Goal: Transaction & Acquisition: Book appointment/travel/reservation

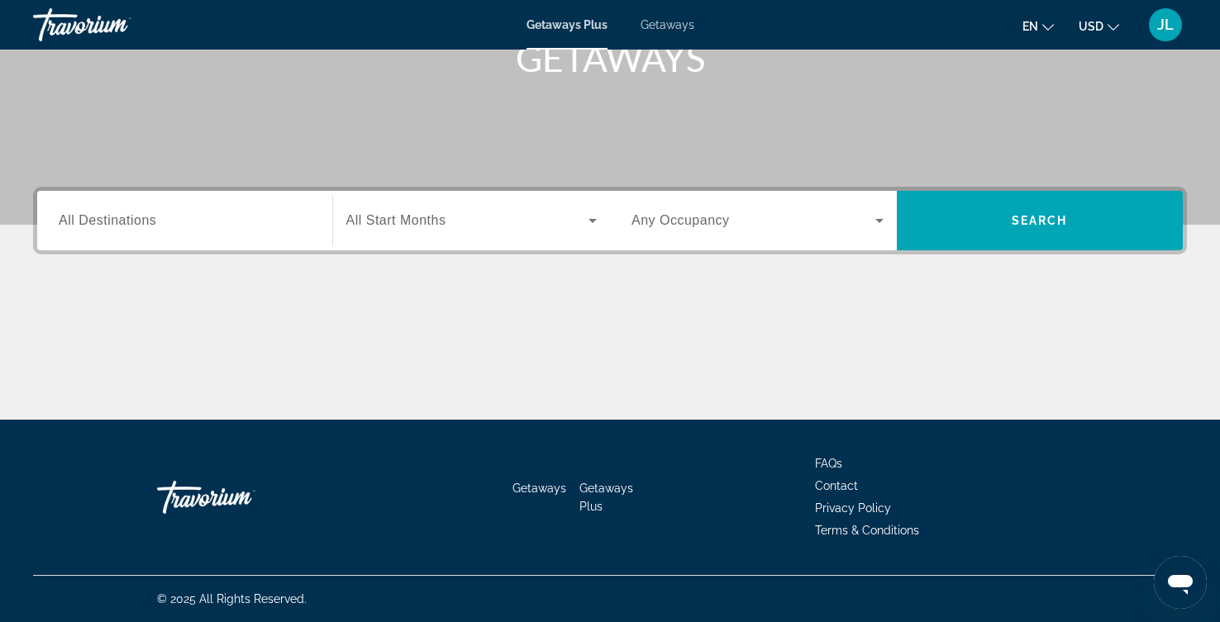
scroll to position [370, 0]
click at [265, 231] on input "Destination All Destinations" at bounding box center [185, 222] width 252 height 20
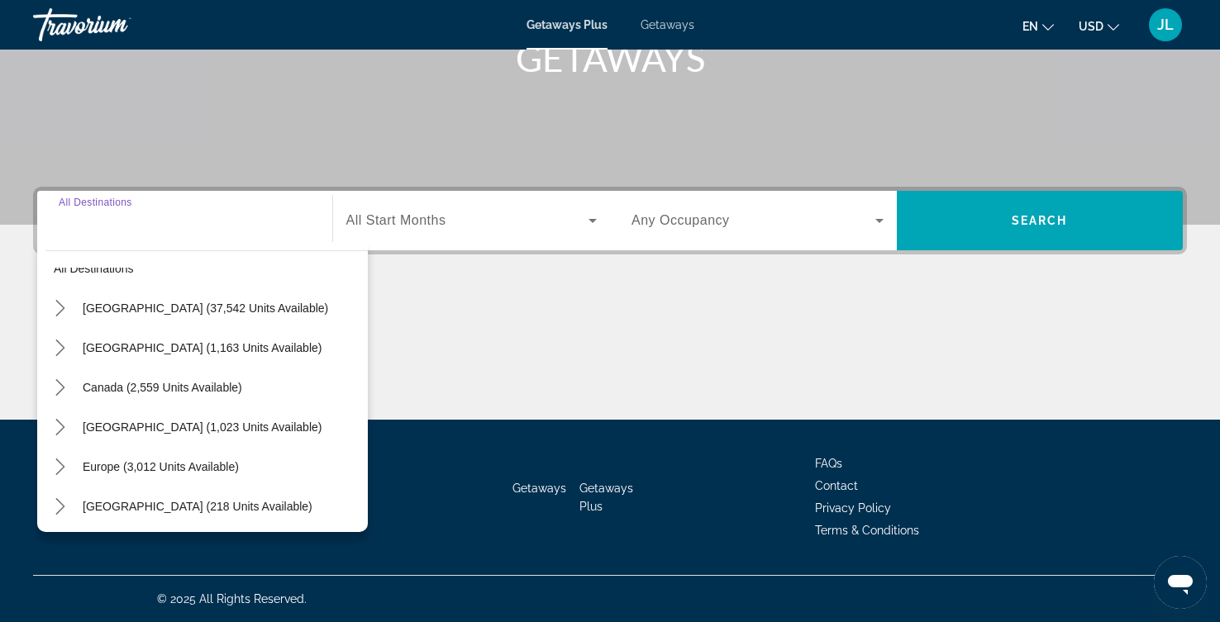
scroll to position [21, 0]
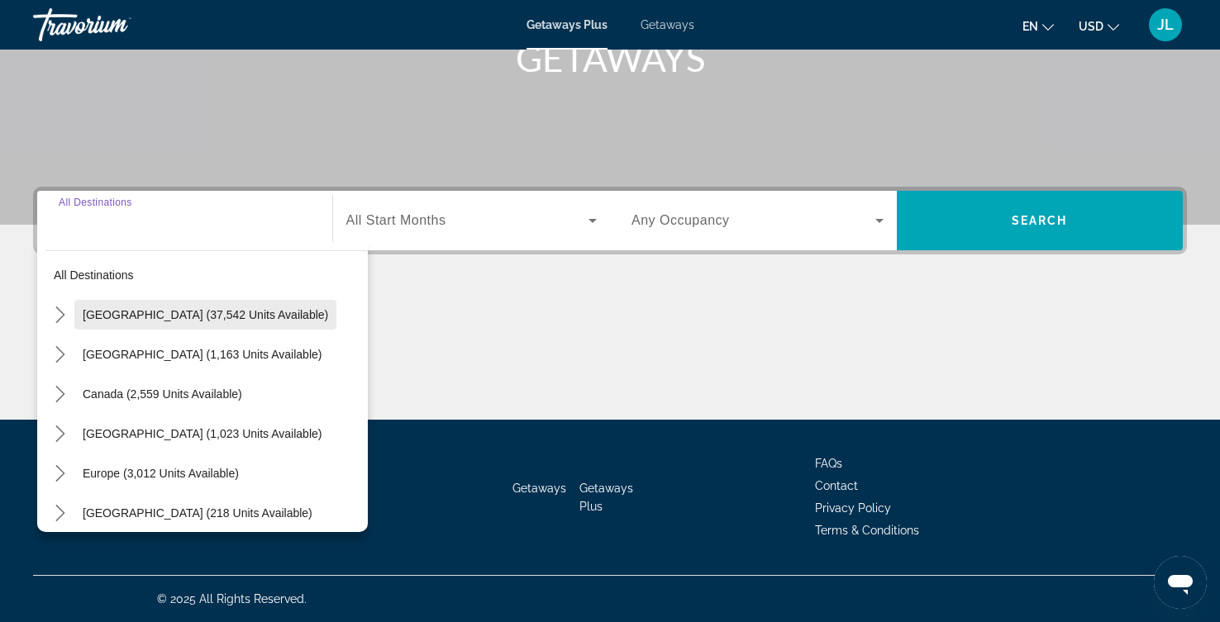
click at [278, 308] on span "[GEOGRAPHIC_DATA] (37,542 units available)" at bounding box center [205, 314] width 245 height 13
type input "**********"
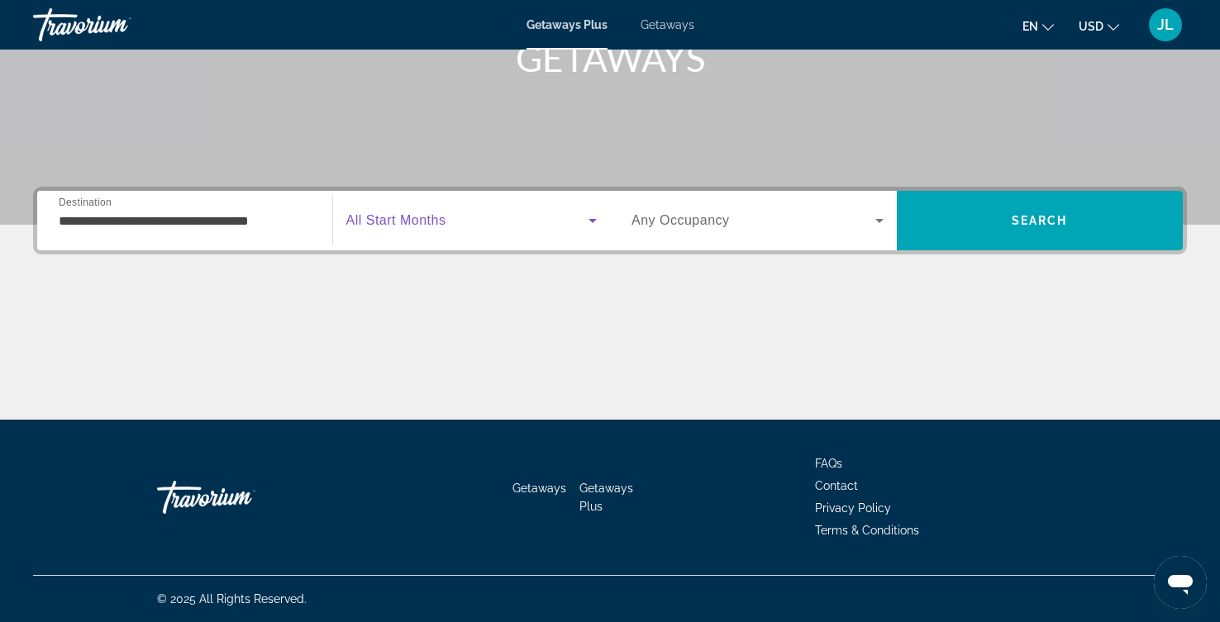
click at [592, 211] on icon "Search widget" at bounding box center [593, 221] width 20 height 20
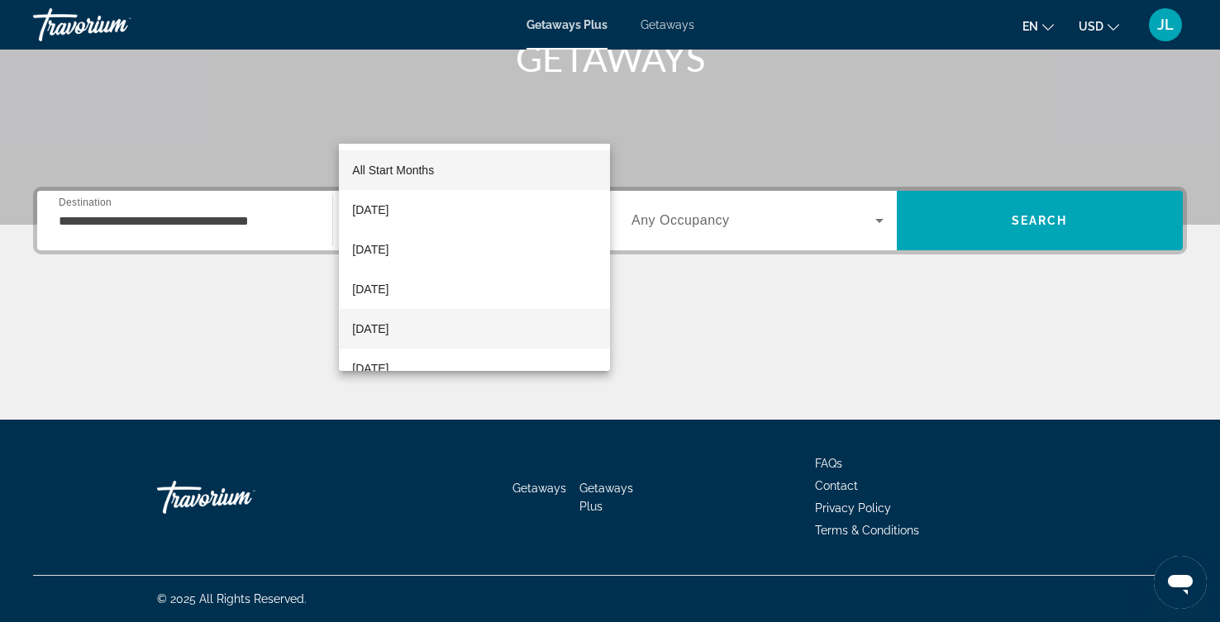
click at [388, 331] on span "[DATE]" at bounding box center [370, 329] width 36 height 20
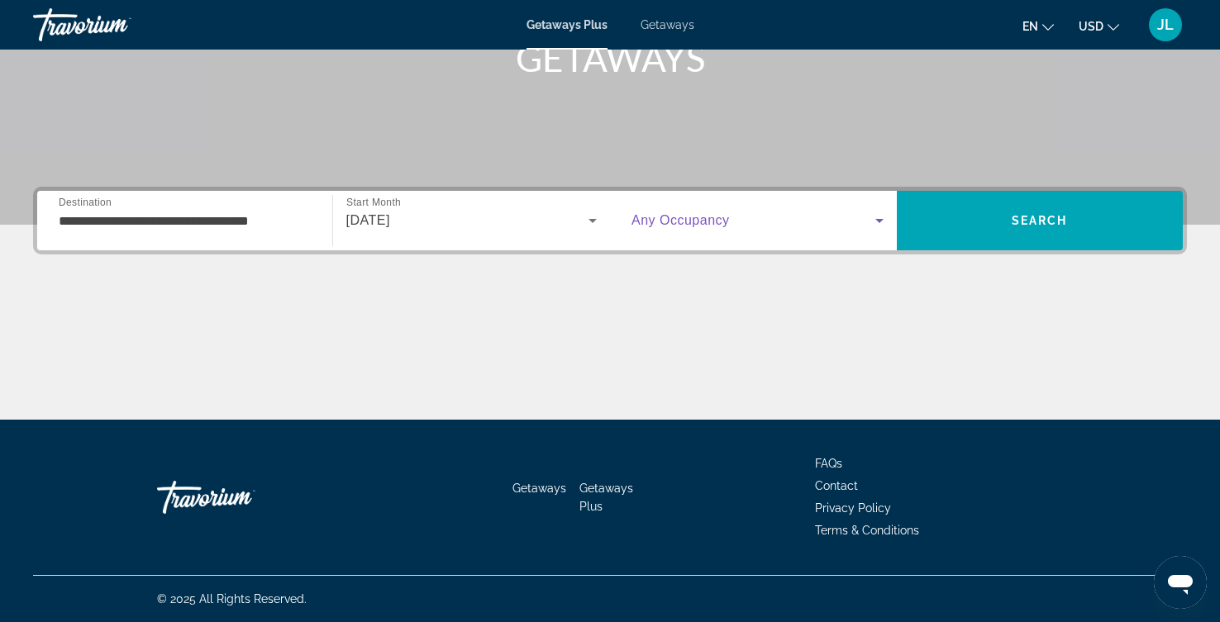
click at [871, 211] on icon "Search widget" at bounding box center [879, 221] width 20 height 20
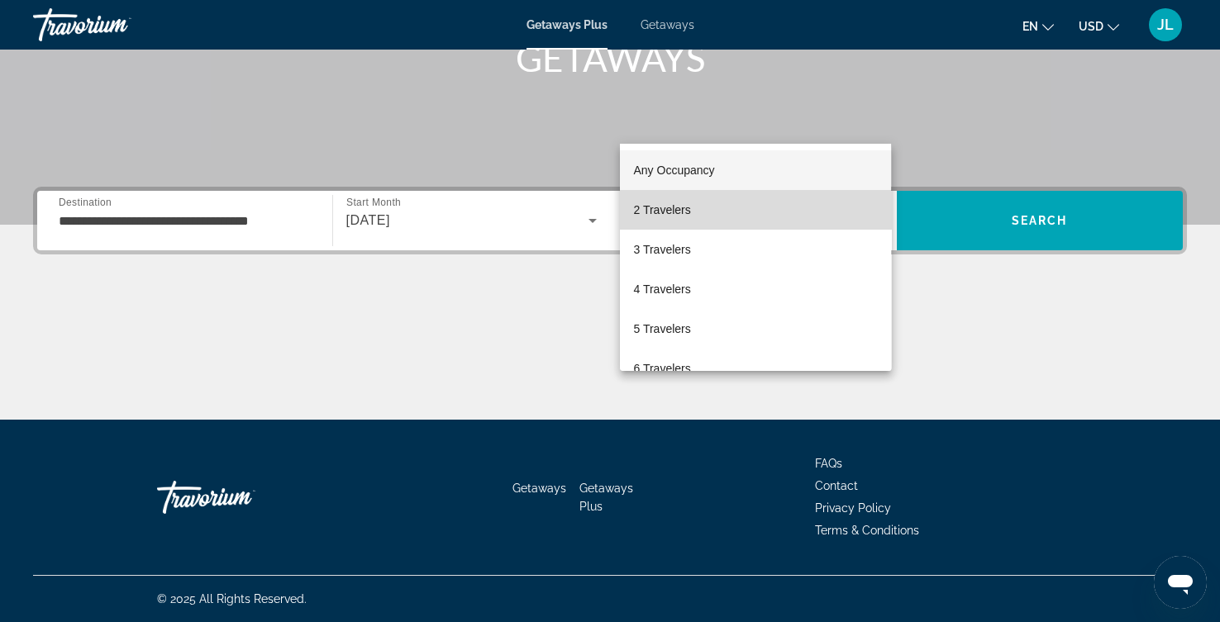
click at [682, 211] on span "2 Travelers" at bounding box center [661, 210] width 57 height 20
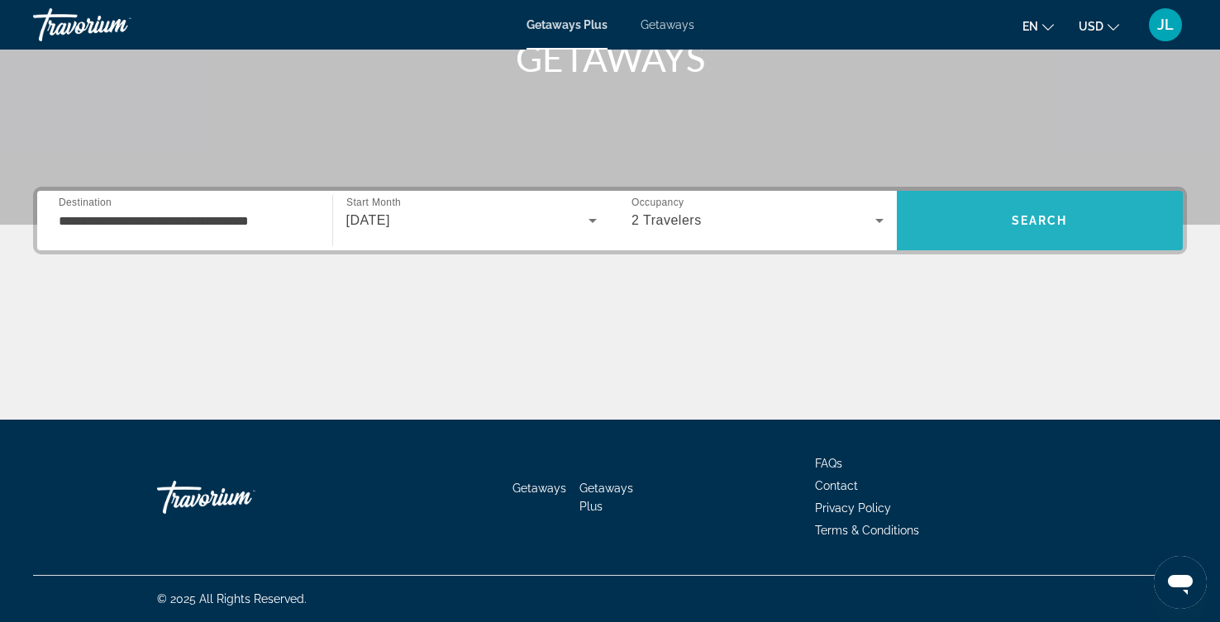
click at [1035, 214] on span "Search" at bounding box center [1039, 220] width 56 height 13
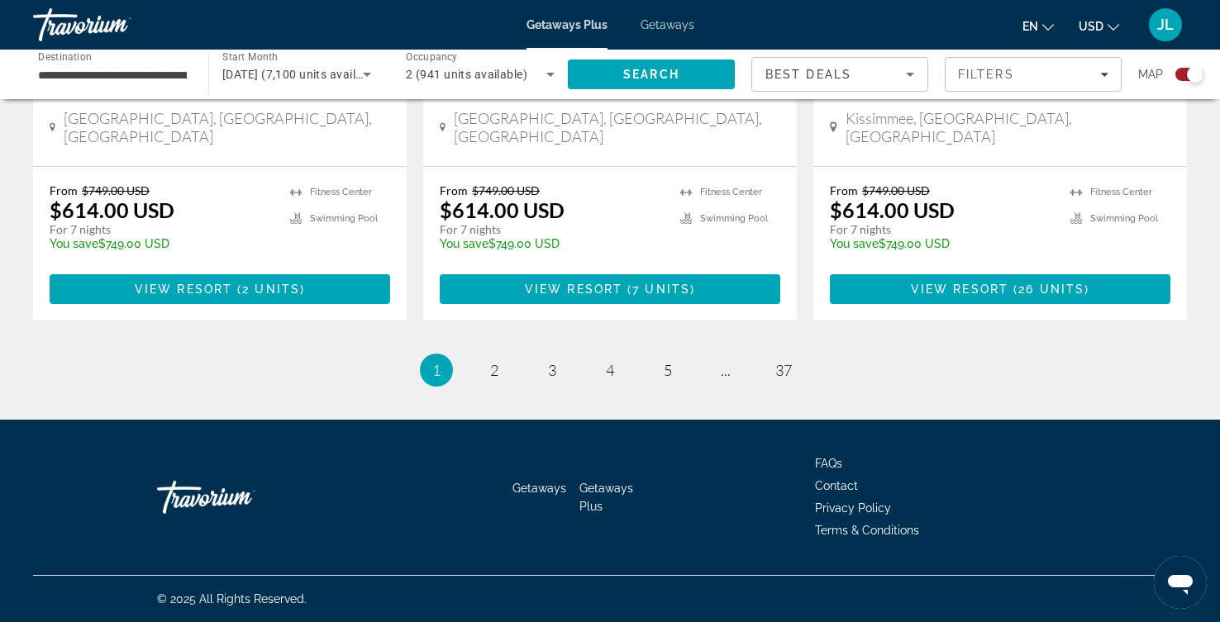
scroll to position [3146, 0]
click at [490, 379] on span "2" at bounding box center [494, 370] width 8 height 18
click at [548, 361] on span "3" at bounding box center [552, 370] width 8 height 18
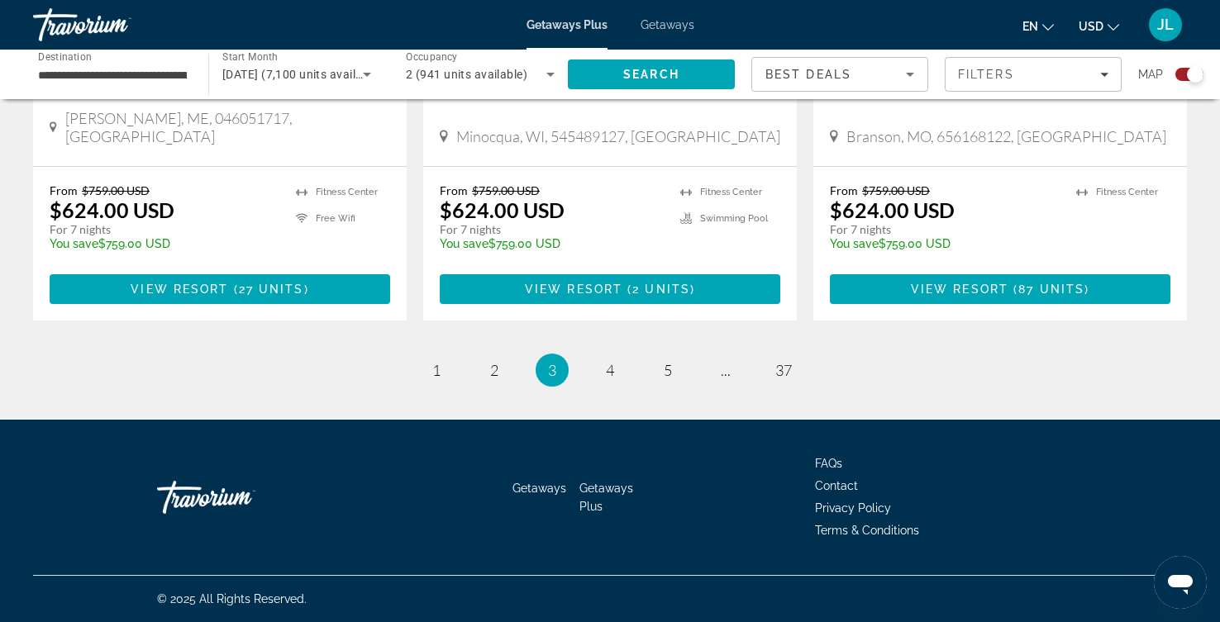
scroll to position [3238, 0]
click at [612, 371] on span "4" at bounding box center [610, 370] width 8 height 18
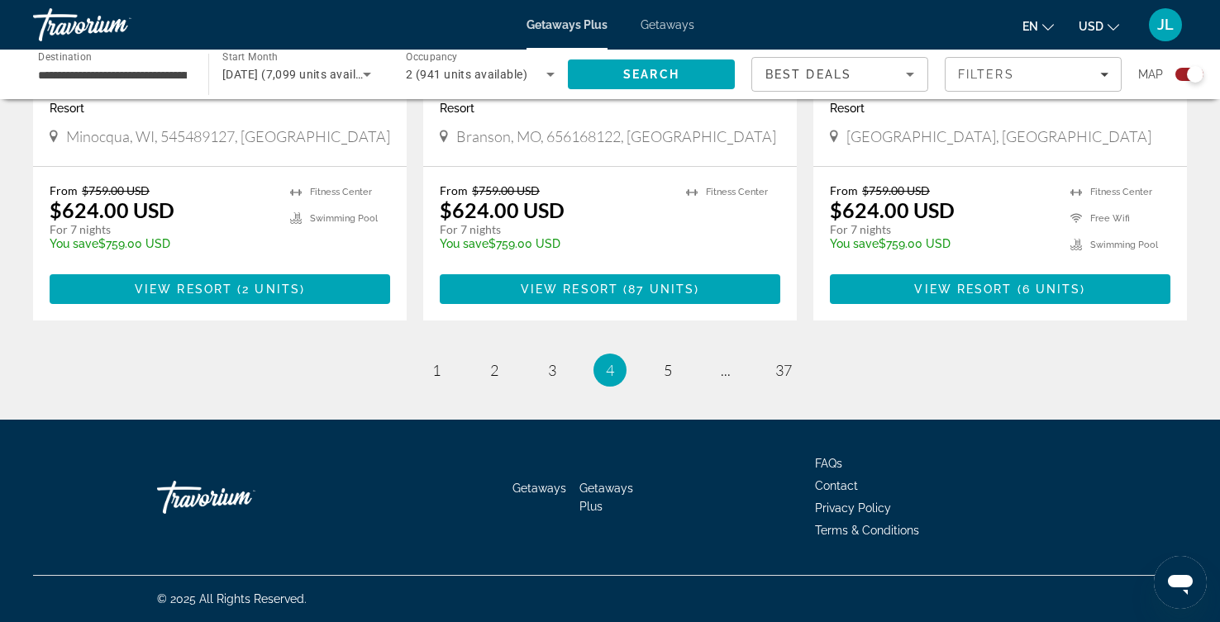
scroll to position [3119, 0]
click at [683, 385] on link "page 5" at bounding box center [668, 370] width 29 height 29
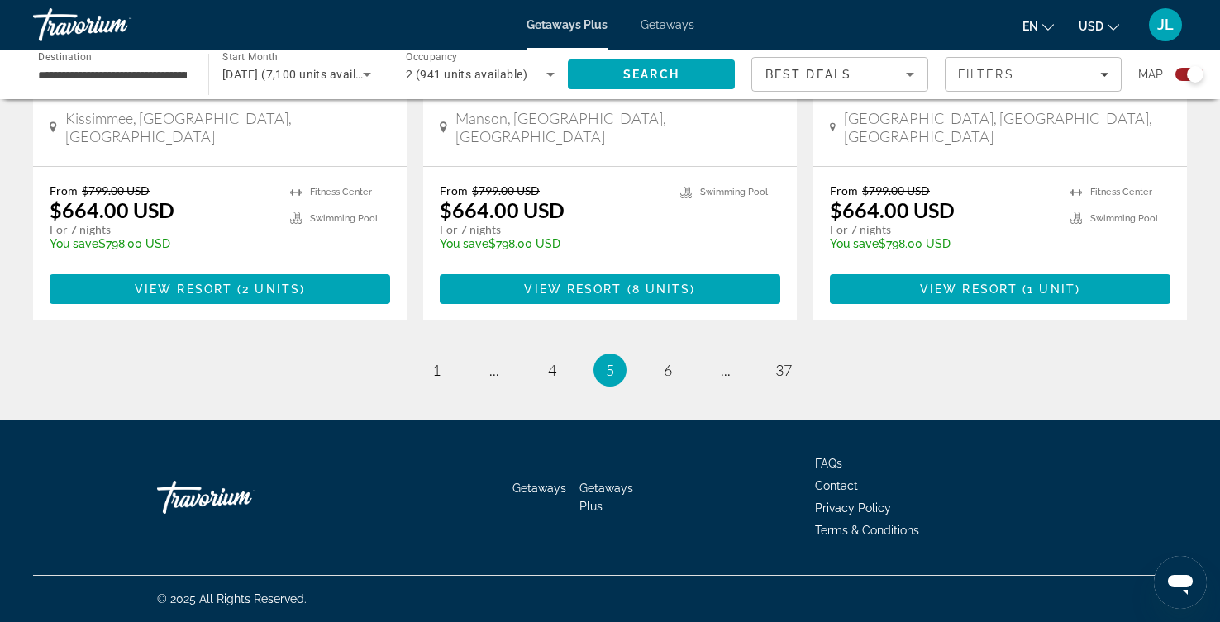
scroll to position [3212, 0]
click at [672, 379] on span "6" at bounding box center [668, 370] width 8 height 18
click at [676, 356] on link "page 7" at bounding box center [668, 370] width 29 height 29
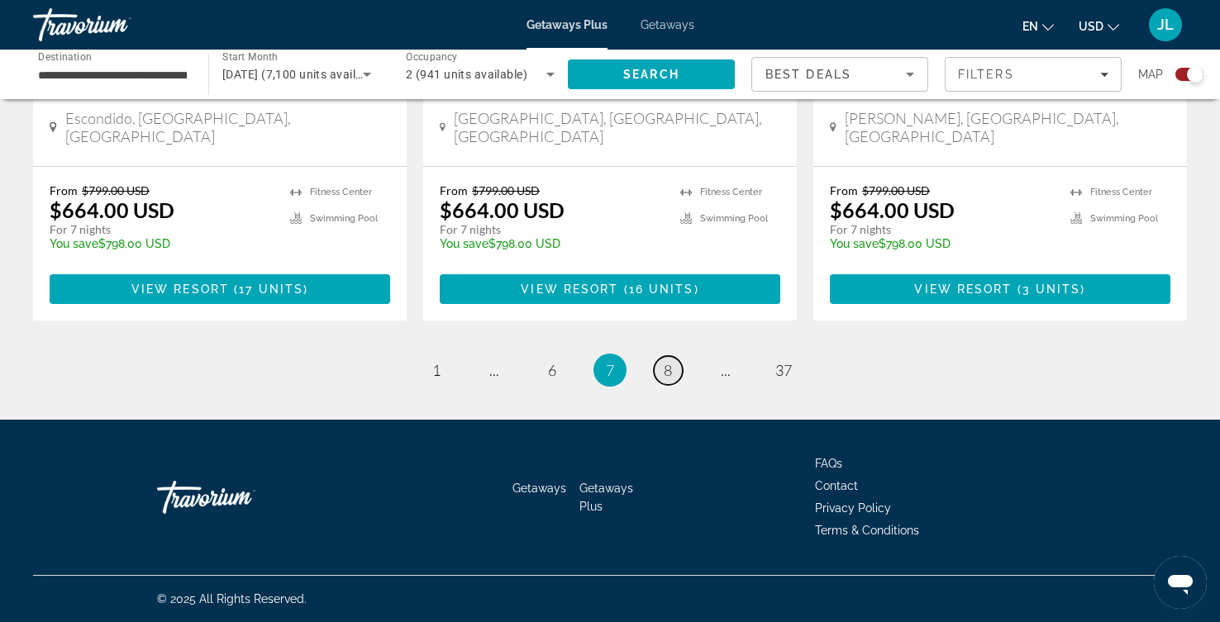
click at [672, 379] on span "8" at bounding box center [668, 370] width 8 height 18
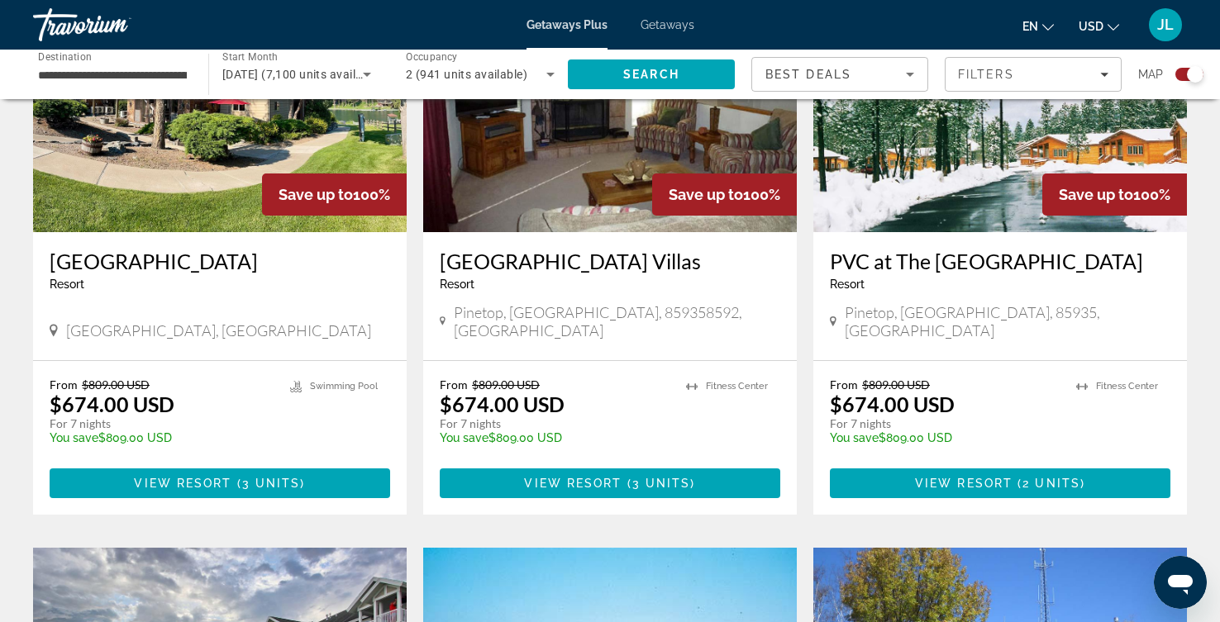
scroll to position [713, 0]
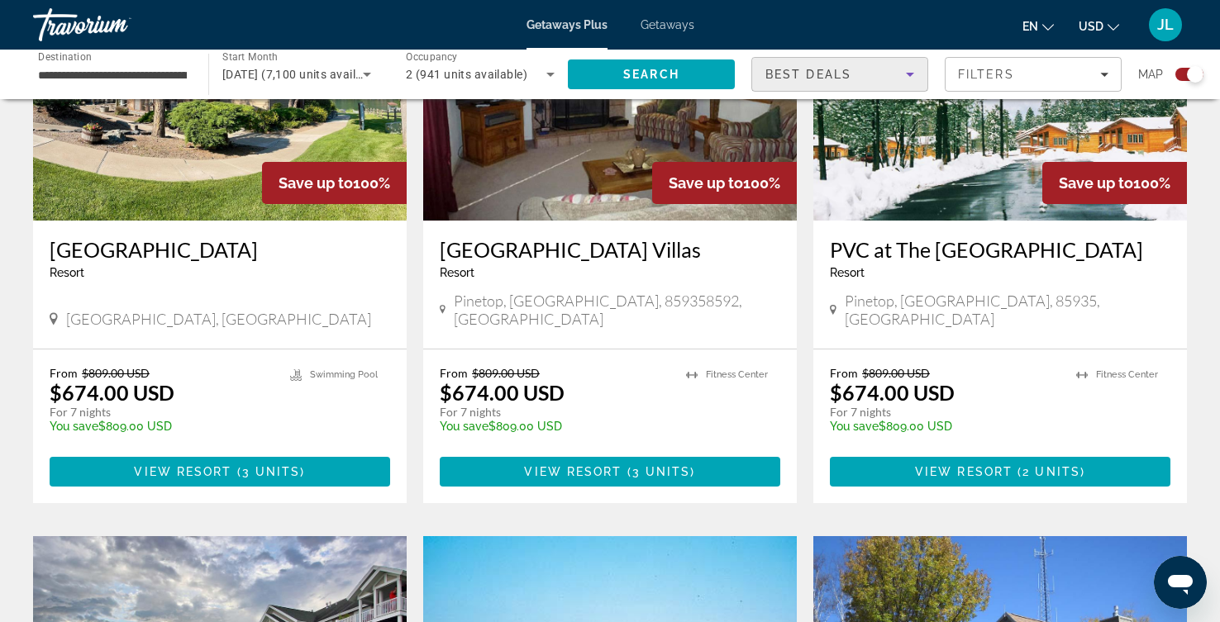
click at [900, 84] on icon "Sort by" at bounding box center [910, 74] width 20 height 20
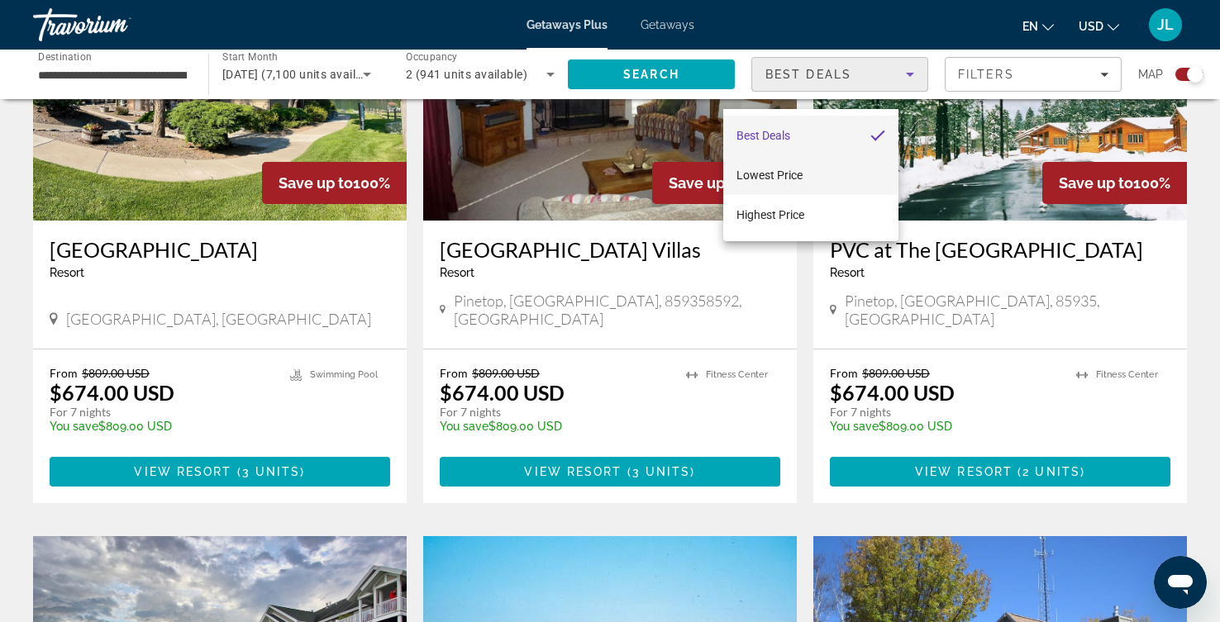
click at [774, 181] on span "Lowest Price" at bounding box center [769, 175] width 66 height 13
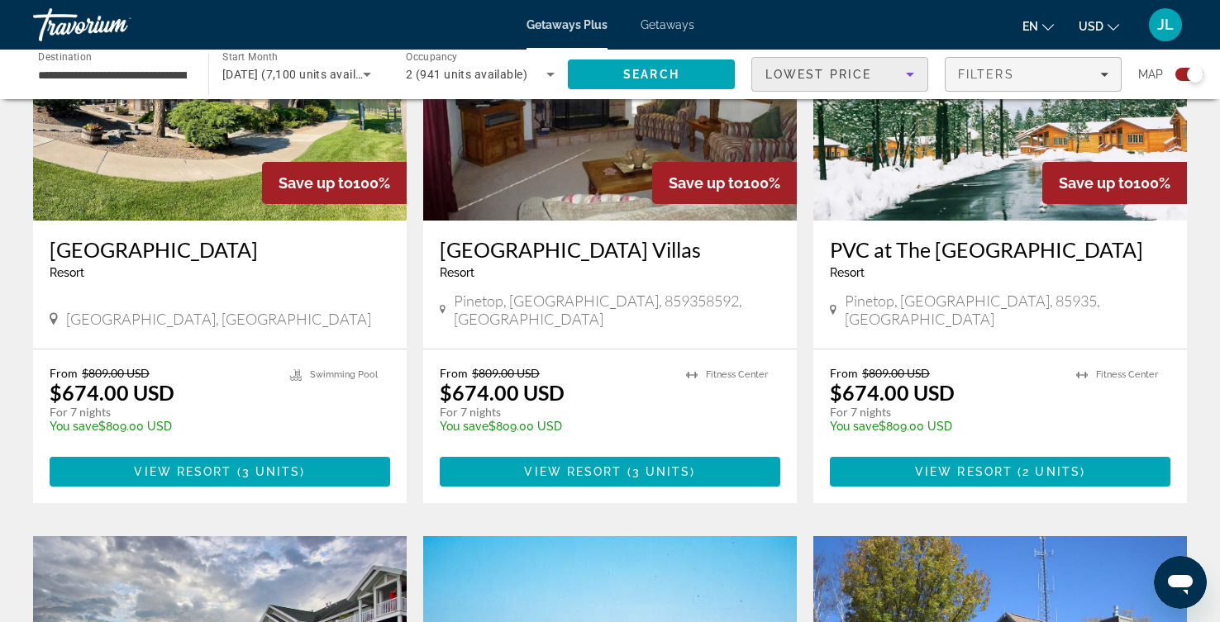
click at [1100, 79] on icon "Filters" at bounding box center [1104, 74] width 8 height 8
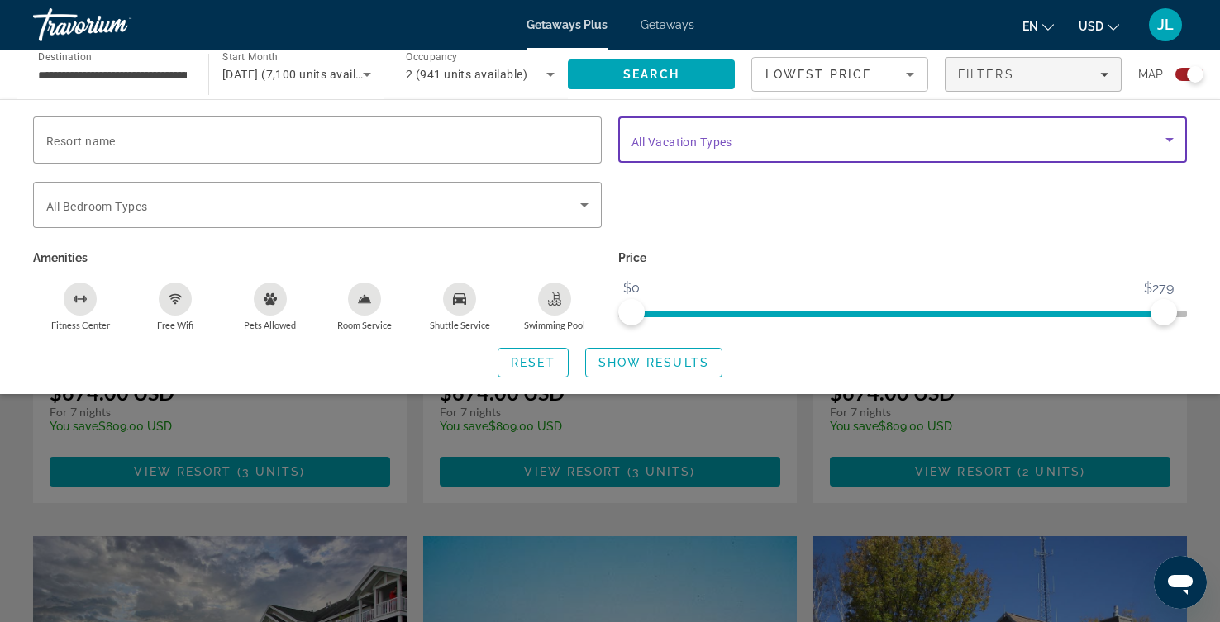
click at [1165, 142] on icon "Search widget" at bounding box center [1169, 140] width 8 height 4
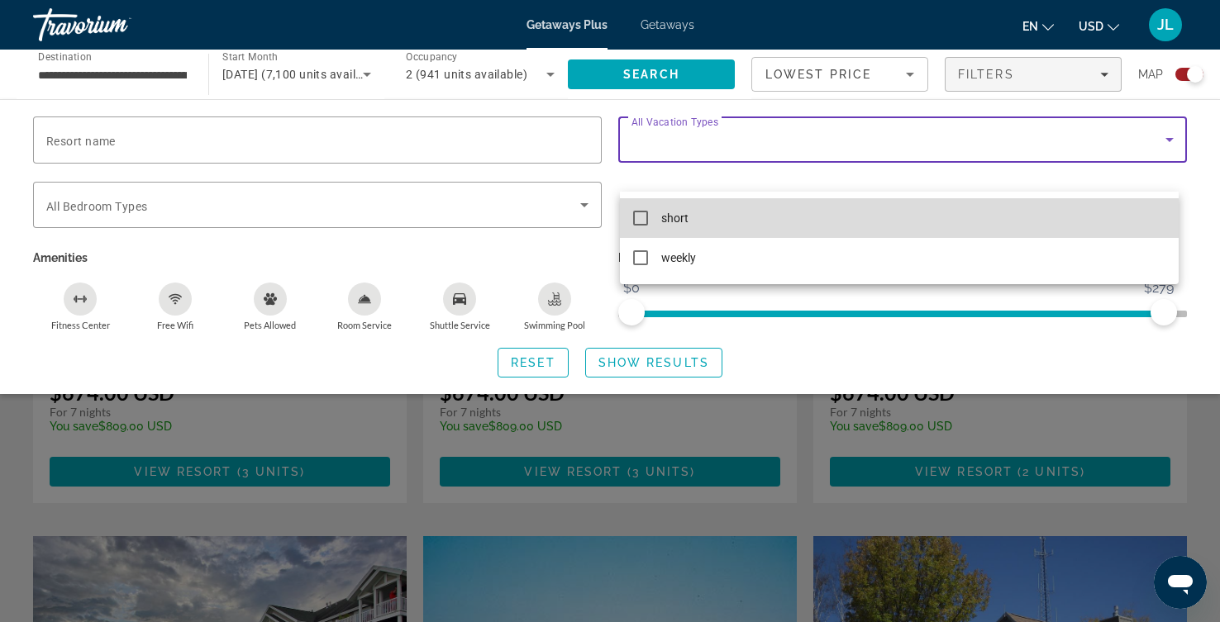
click at [639, 220] on mat-pseudo-checkbox at bounding box center [640, 218] width 15 height 15
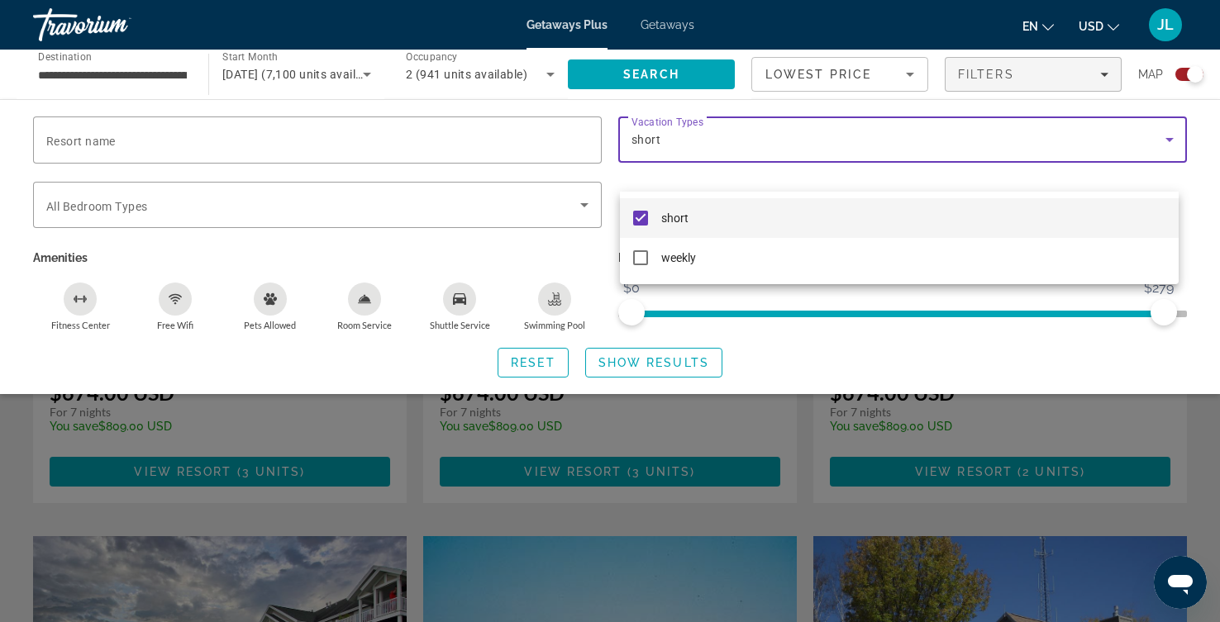
click at [642, 88] on div at bounding box center [610, 311] width 1220 height 622
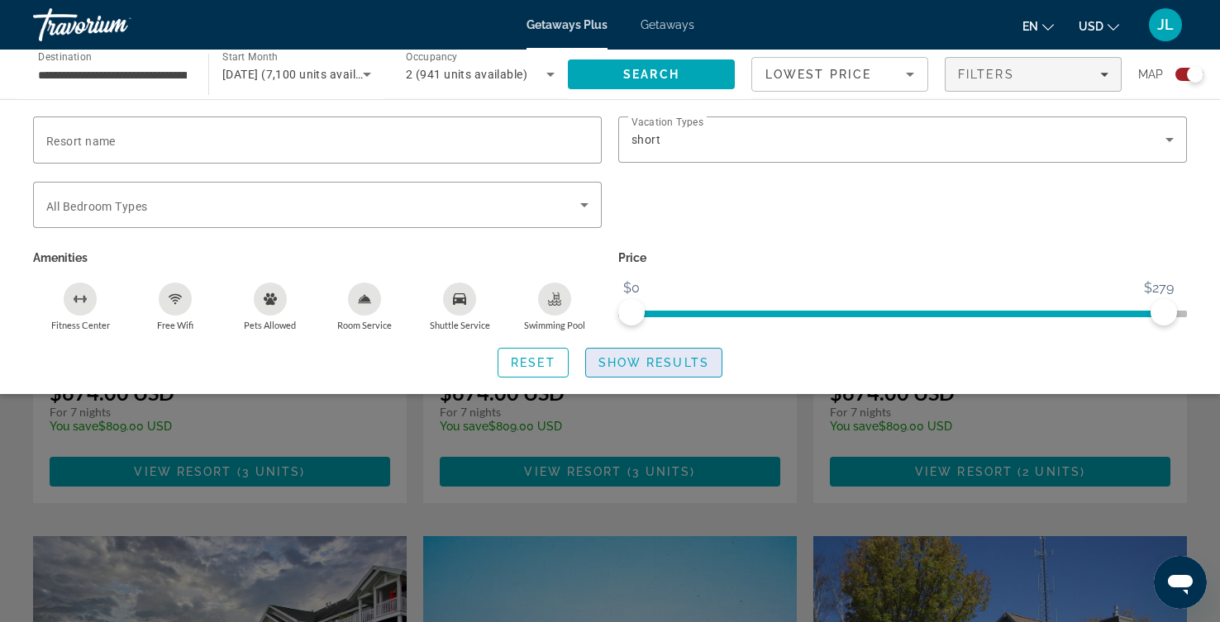
click at [663, 383] on span "Search widget" at bounding box center [654, 363] width 136 height 40
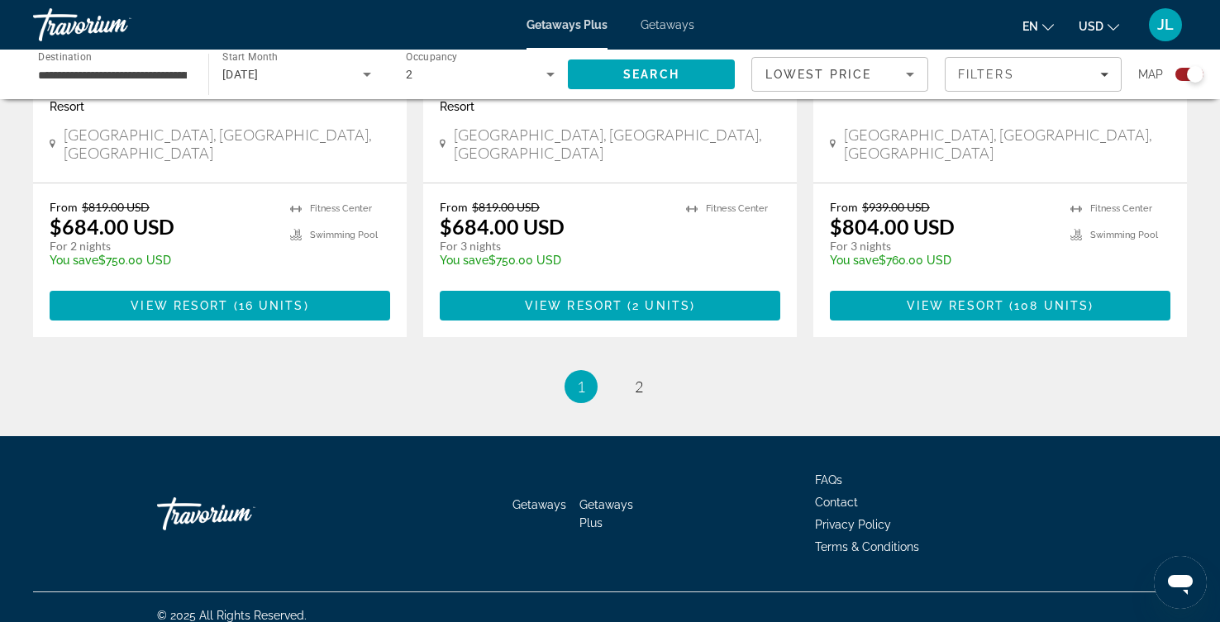
scroll to position [2591, 0]
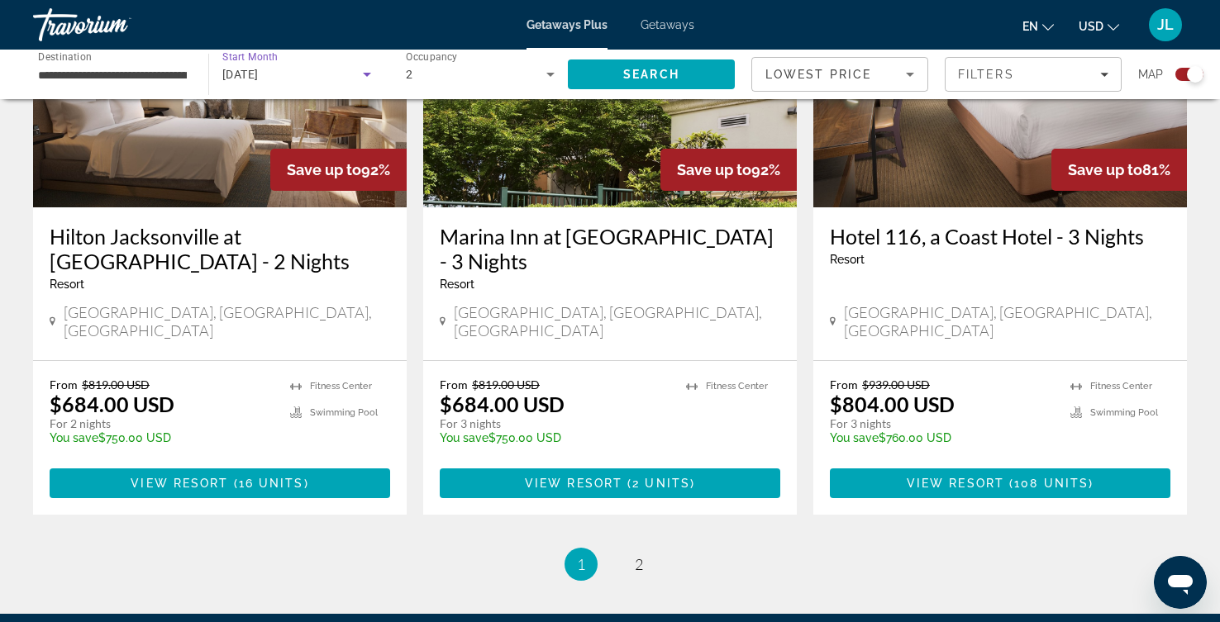
click at [377, 84] on icon "Search widget" at bounding box center [367, 74] width 20 height 20
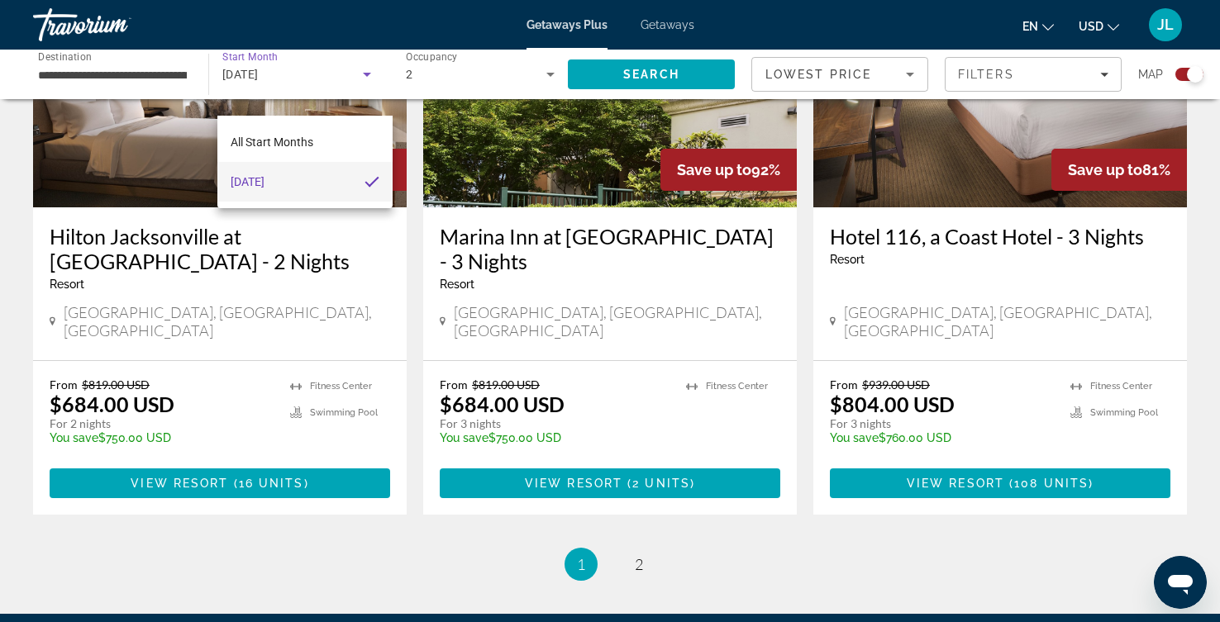
click at [159, 99] on div at bounding box center [610, 311] width 1220 height 622
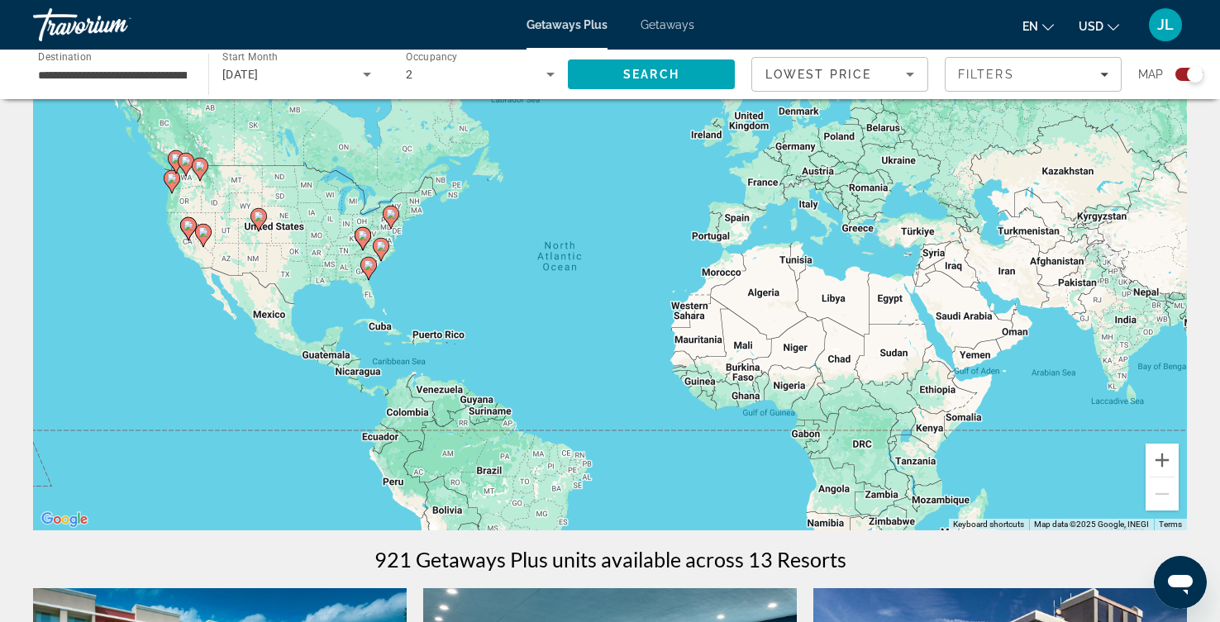
scroll to position [0, 0]
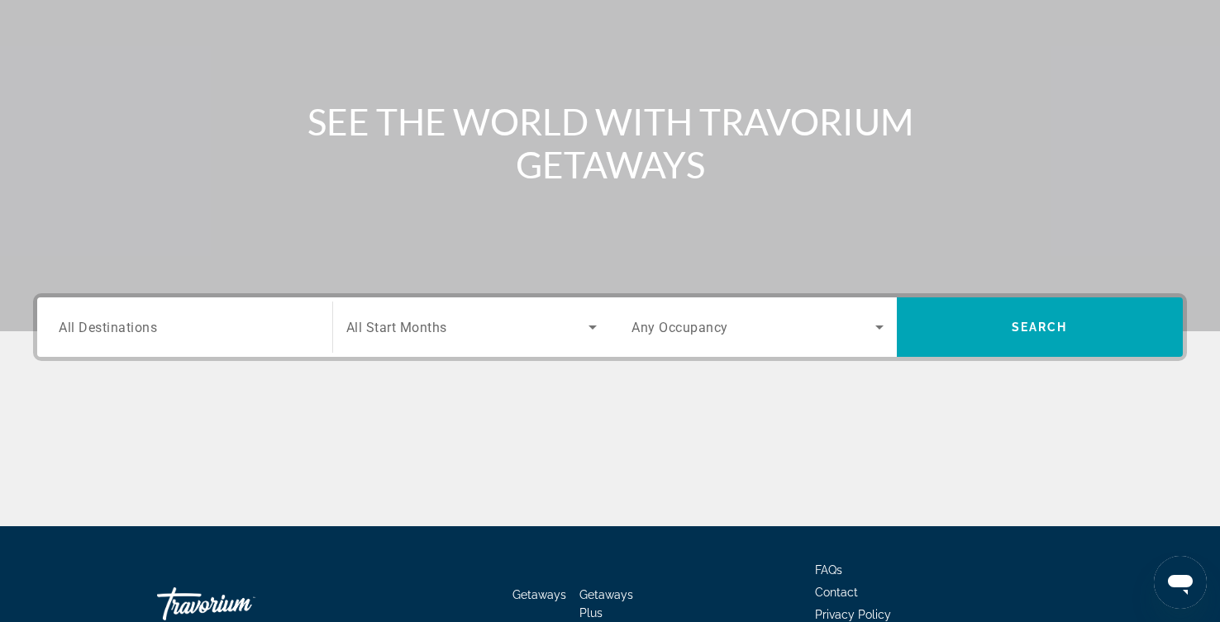
scroll to position [370, 0]
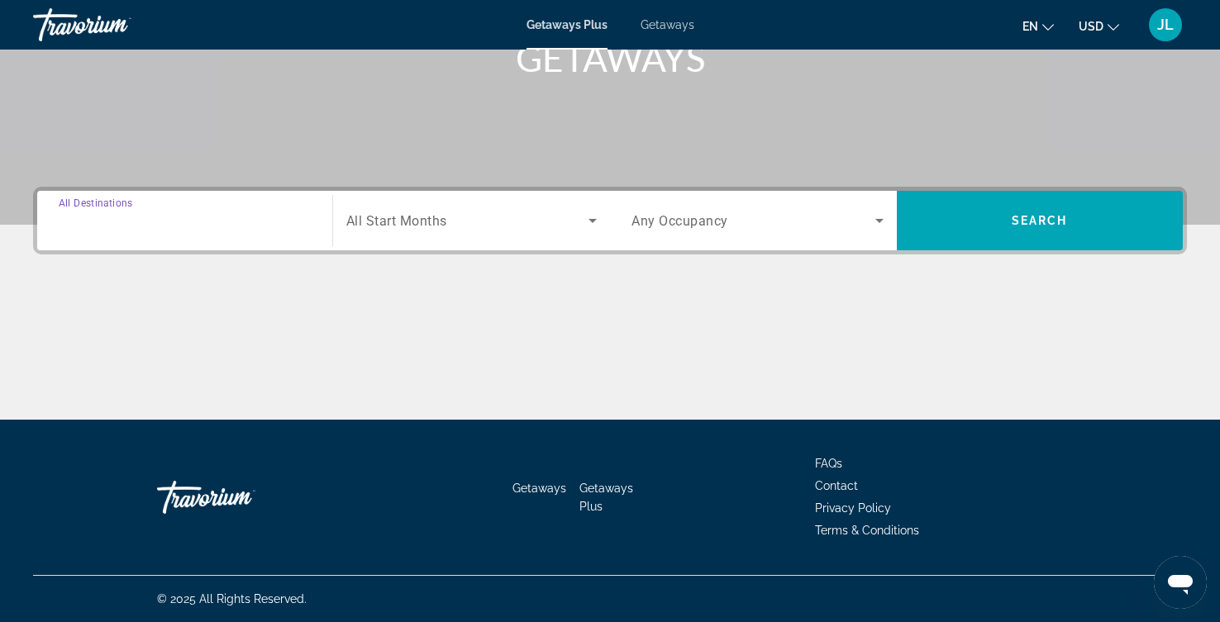
click at [264, 231] on input "Destination All Destinations" at bounding box center [185, 222] width 252 height 20
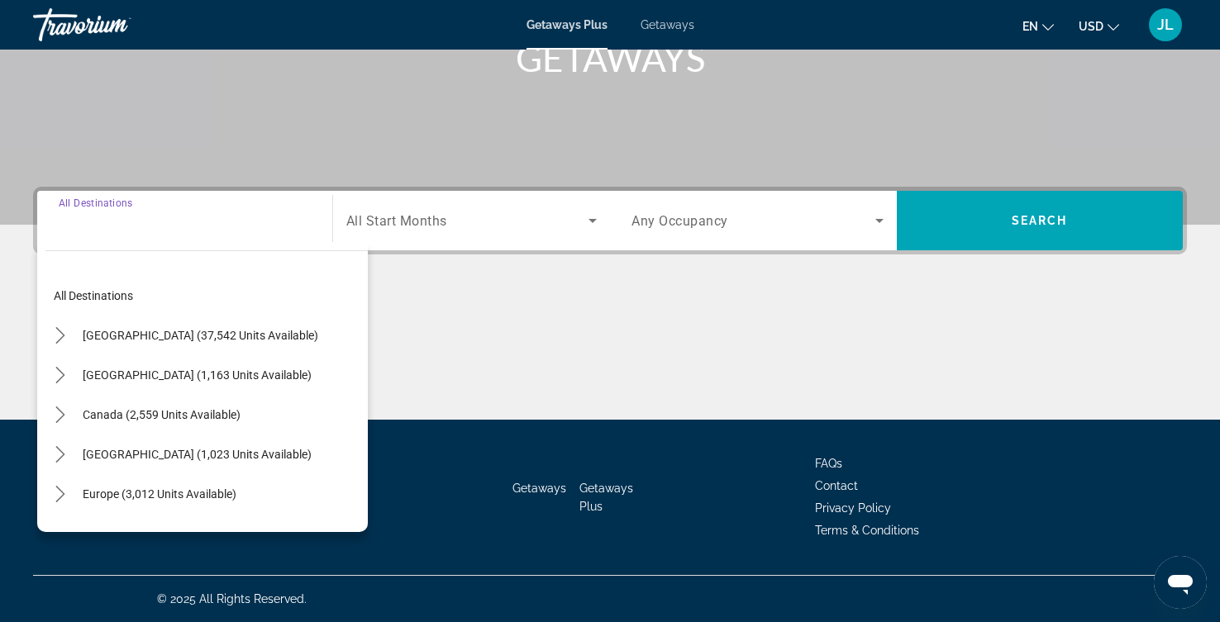
scroll to position [493, 0]
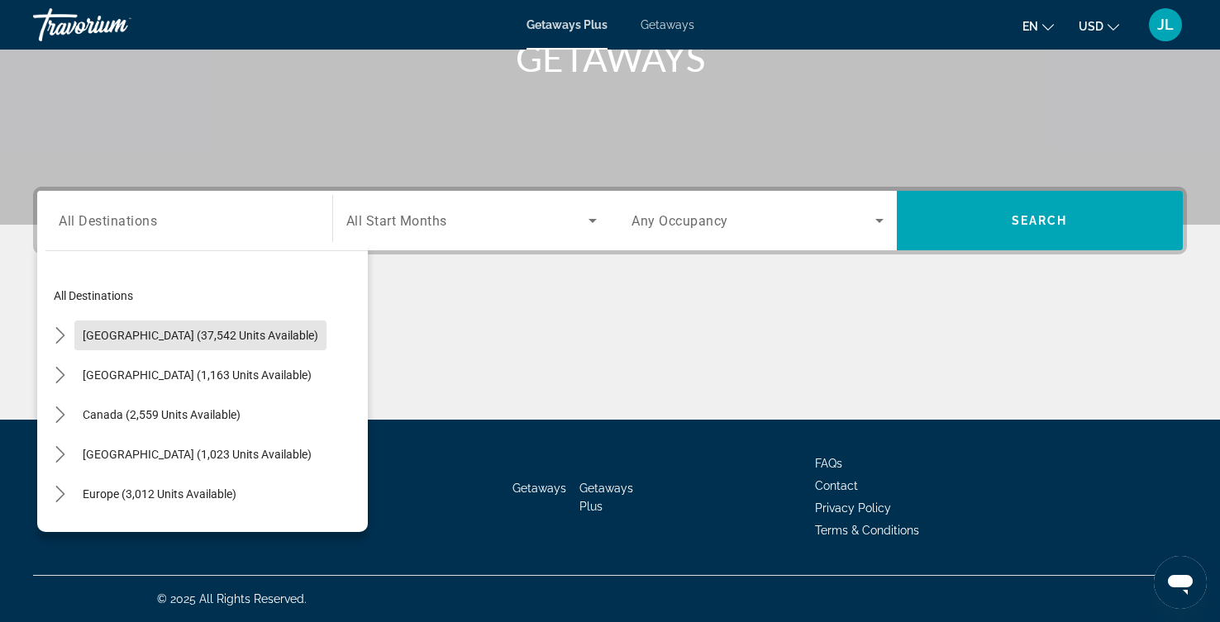
click at [264, 329] on span "[GEOGRAPHIC_DATA] (37,542 units available)" at bounding box center [201, 335] width 236 height 13
type input "**********"
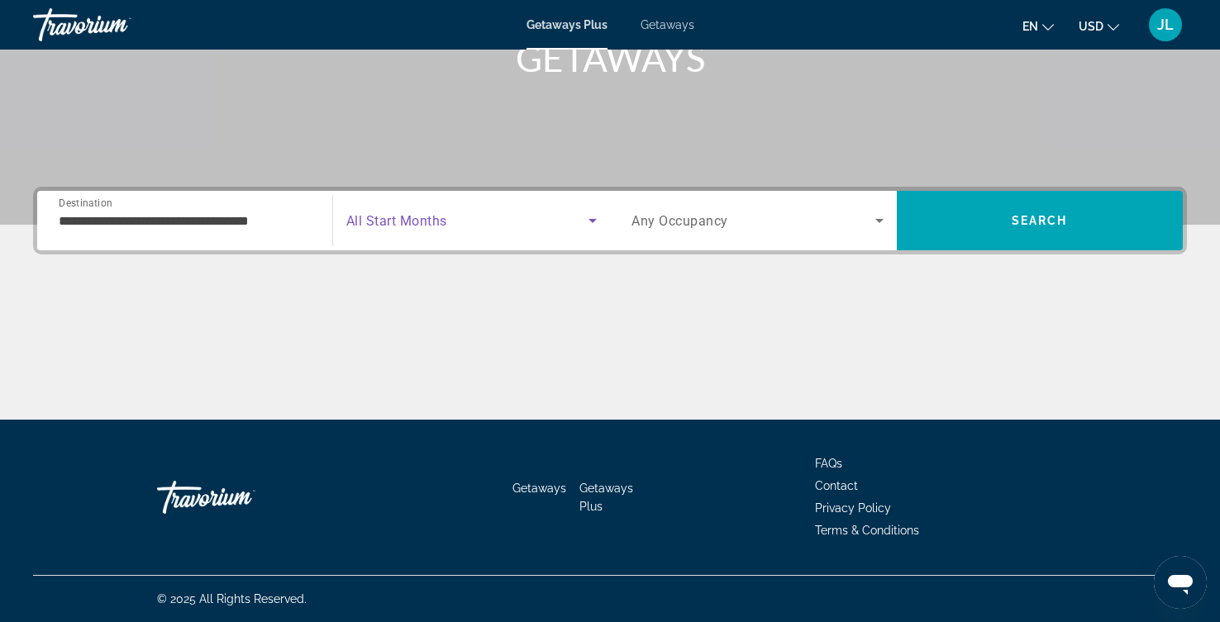
click at [589, 211] on icon "Search widget" at bounding box center [593, 221] width 20 height 20
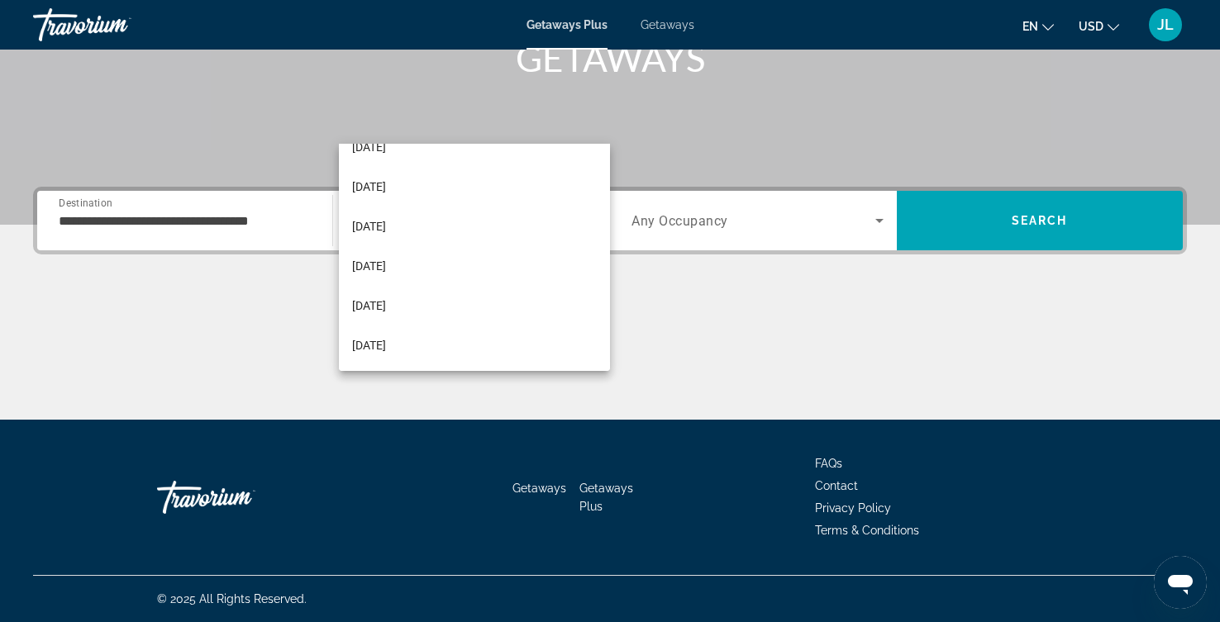
scroll to position [184, 0]
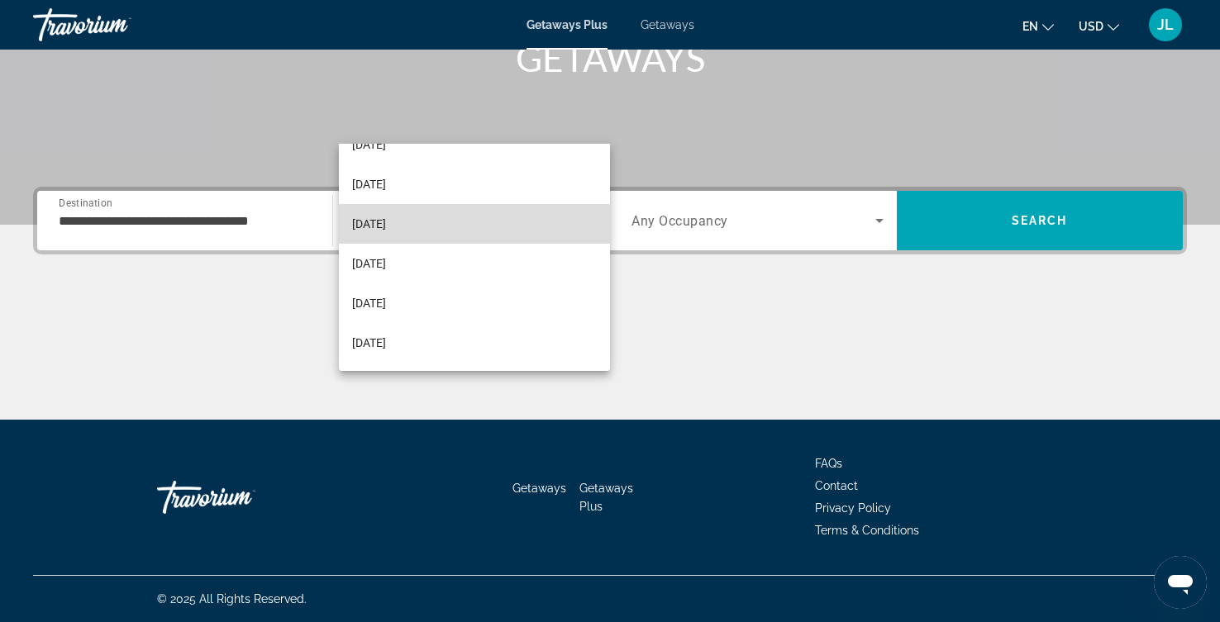
click at [453, 222] on mat-option "[DATE]" at bounding box center [474, 224] width 271 height 40
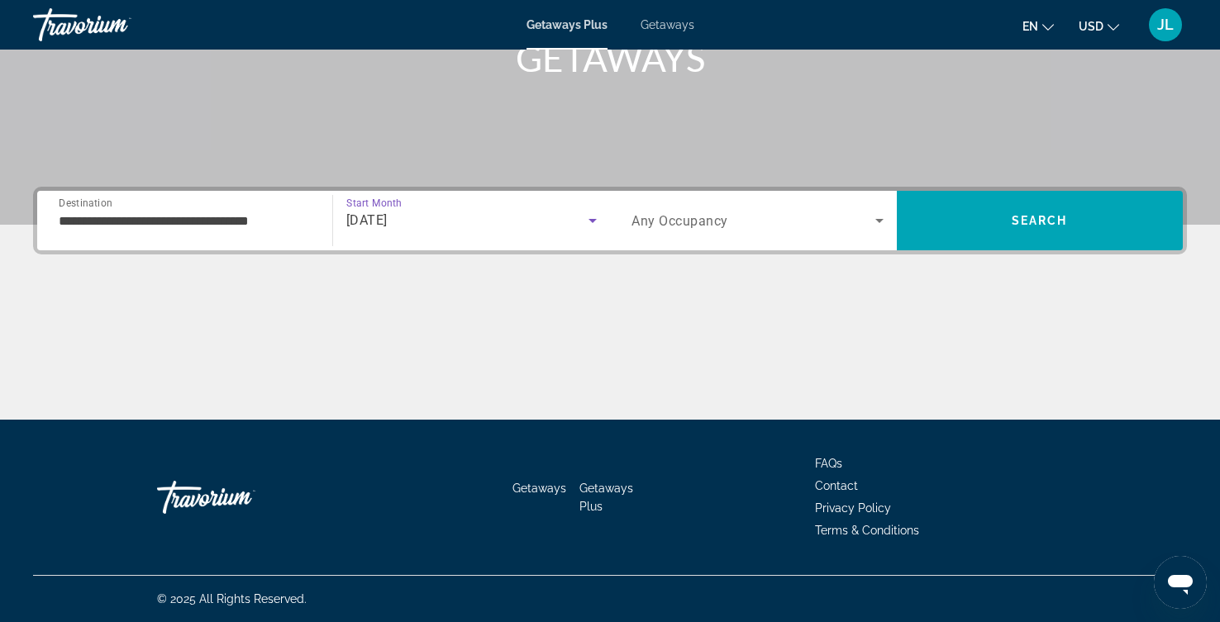
click at [869, 211] on icon "Search widget" at bounding box center [879, 221] width 20 height 20
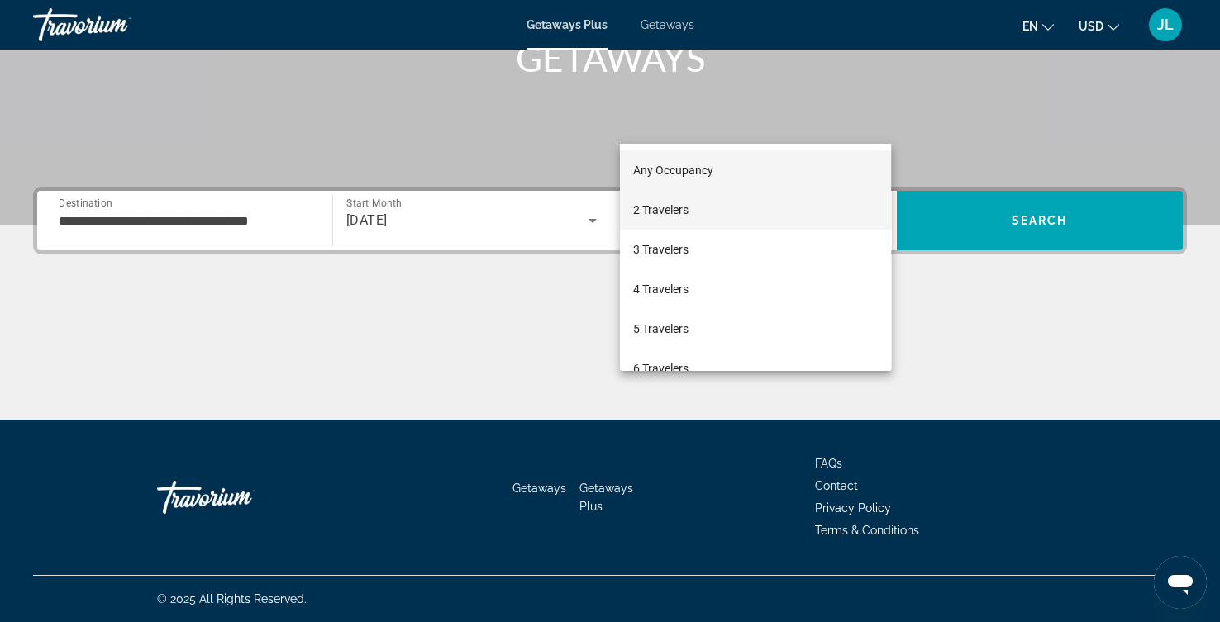
click at [676, 207] on span "2 Travelers" at bounding box center [660, 210] width 55 height 20
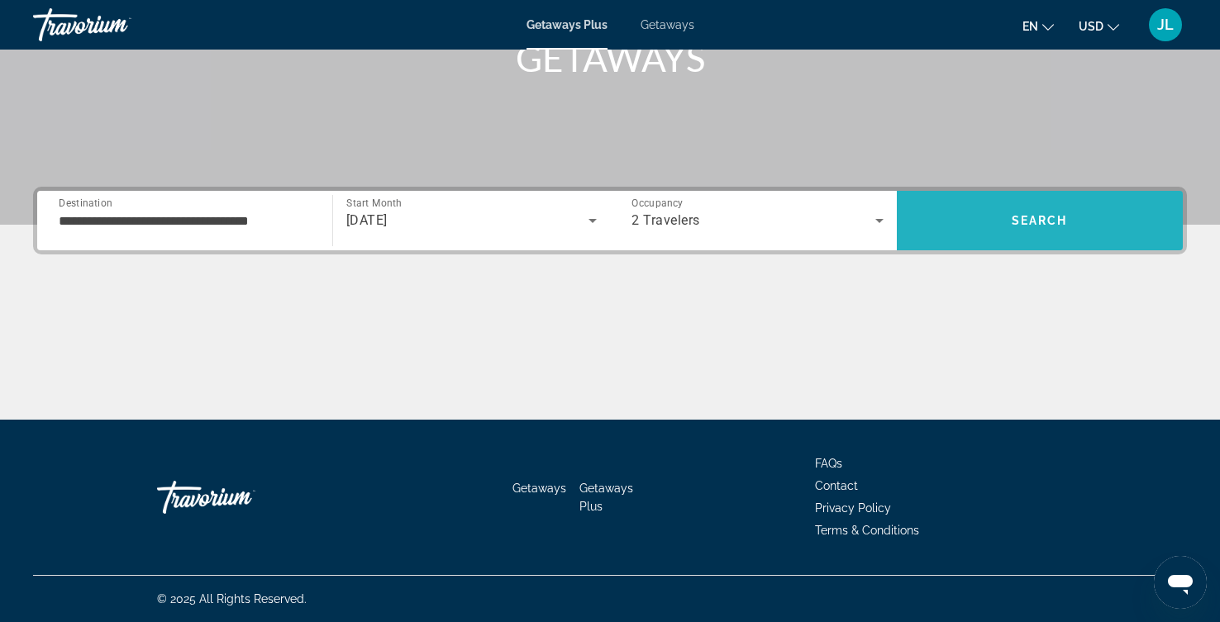
click at [1053, 201] on span "Search" at bounding box center [1040, 221] width 287 height 40
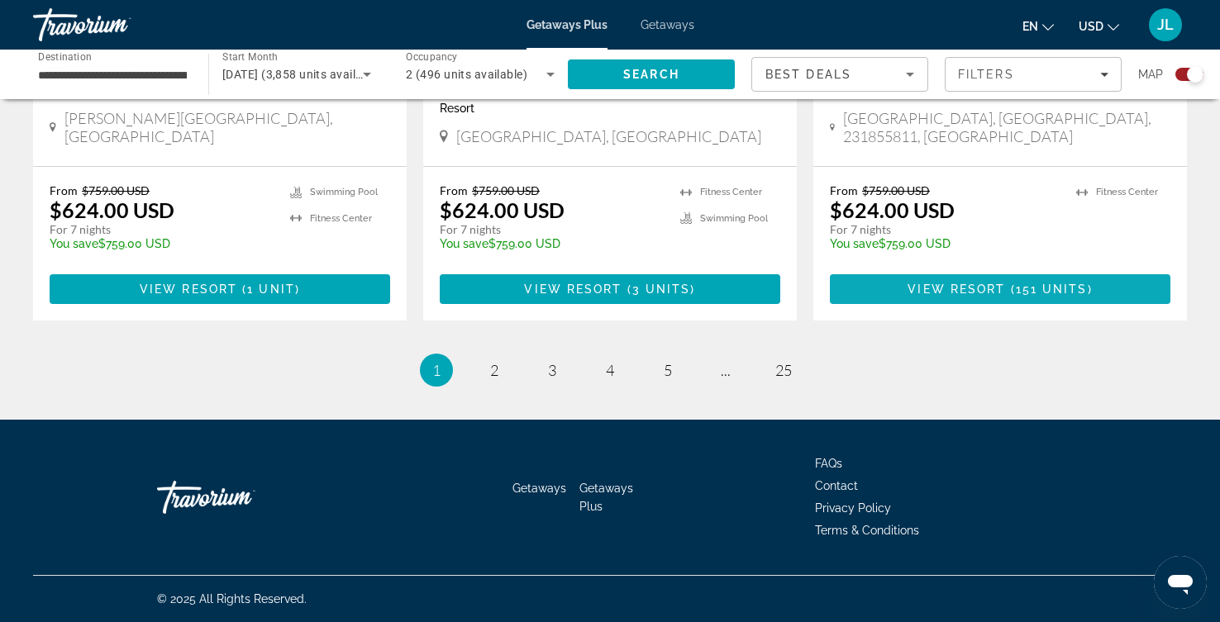
scroll to position [3332, 0]
click at [490, 361] on span "2" at bounding box center [494, 370] width 8 height 18
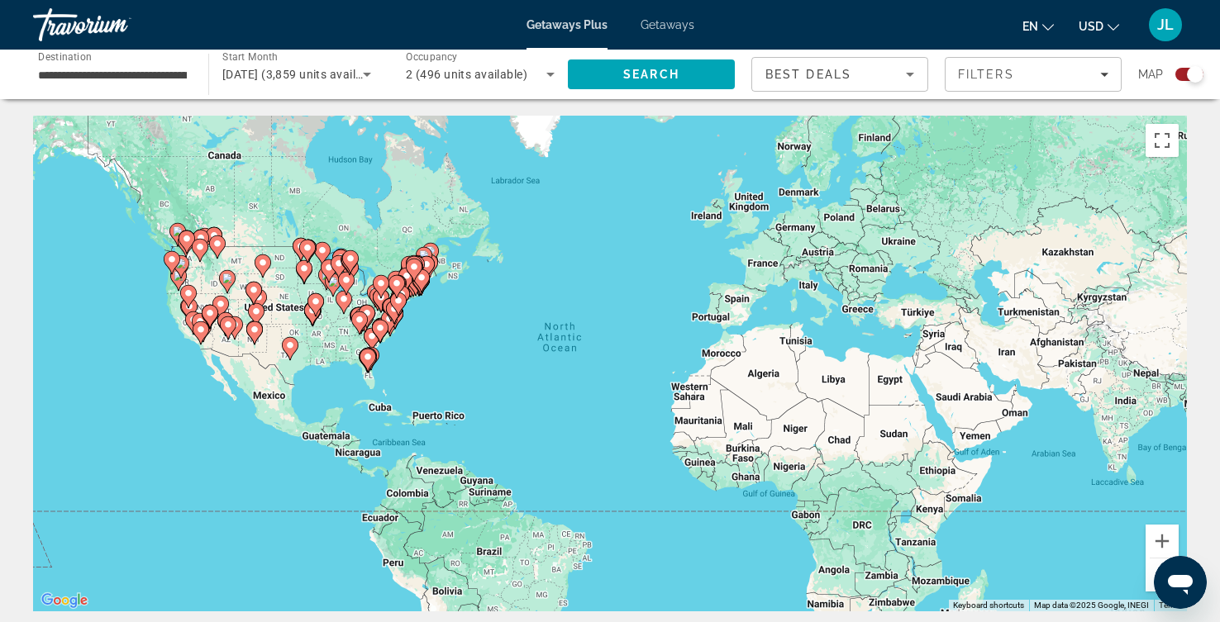
click at [225, 283] on image "Main content" at bounding box center [227, 279] width 10 height 10
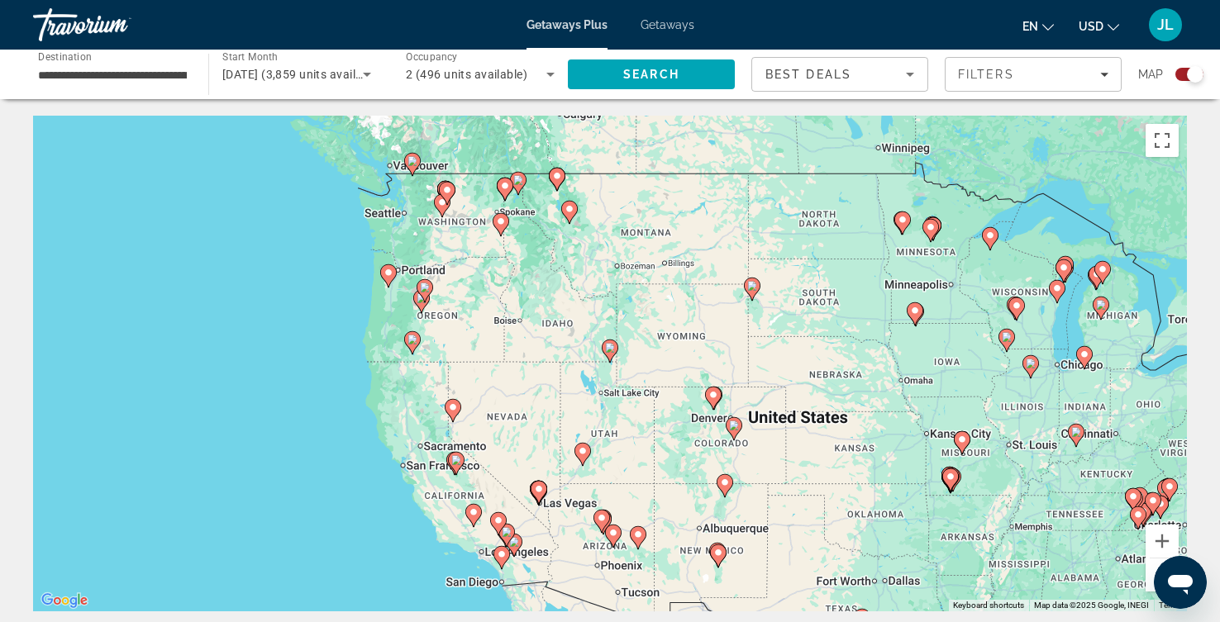
click at [716, 409] on icon "Main content" at bounding box center [713, 398] width 15 height 21
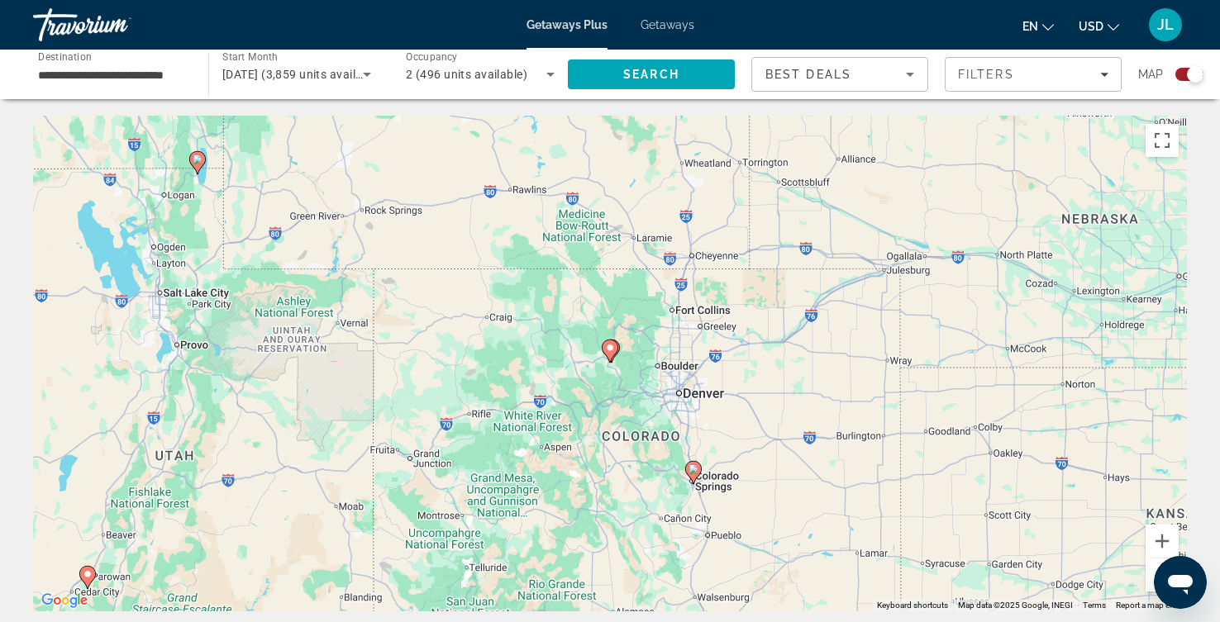
click at [607, 353] on image "Main content" at bounding box center [610, 348] width 10 height 10
type input "**********"
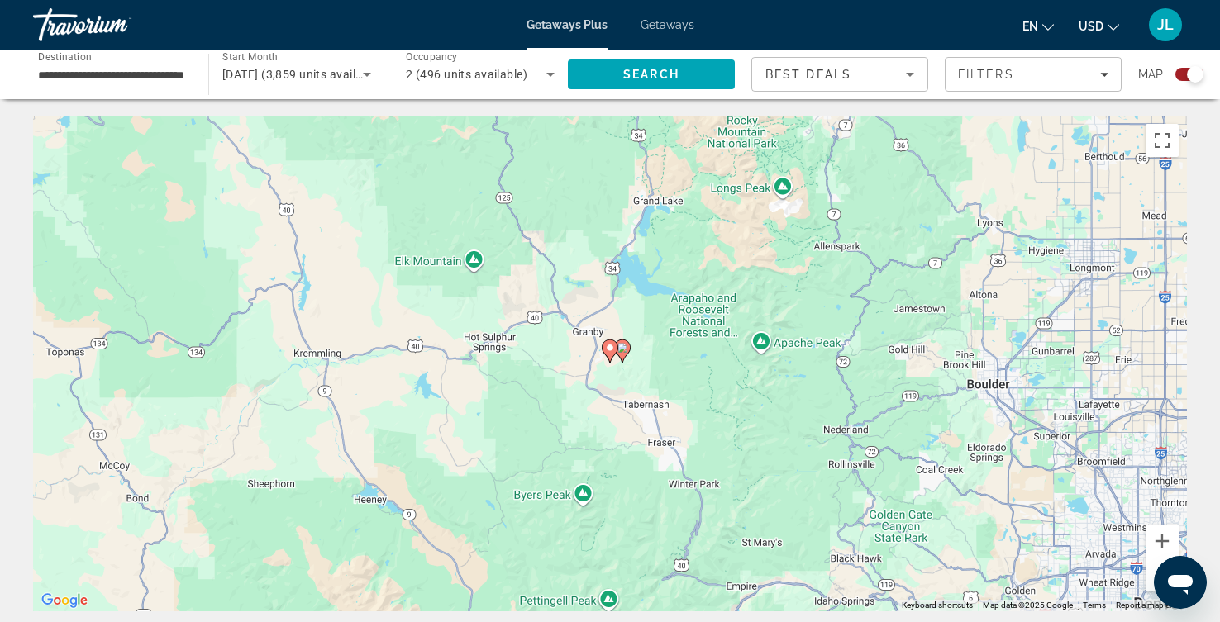
click at [610, 353] on image "Main content" at bounding box center [610, 348] width 10 height 10
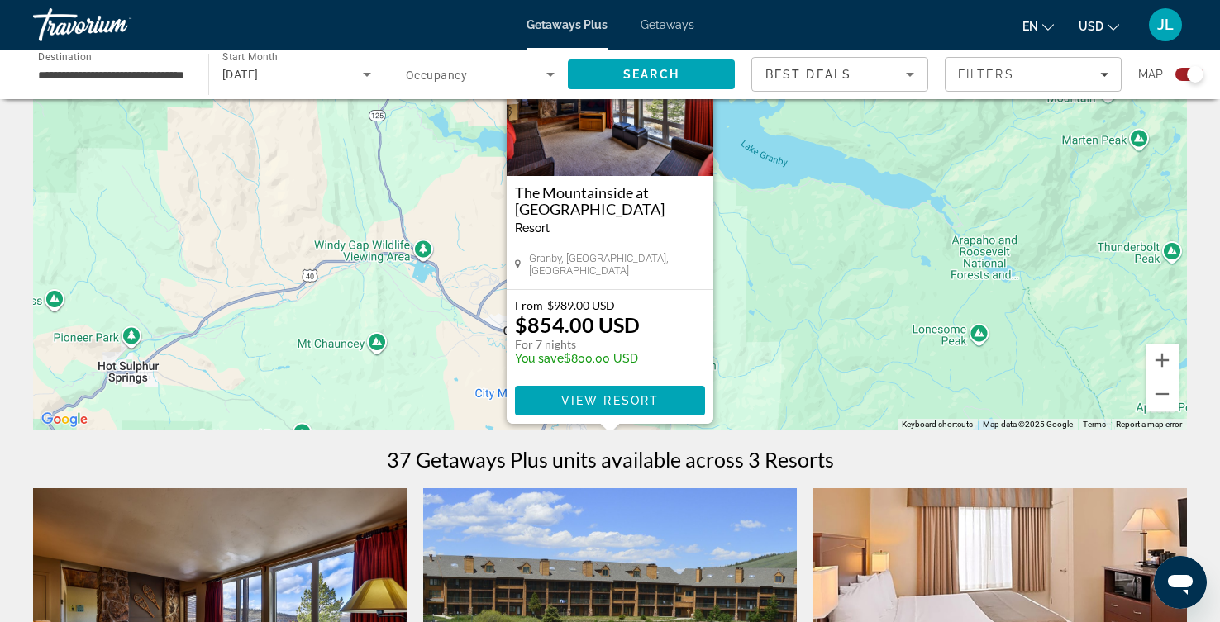
scroll to position [184, 0]
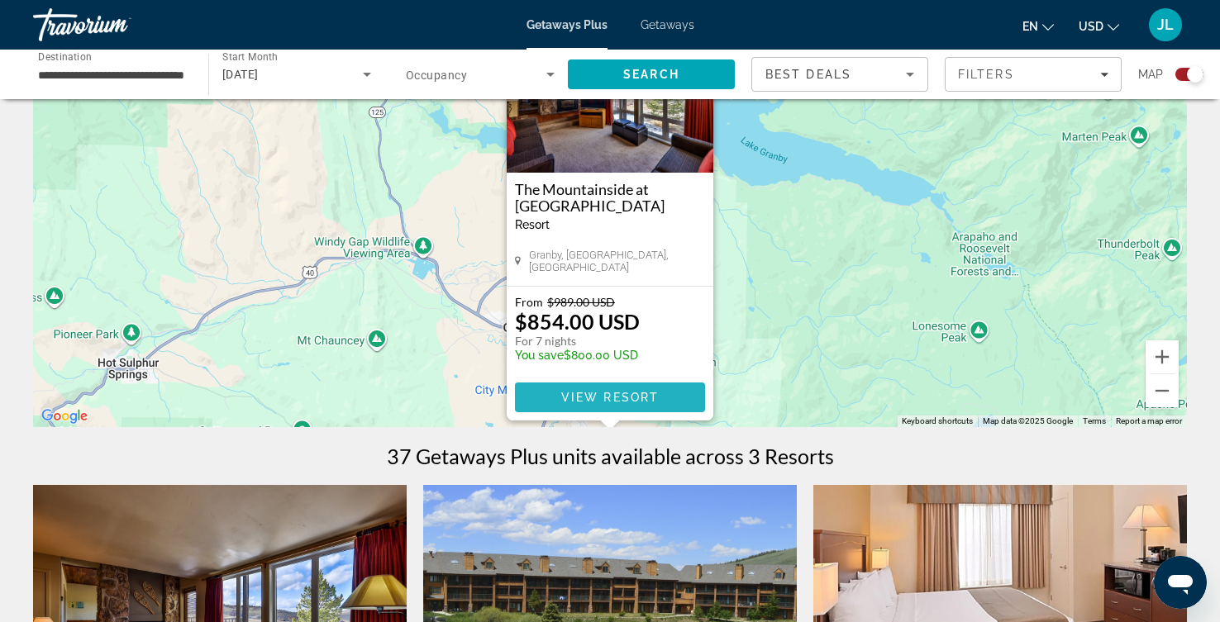
click at [626, 404] on span "View Resort" at bounding box center [610, 397] width 98 height 13
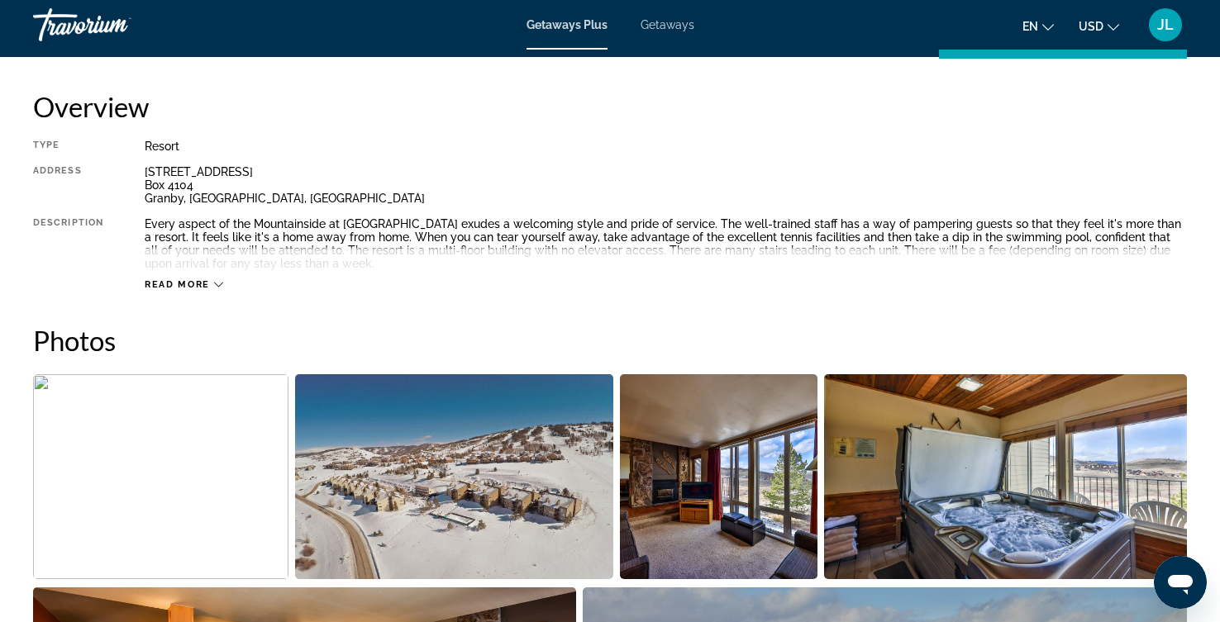
scroll to position [555, 0]
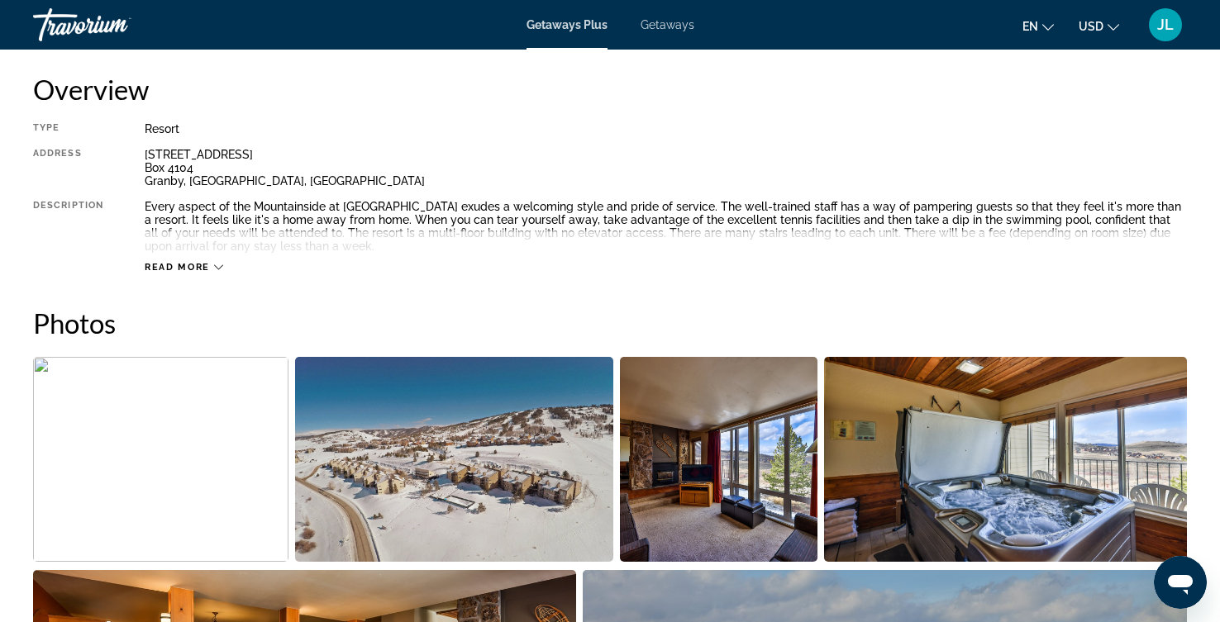
click at [223, 274] on button "Read more" at bounding box center [184, 267] width 79 height 12
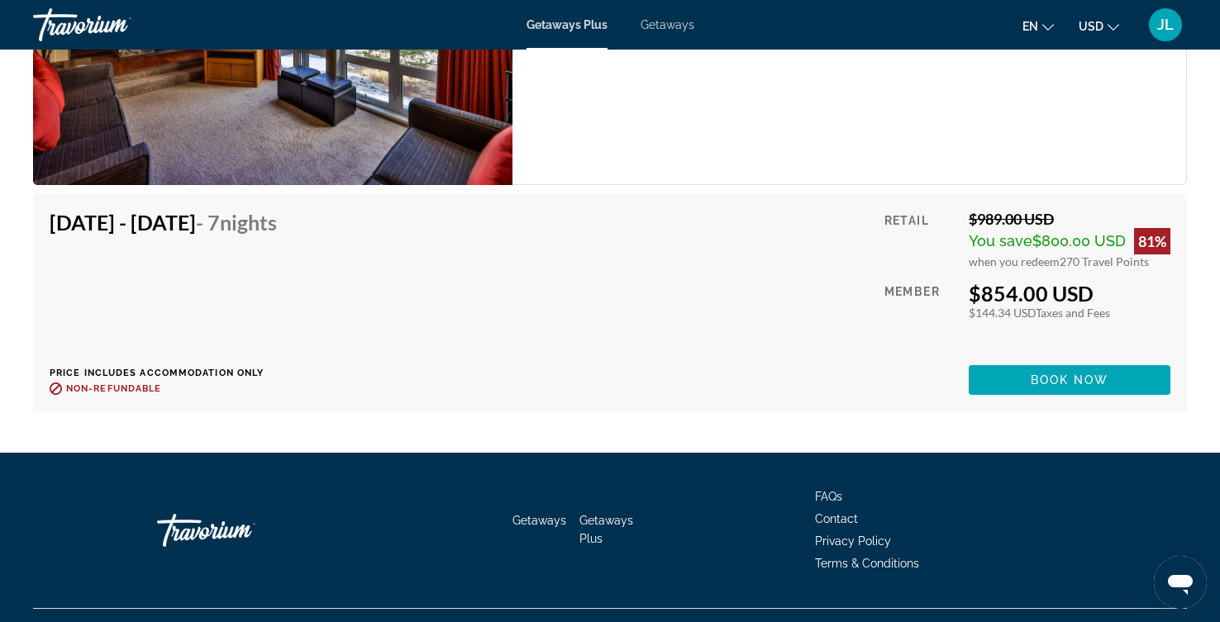
scroll to position [3702, 0]
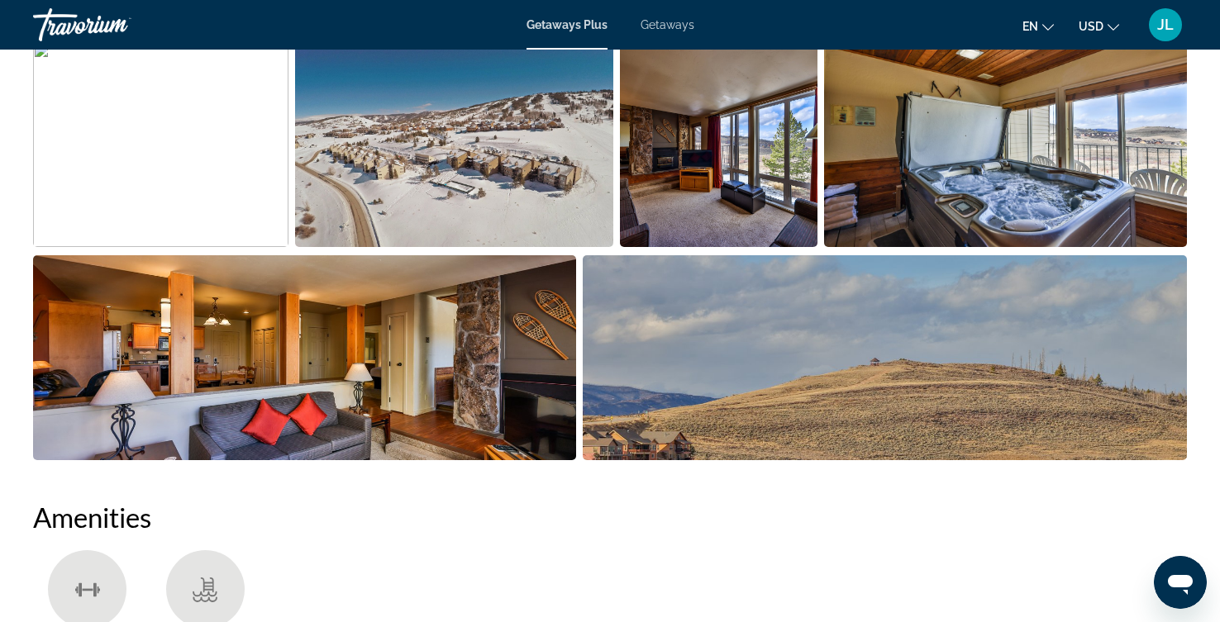
scroll to position [833, 0]
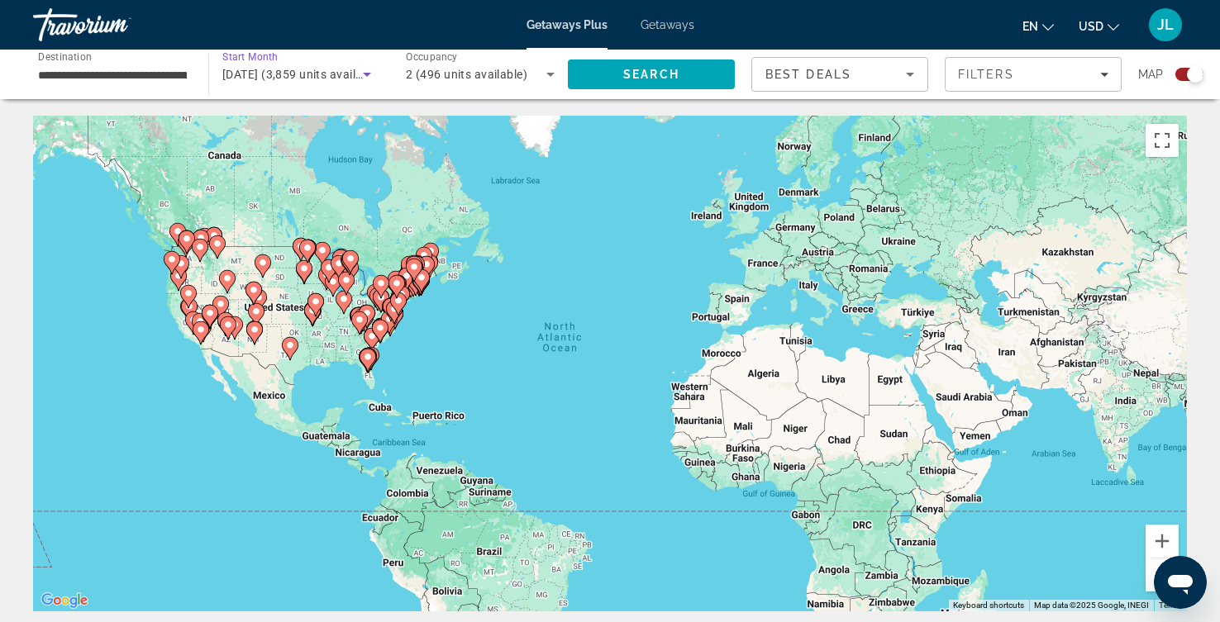
click at [376, 84] on icon "Search widget" at bounding box center [367, 74] width 20 height 20
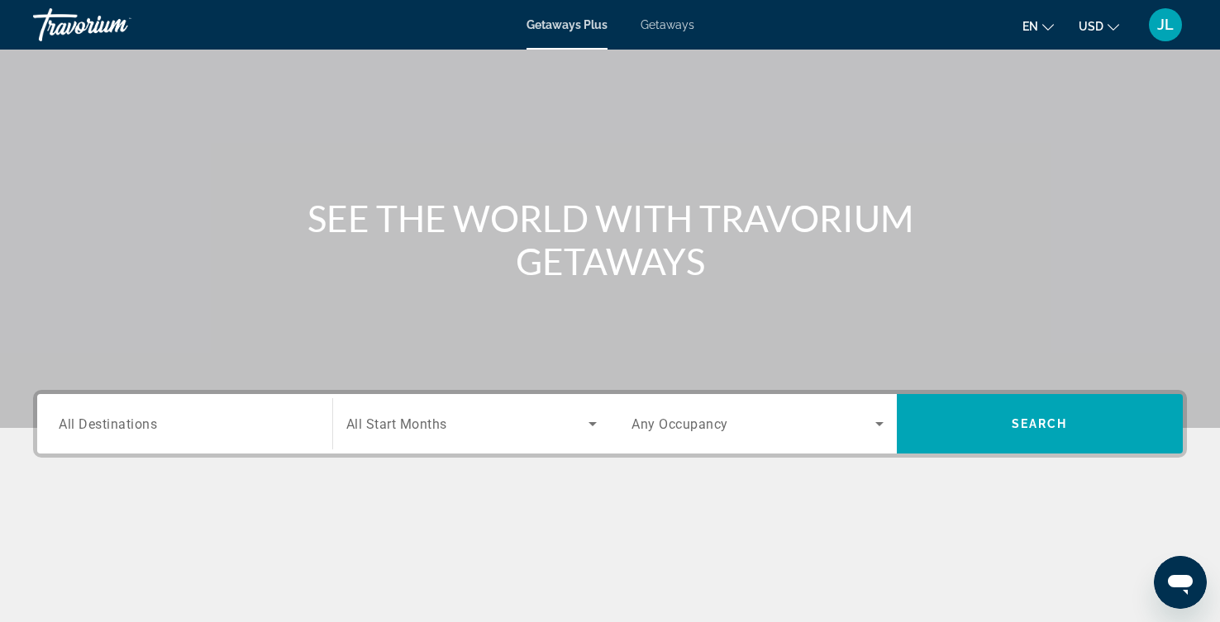
scroll to position [277, 0]
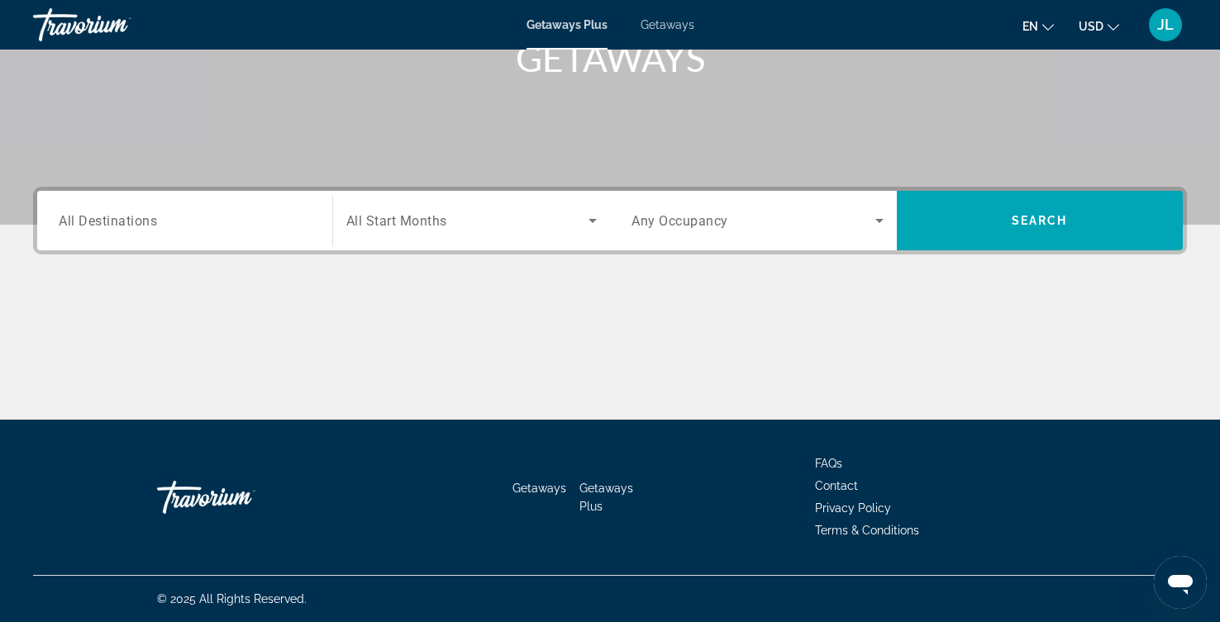
click at [271, 231] on input "Destination All Destinations" at bounding box center [185, 222] width 252 height 20
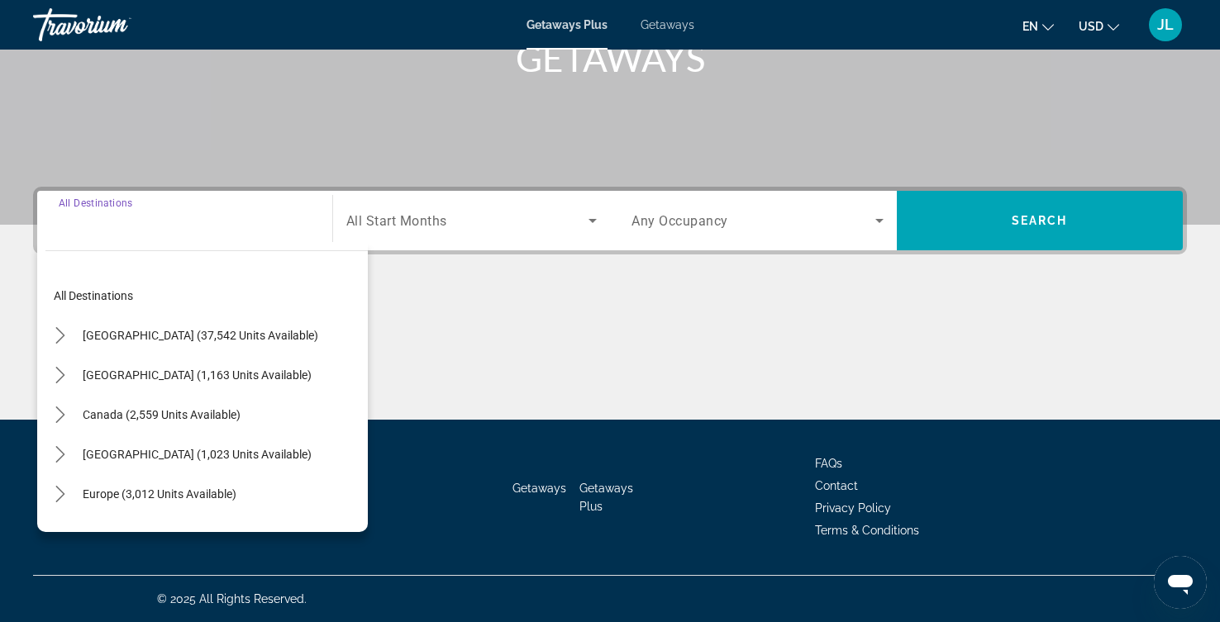
scroll to position [493, 0]
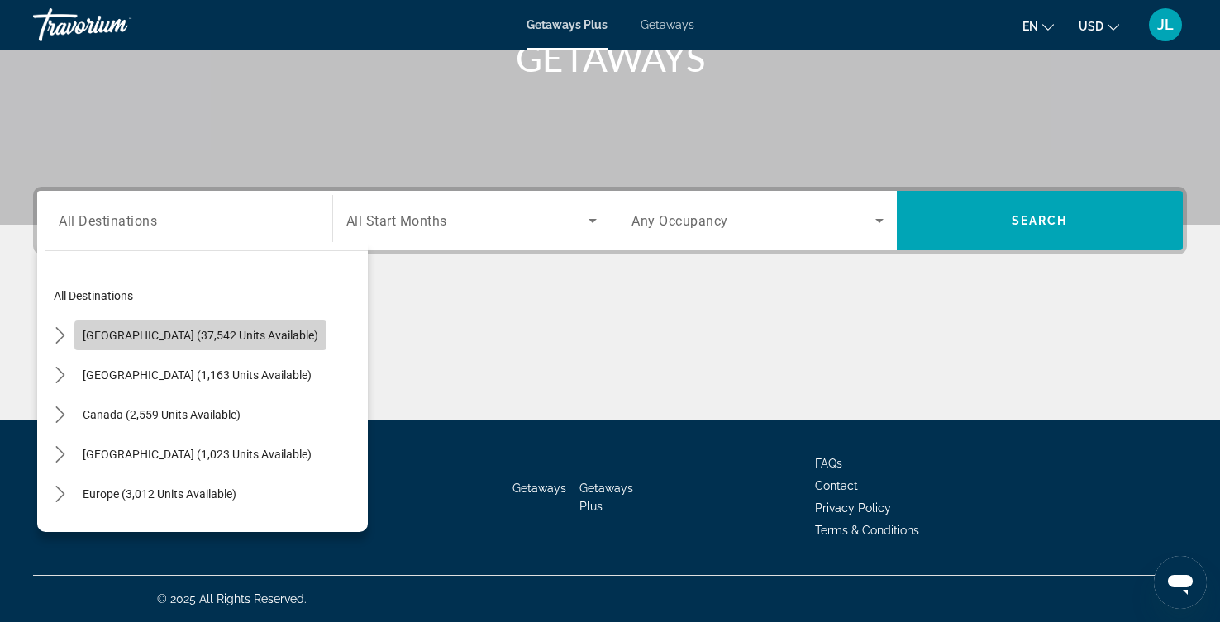
click at [225, 329] on span "[GEOGRAPHIC_DATA] (37,542 units available)" at bounding box center [201, 335] width 236 height 13
type input "**********"
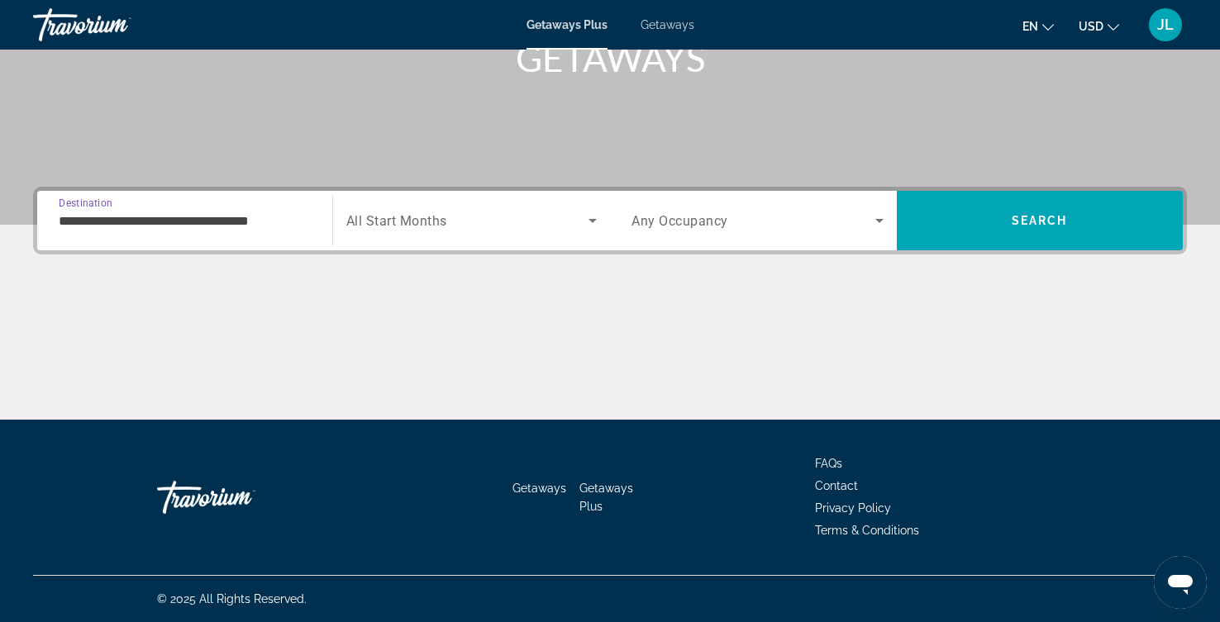
click at [588, 211] on icon "Search widget" at bounding box center [593, 221] width 20 height 20
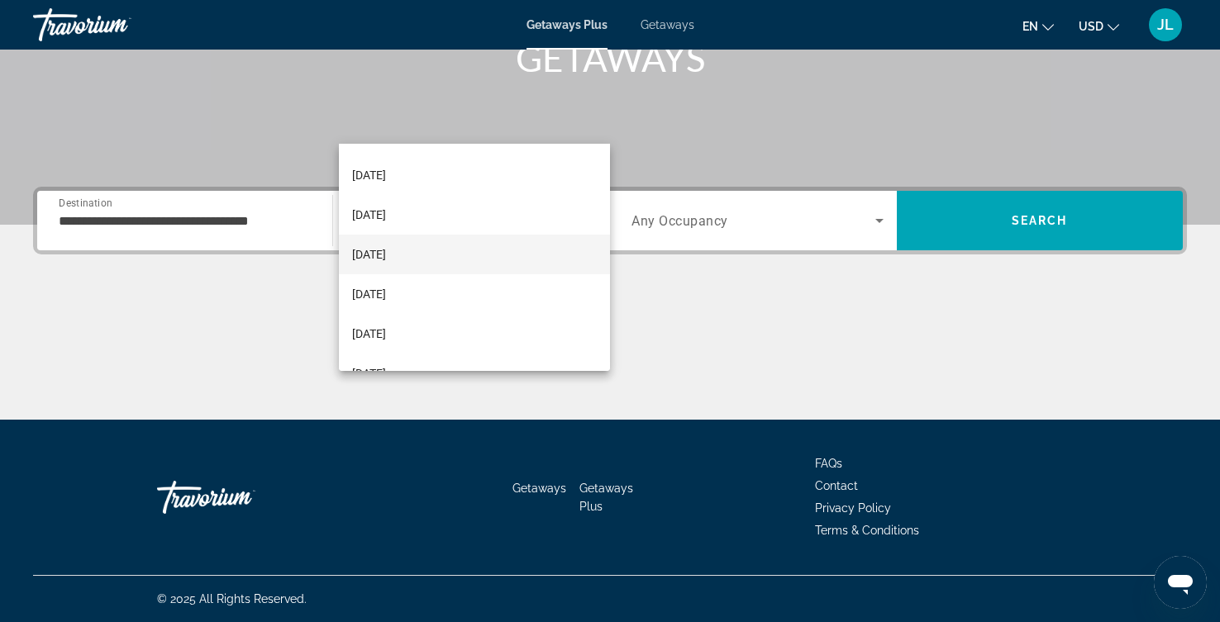
scroll to position [93, 0]
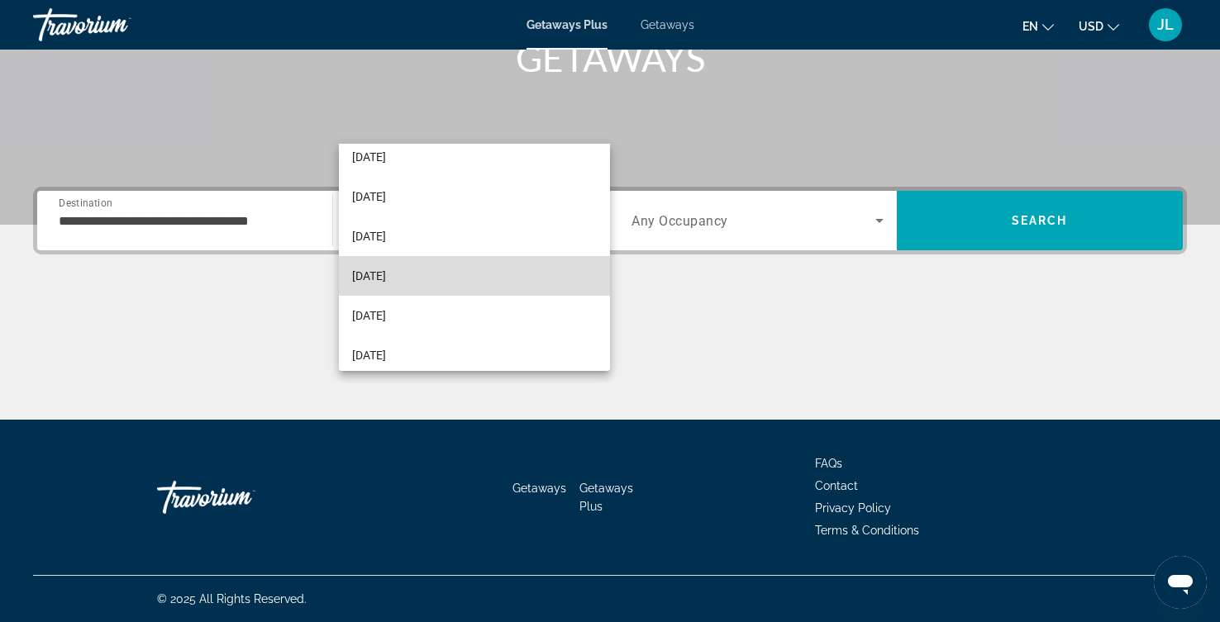
click at [452, 288] on mat-option "[DATE]" at bounding box center [474, 276] width 271 height 40
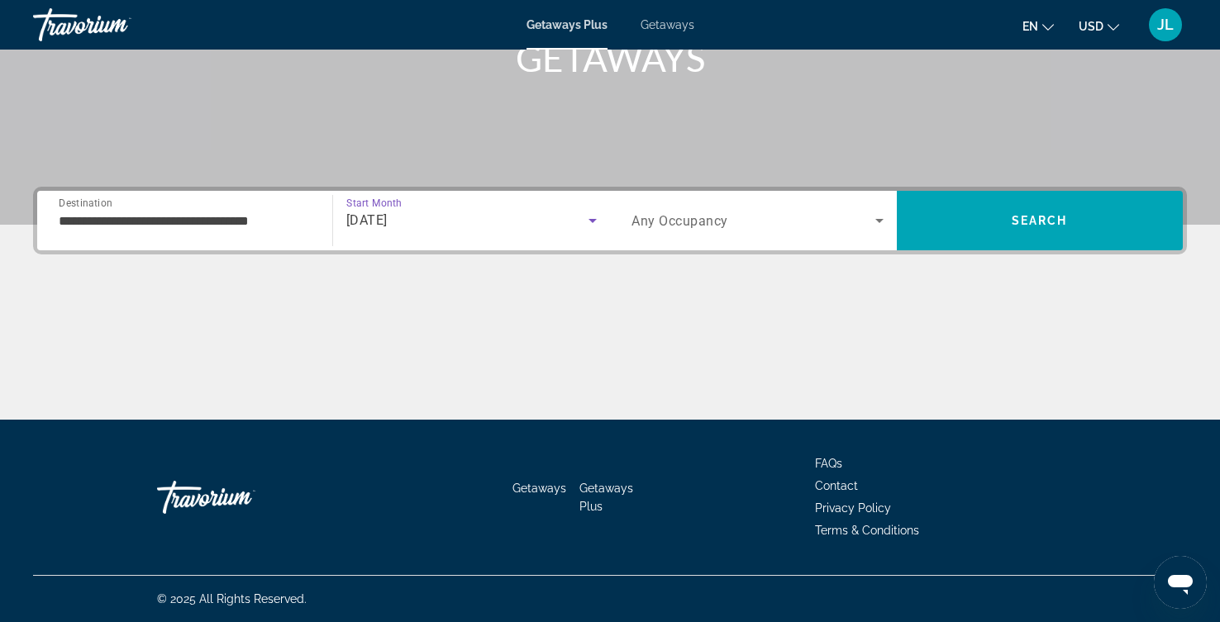
click at [878, 211] on icon "Search widget" at bounding box center [879, 221] width 20 height 20
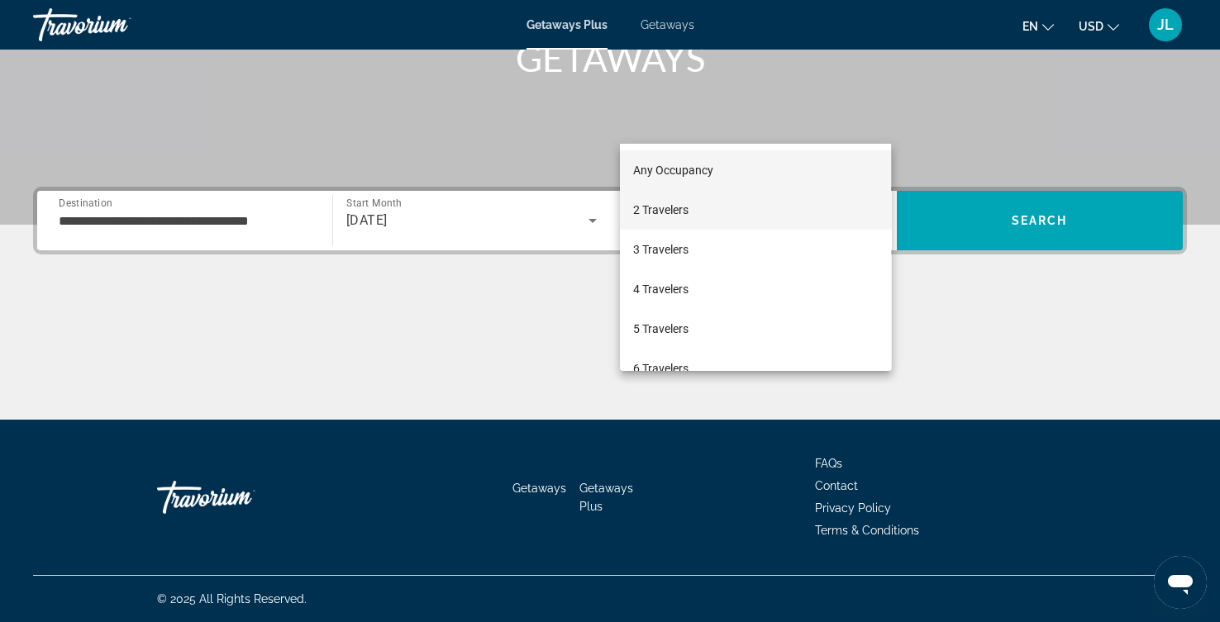
click at [712, 215] on mat-option "2 Travelers" at bounding box center [755, 210] width 271 height 40
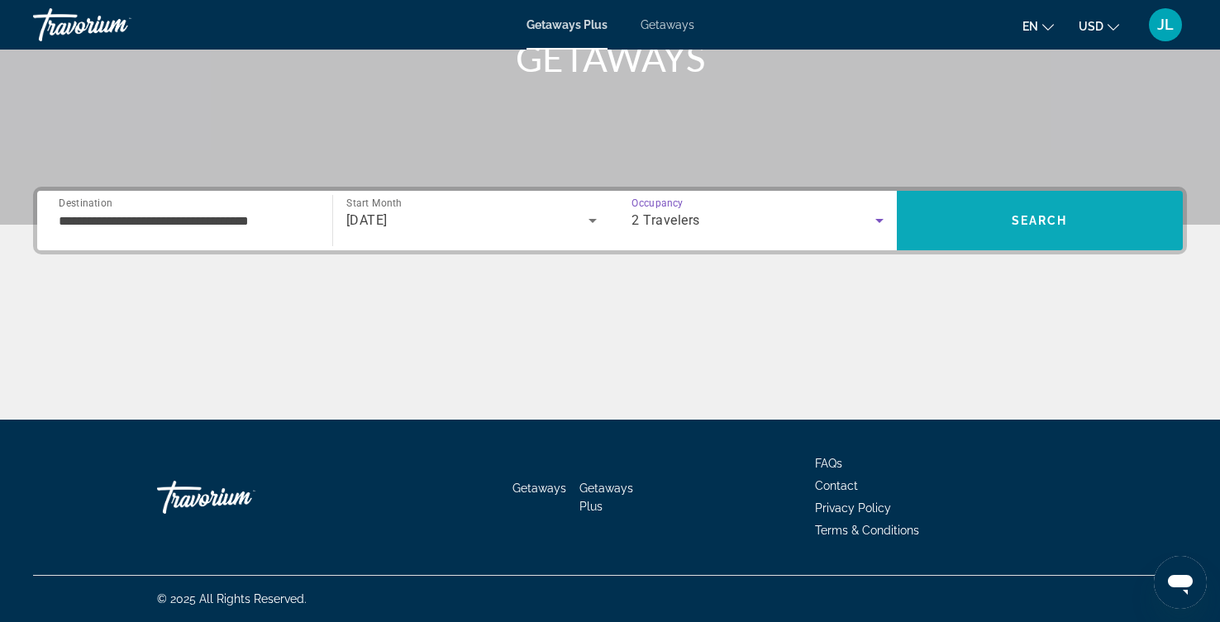
click at [1015, 214] on span "Search" at bounding box center [1039, 220] width 56 height 13
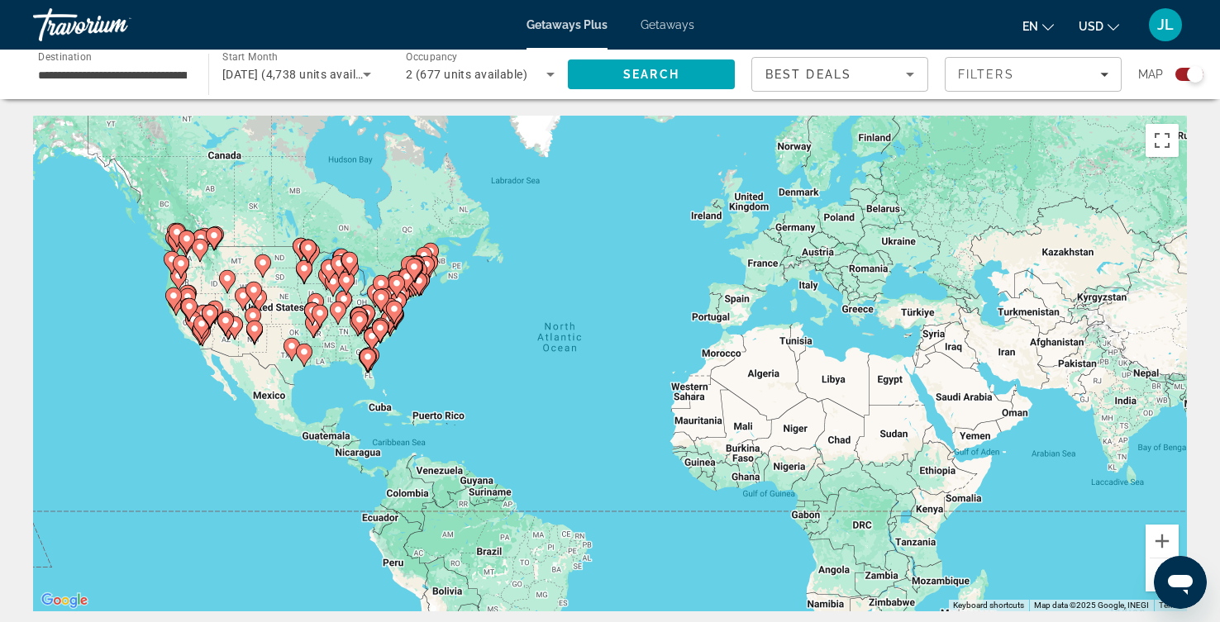
click at [553, 322] on div "To activate drag with keyboard, press Alt + Enter. Once in keyboard drag state,…" at bounding box center [610, 364] width 1154 height 496
click at [226, 283] on image "Main content" at bounding box center [227, 279] width 10 height 10
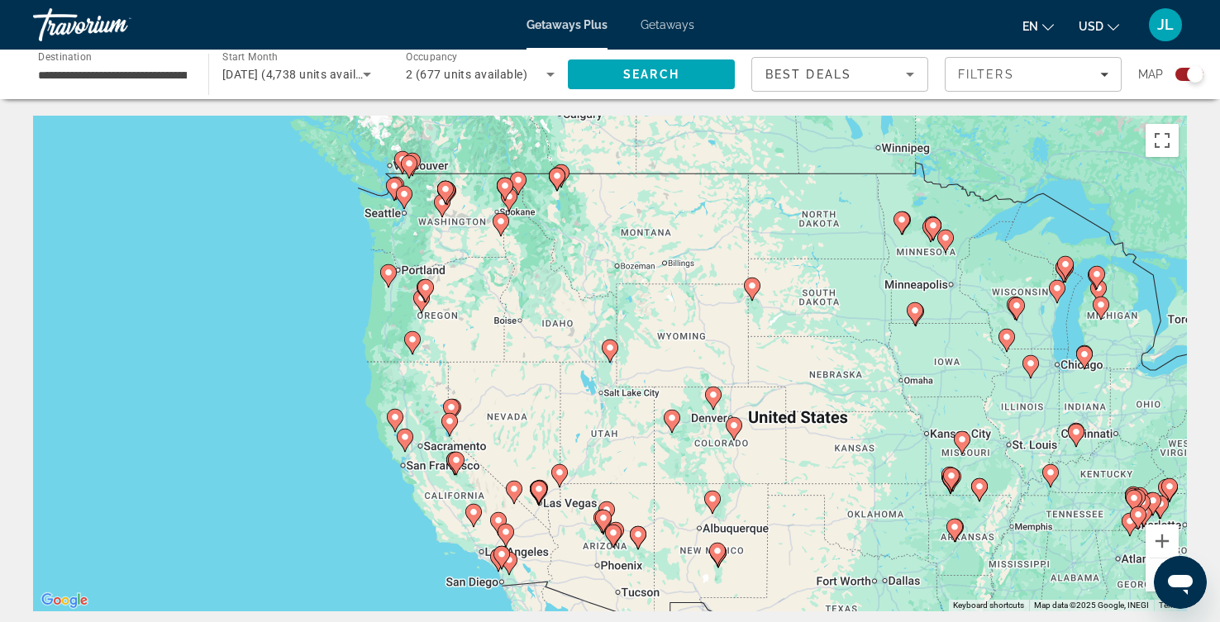
click at [711, 400] on image "Main content" at bounding box center [713, 395] width 10 height 10
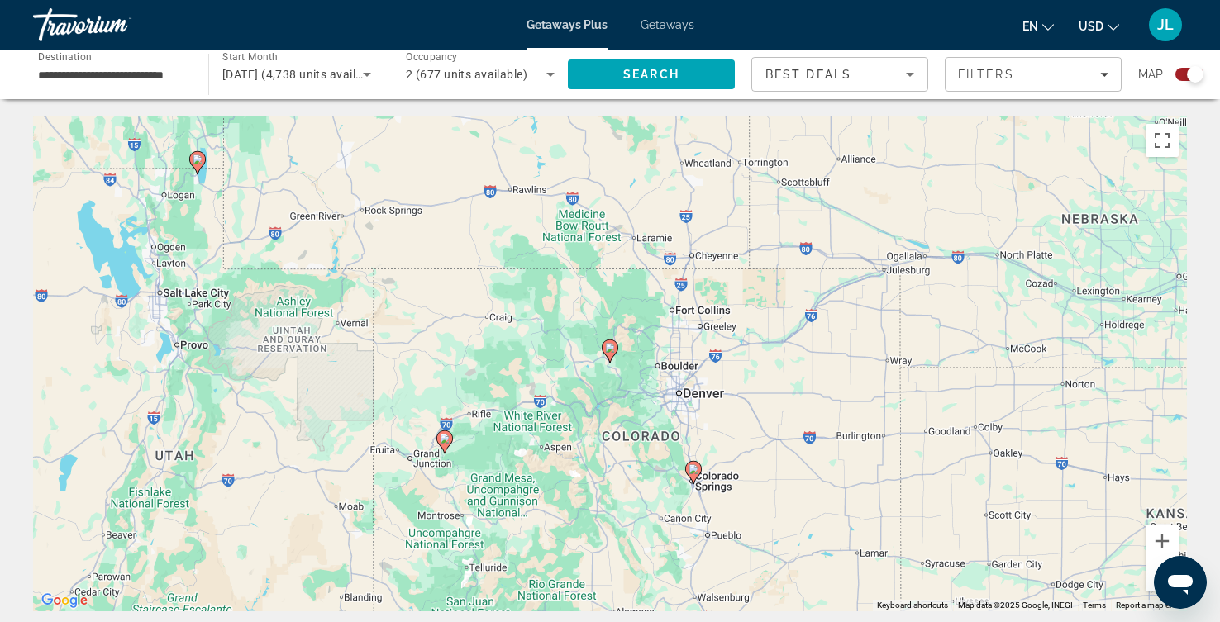
click at [606, 353] on image "Main content" at bounding box center [610, 348] width 10 height 10
type input "**********"
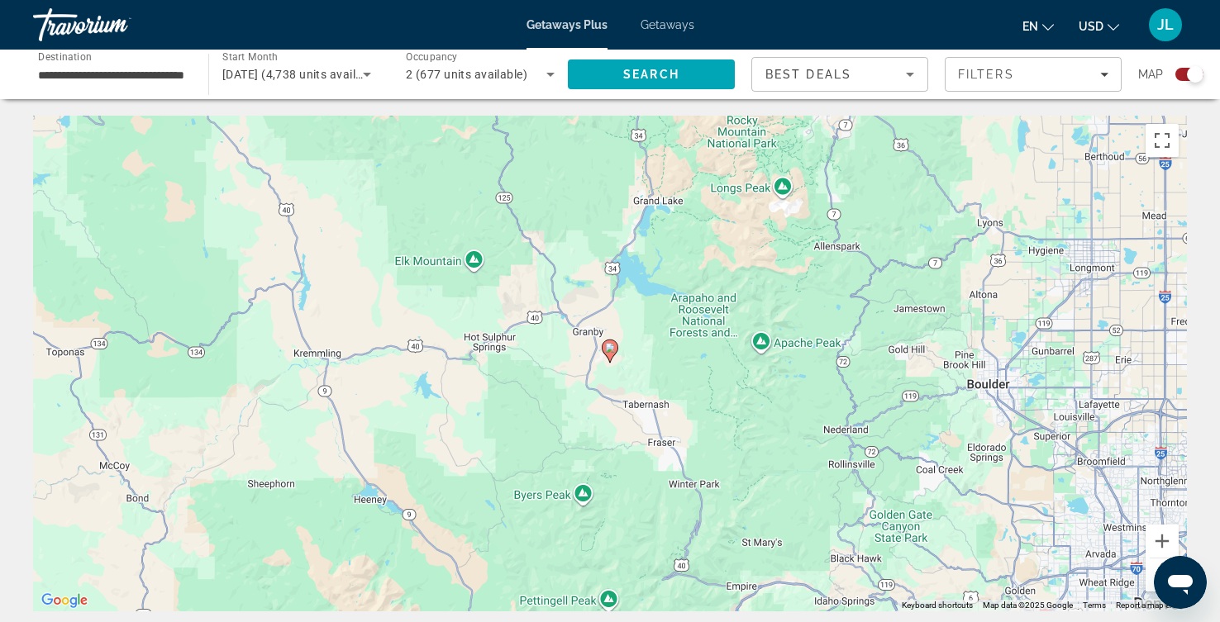
click at [606, 353] on image "Main content" at bounding box center [610, 348] width 10 height 10
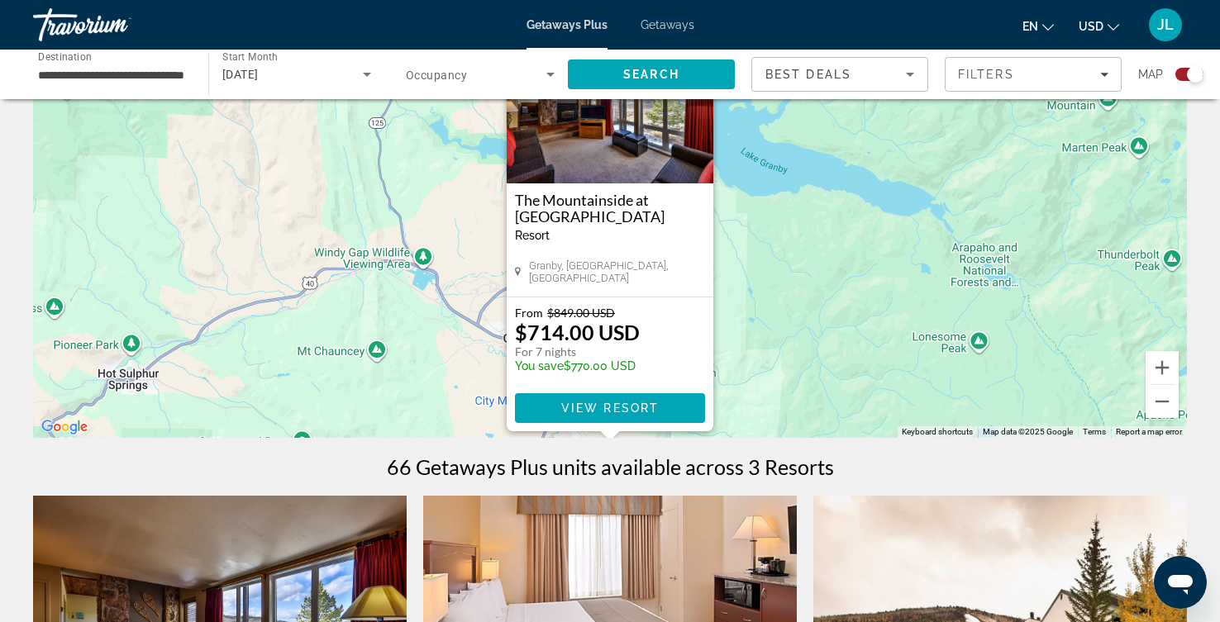
scroll to position [184, 0]
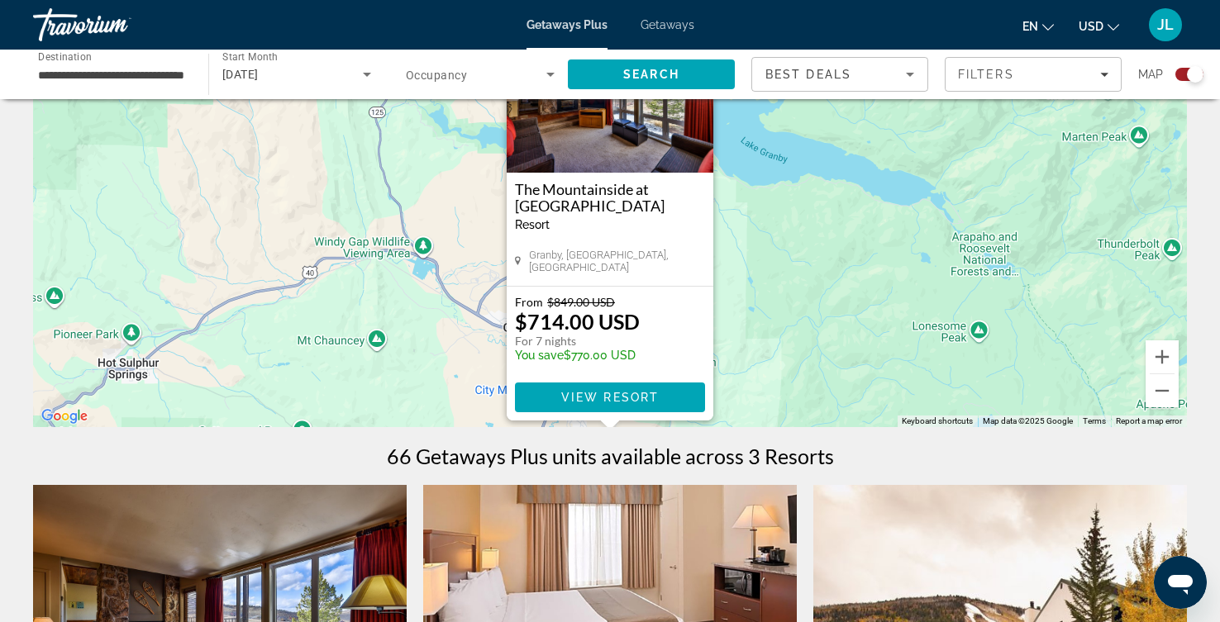
click at [821, 427] on div "To activate drag with keyboard, press Alt + Enter. Once in keyboard drag state,…" at bounding box center [610, 179] width 1154 height 496
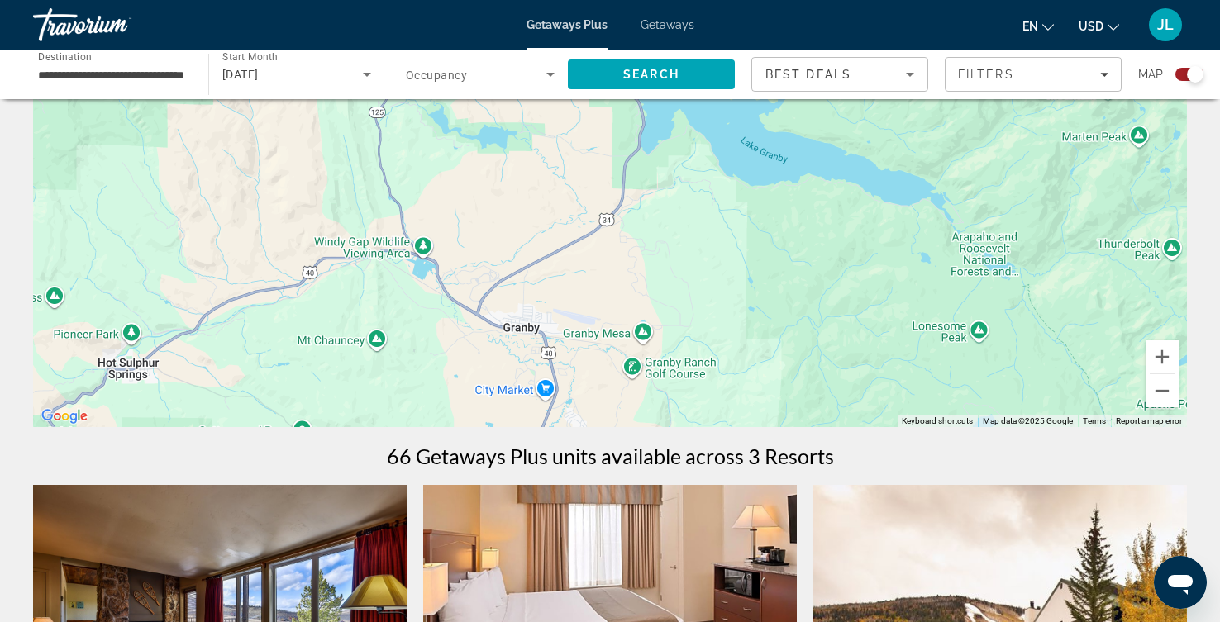
click at [641, 357] on div "To activate drag with keyboard, press Alt + Enter. Once in keyboard drag state,…" at bounding box center [610, 179] width 1154 height 496
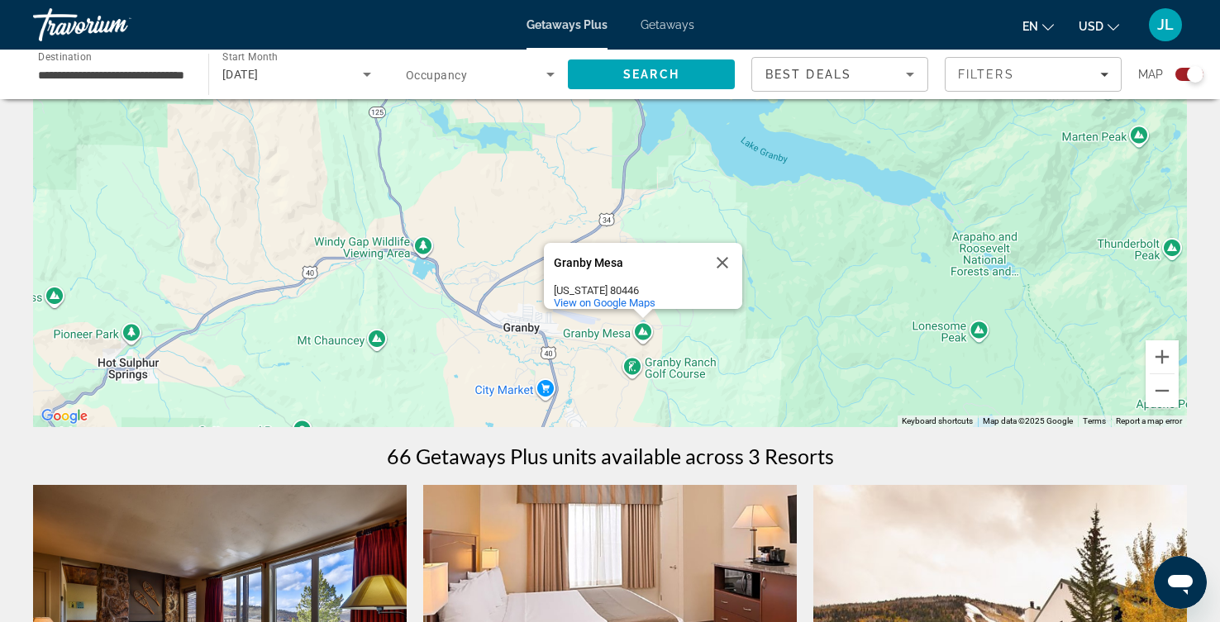
click at [641, 357] on div "To activate drag with keyboard, press Alt + Enter. Once in keyboard drag state,…" at bounding box center [610, 179] width 1154 height 496
click at [427, 269] on div "To activate drag with keyboard, press Alt + Enter. Once in keyboard drag state,…" at bounding box center [610, 179] width 1154 height 496
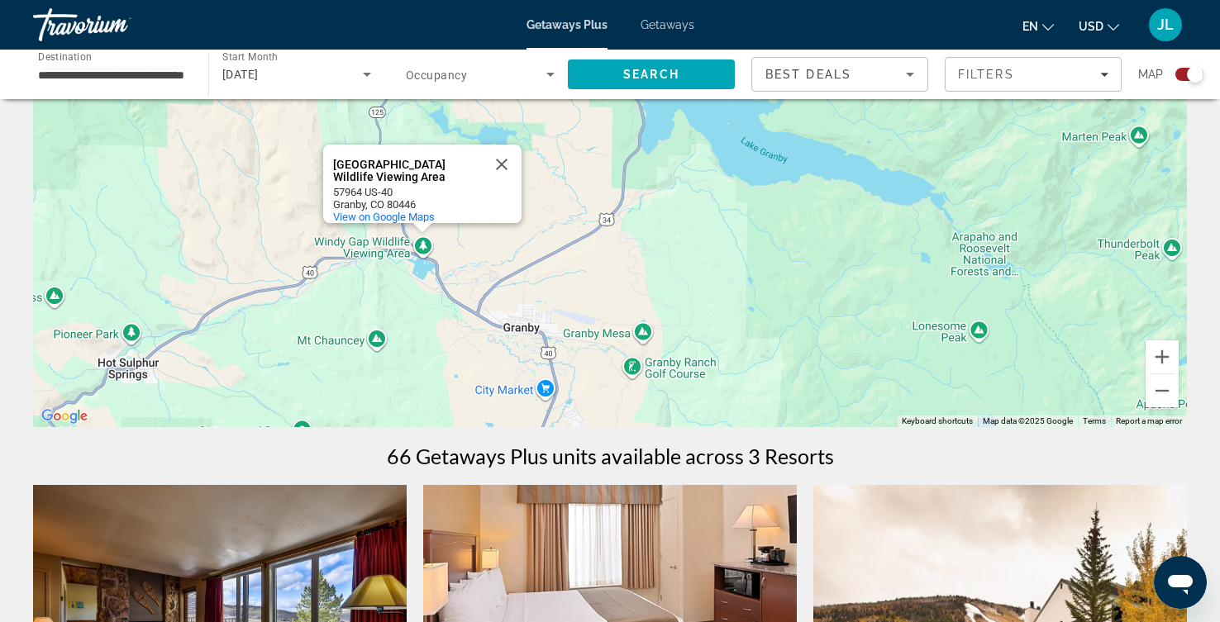
click at [136, 357] on div "To activate drag with keyboard, press Alt + Enter. Once in keyboard drag state,…" at bounding box center [610, 179] width 1154 height 496
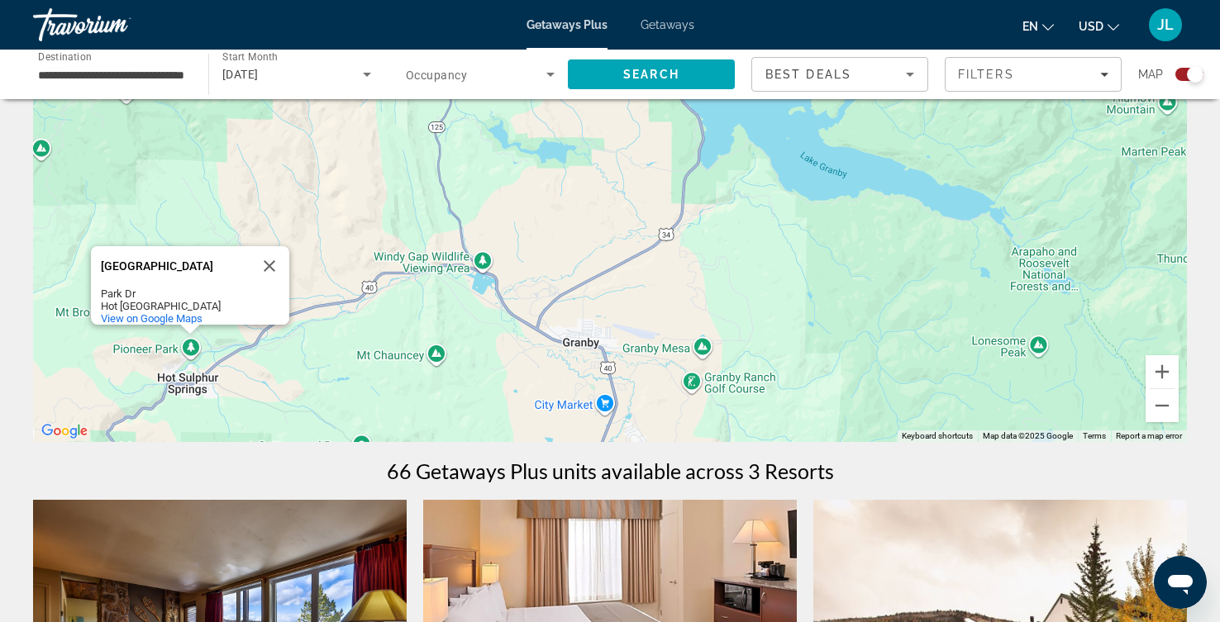
scroll to position [0, 0]
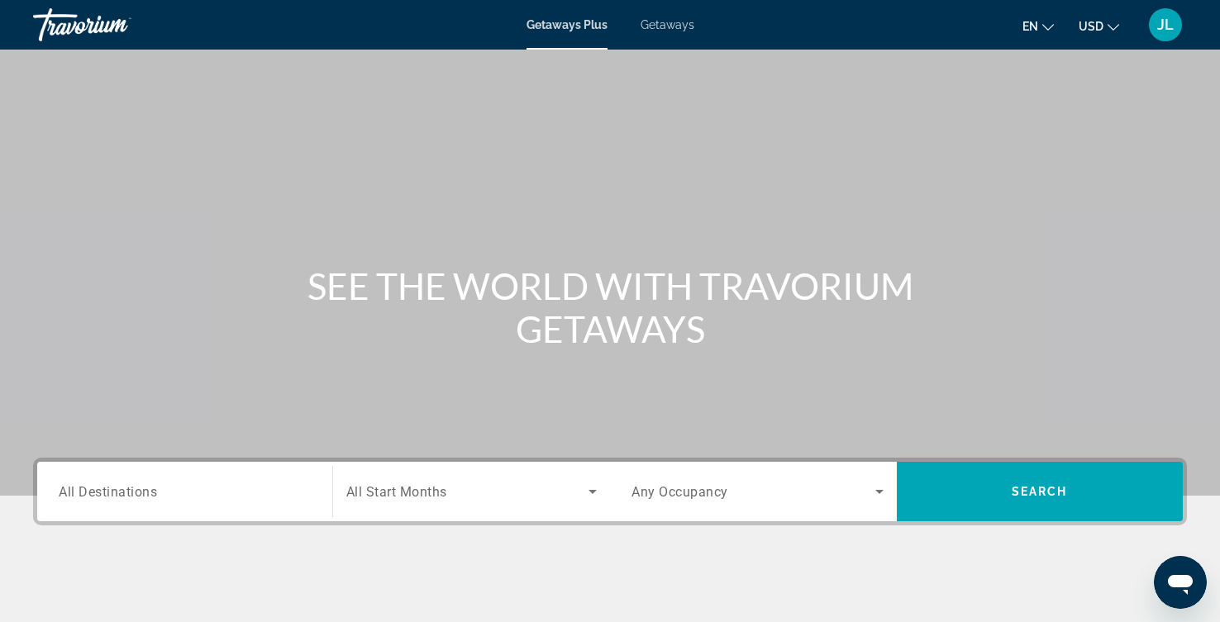
click at [694, 26] on span "Getaways" at bounding box center [667, 24] width 54 height 13
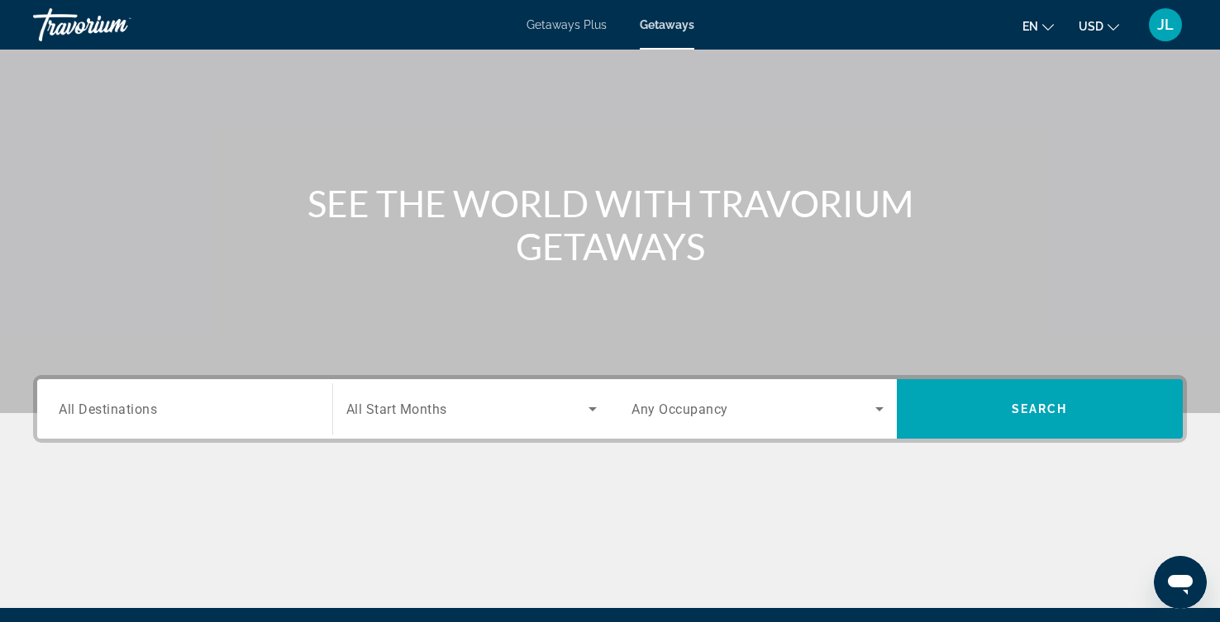
scroll to position [184, 0]
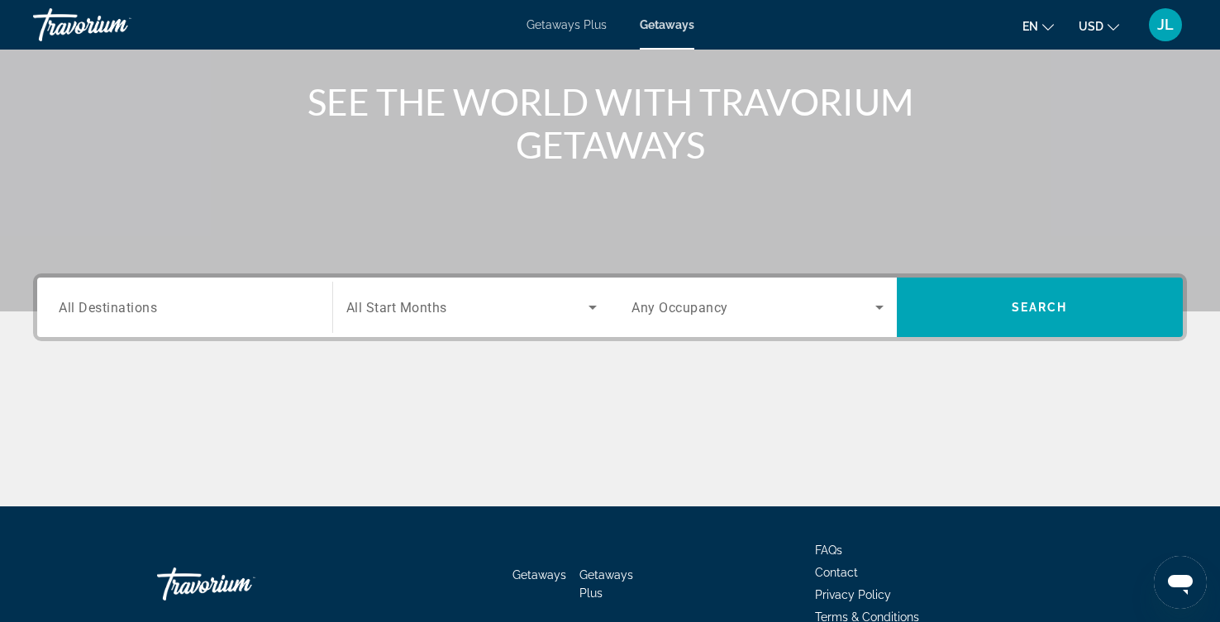
click at [590, 317] on icon "Search widget" at bounding box center [593, 307] width 20 height 20
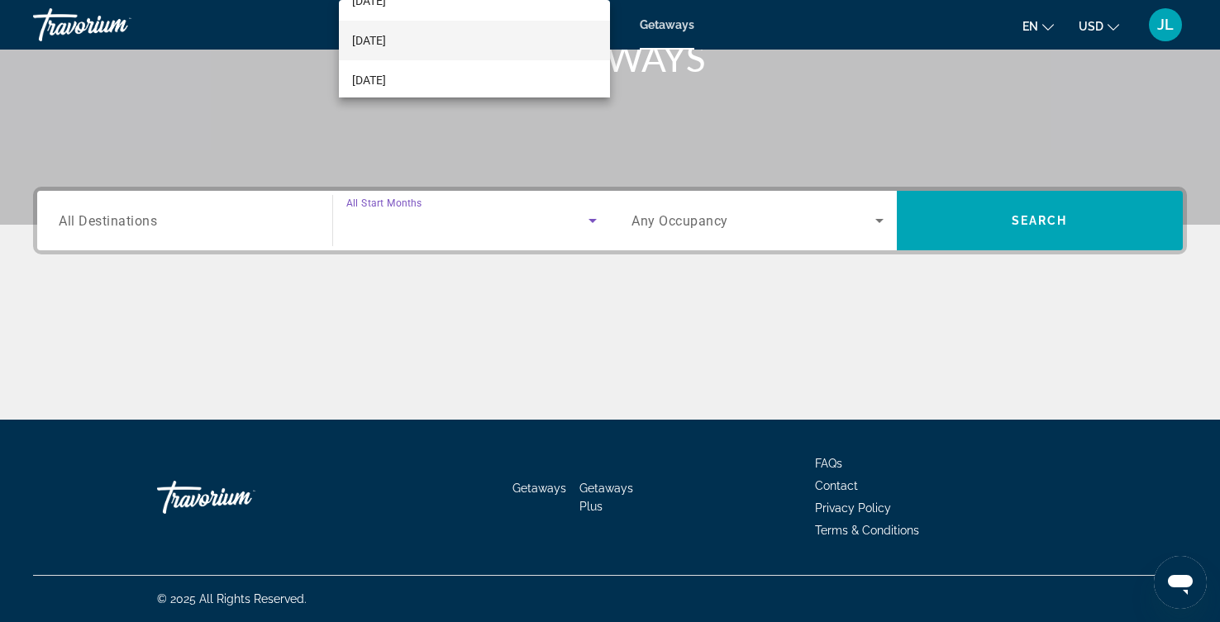
click at [449, 43] on mat-option "[DATE]" at bounding box center [474, 41] width 271 height 40
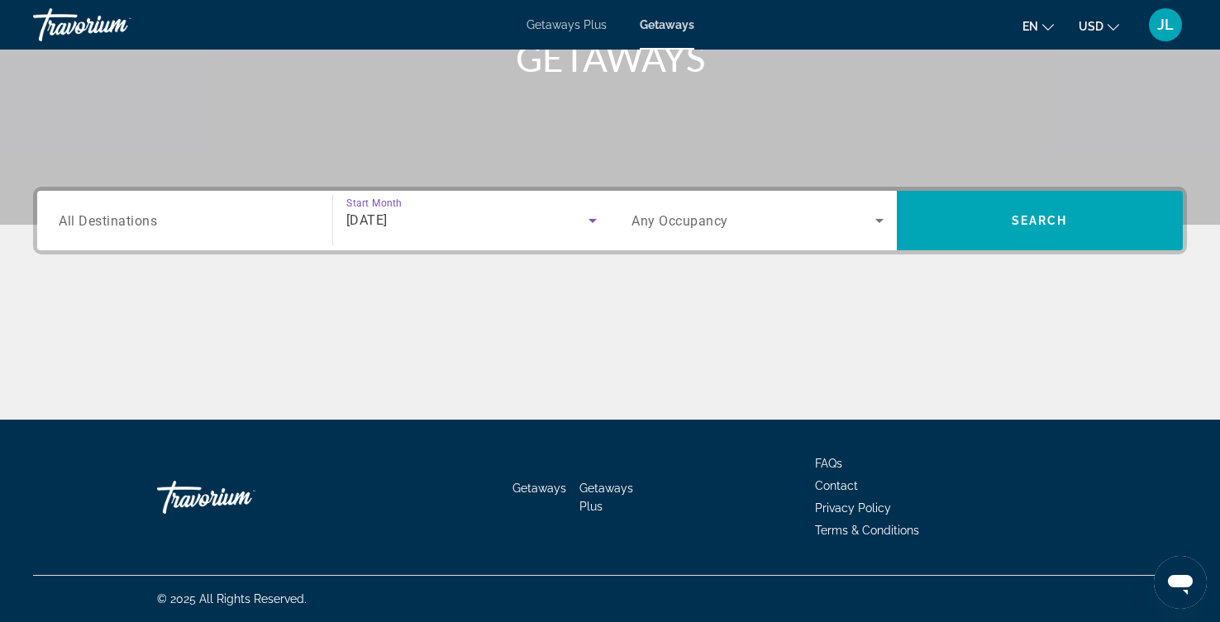
click at [871, 211] on icon "Search widget" at bounding box center [879, 221] width 20 height 20
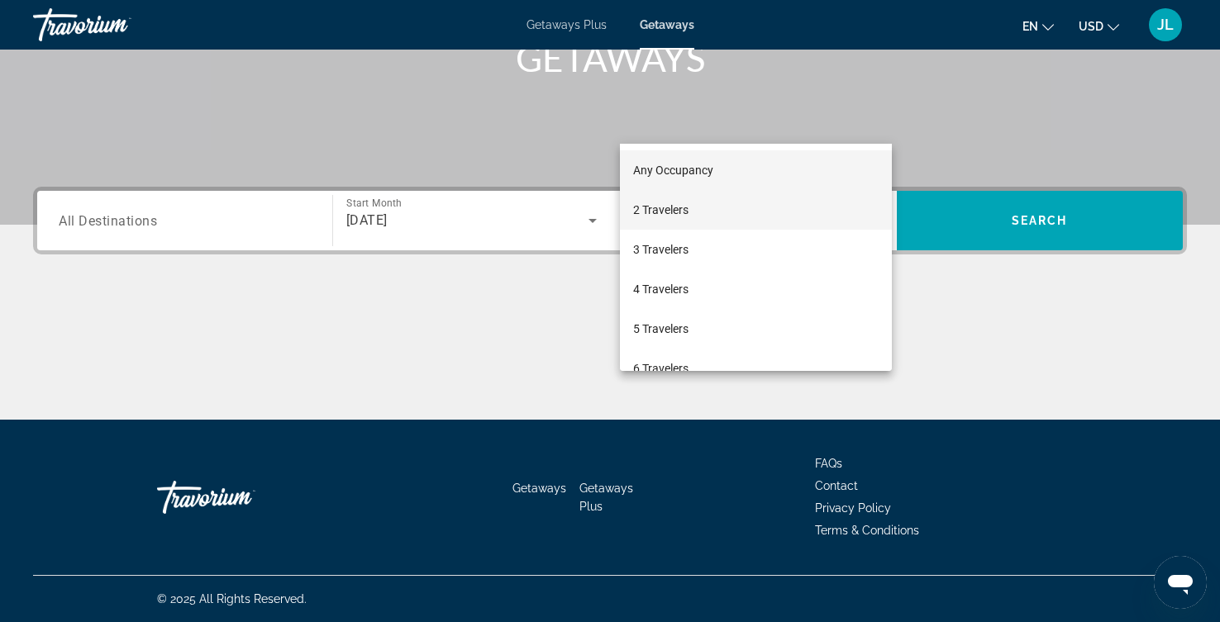
click at [712, 202] on mat-option "2 Travelers" at bounding box center [755, 210] width 271 height 40
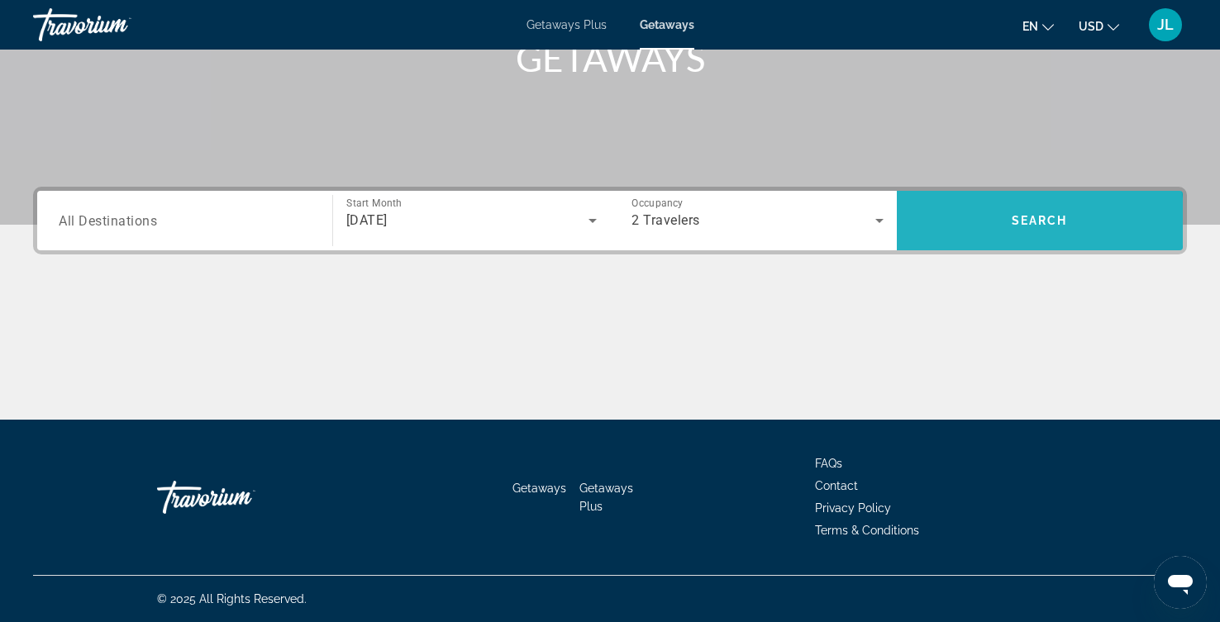
click at [1022, 214] on span "Search" at bounding box center [1039, 220] width 56 height 13
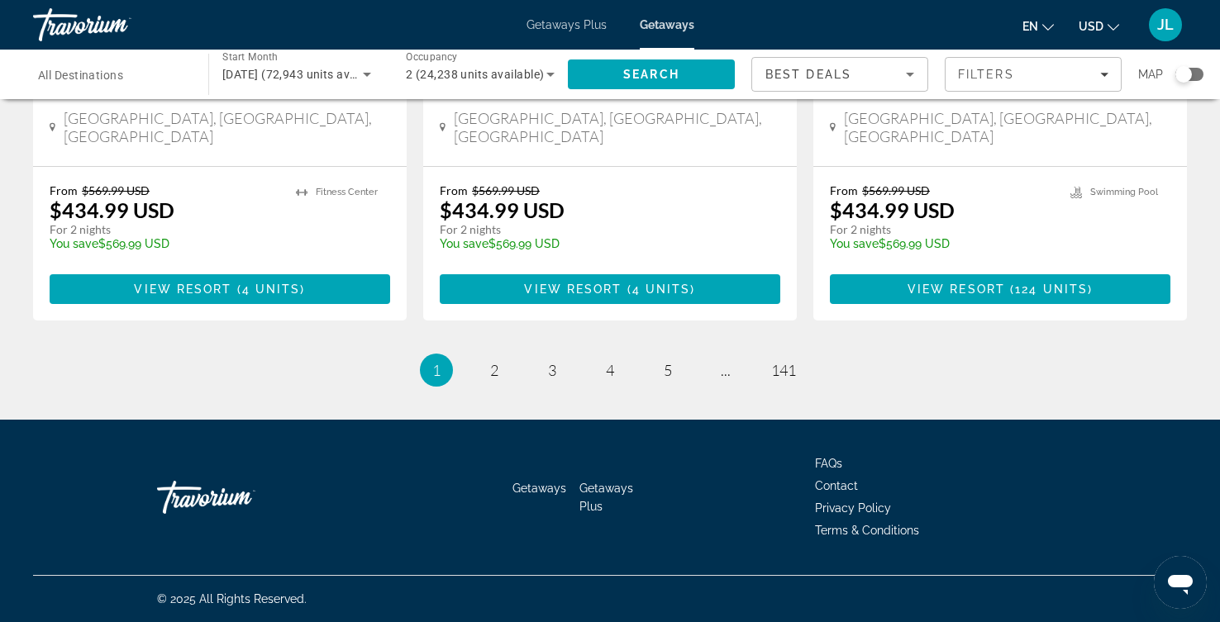
scroll to position [2777, 0]
click at [490, 361] on span "2" at bounding box center [494, 370] width 8 height 18
click at [683, 356] on link "page 5" at bounding box center [668, 370] width 29 height 29
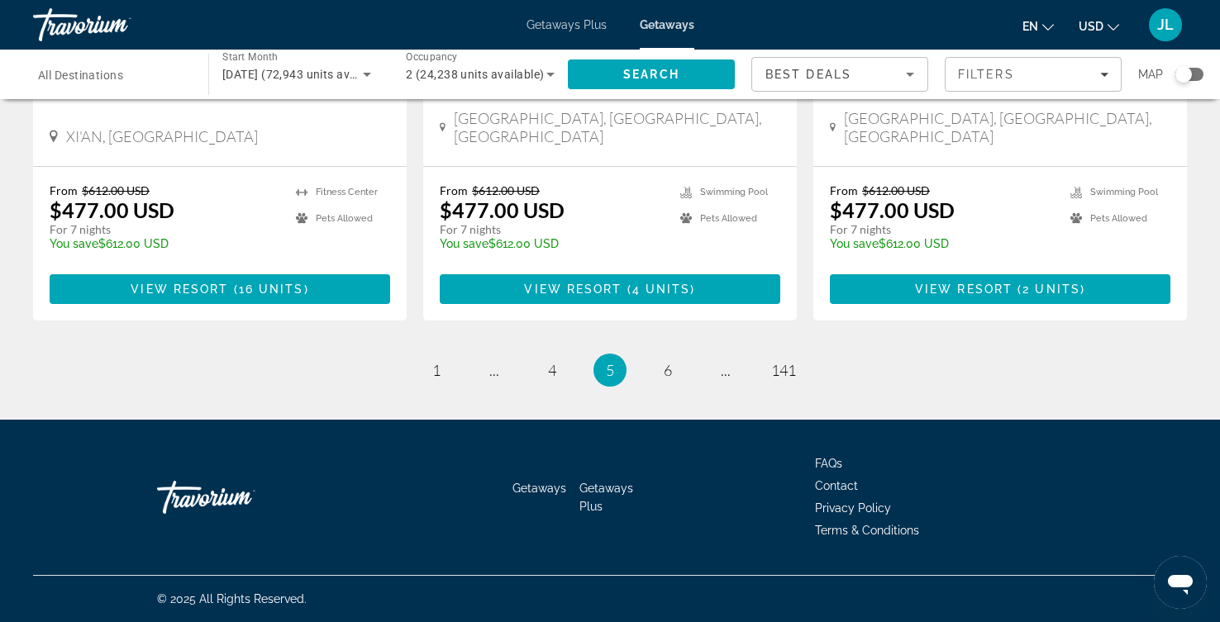
scroll to position [2683, 0]
click at [170, 85] on input "Destination All Destinations" at bounding box center [112, 75] width 149 height 20
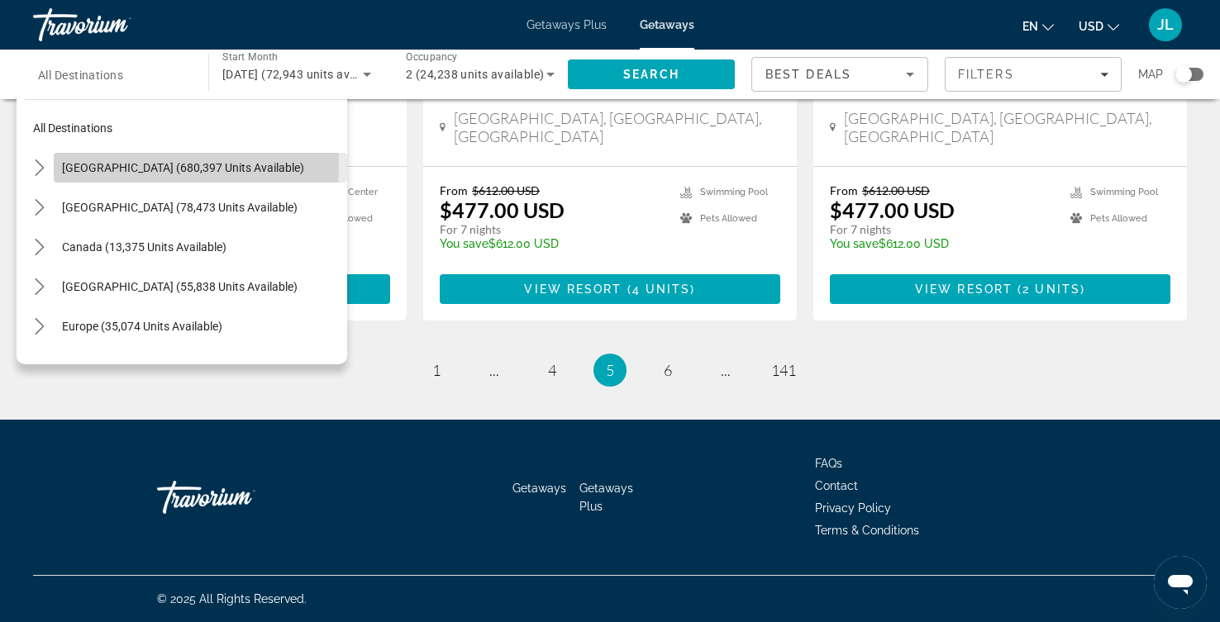
click at [178, 174] on span "[GEOGRAPHIC_DATA] (680,397 units available)" at bounding box center [183, 167] width 242 height 13
type input "**********"
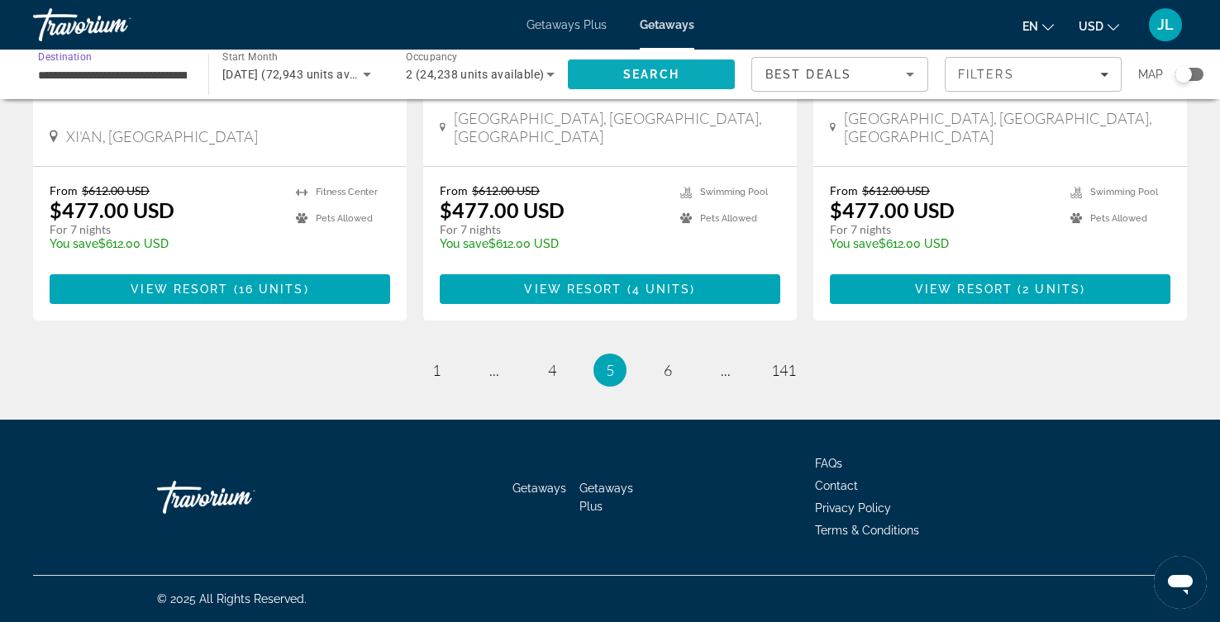
click at [662, 81] on span "Search" at bounding box center [651, 75] width 167 height 40
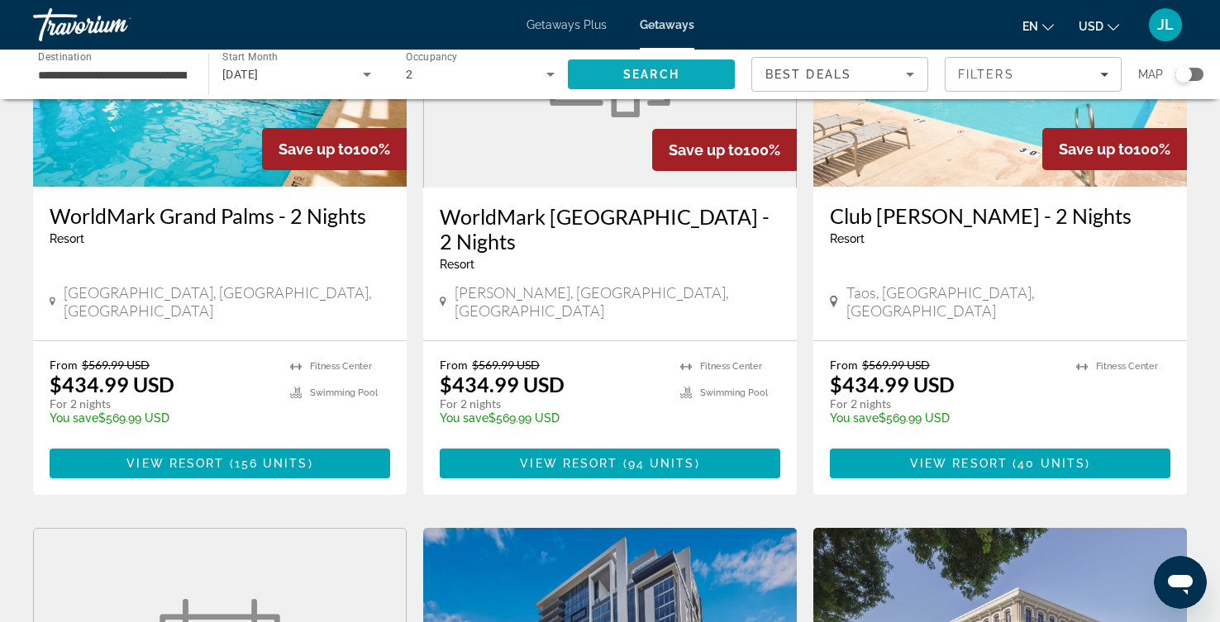
scroll to position [1018, 0]
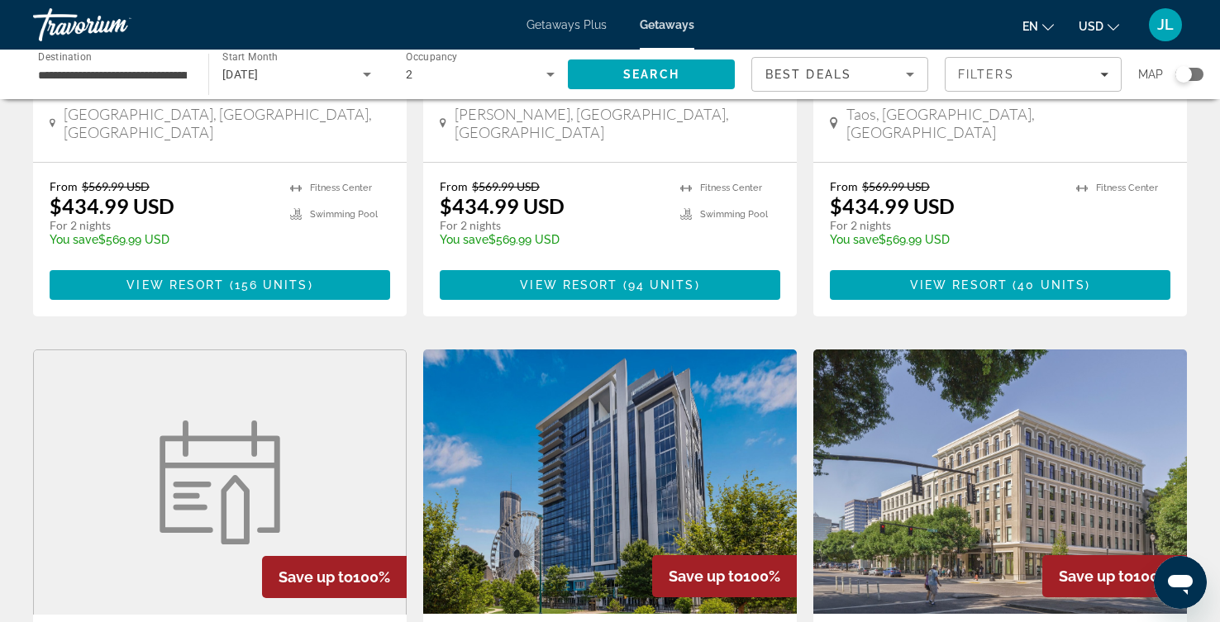
click at [535, 27] on span "Getaways Plus" at bounding box center [566, 24] width 80 height 13
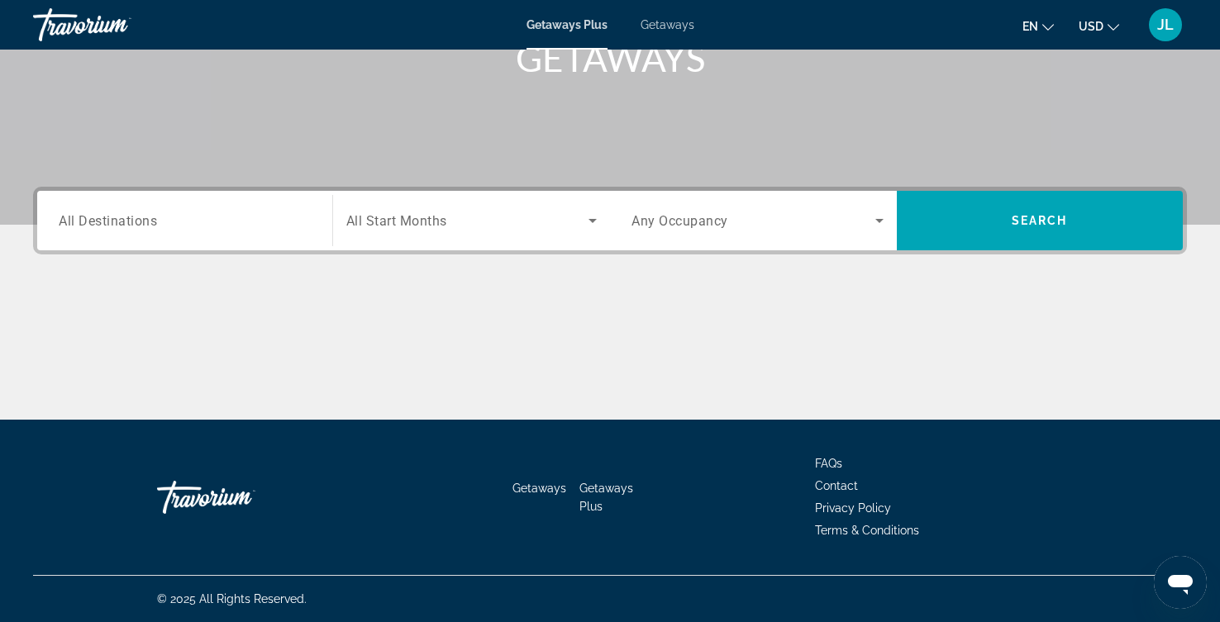
scroll to position [277, 0]
click at [226, 231] on input "Destination All Destinations" at bounding box center [185, 222] width 252 height 20
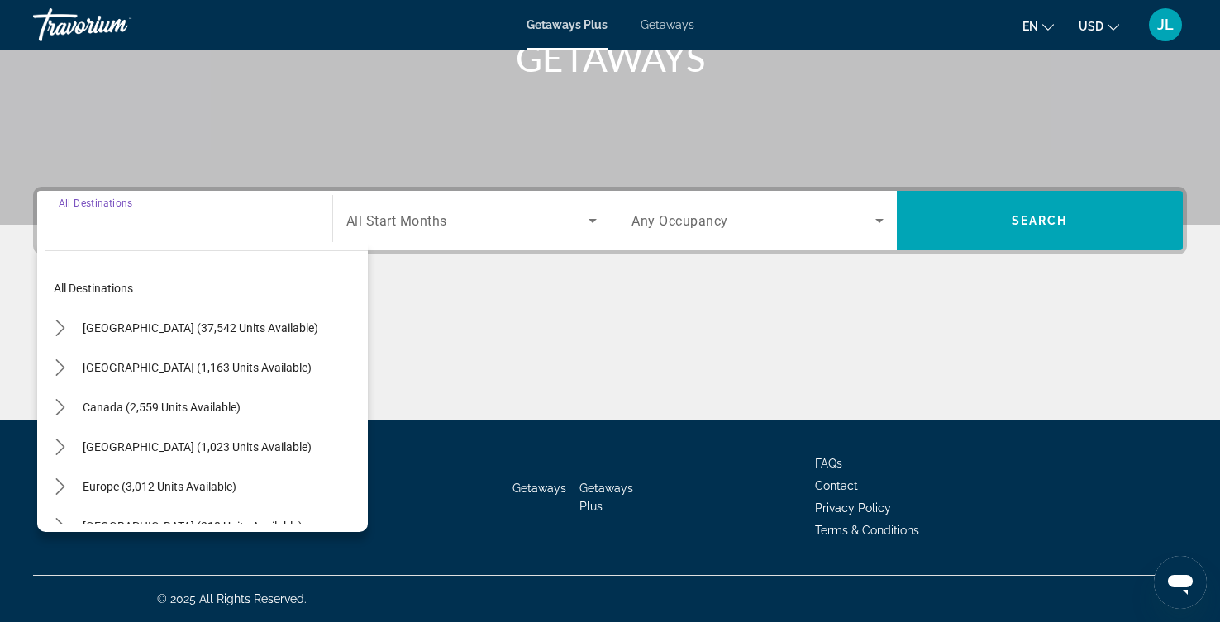
scroll to position [0, 0]
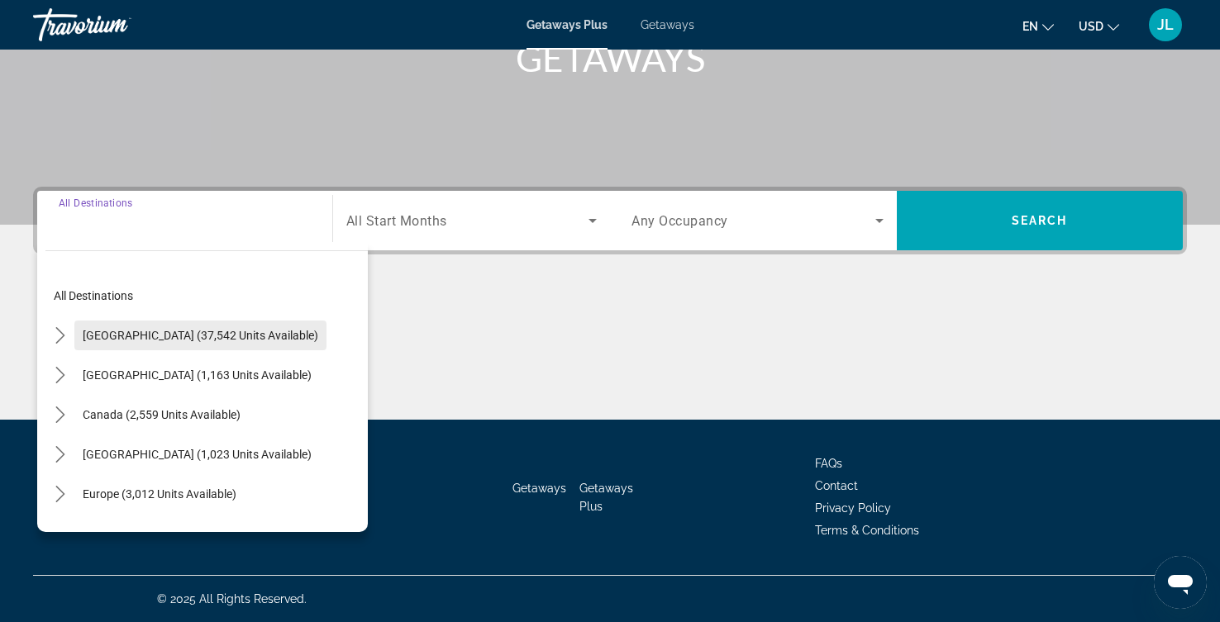
click at [218, 329] on span "[GEOGRAPHIC_DATA] (37,542 units available)" at bounding box center [201, 335] width 236 height 13
type input "**********"
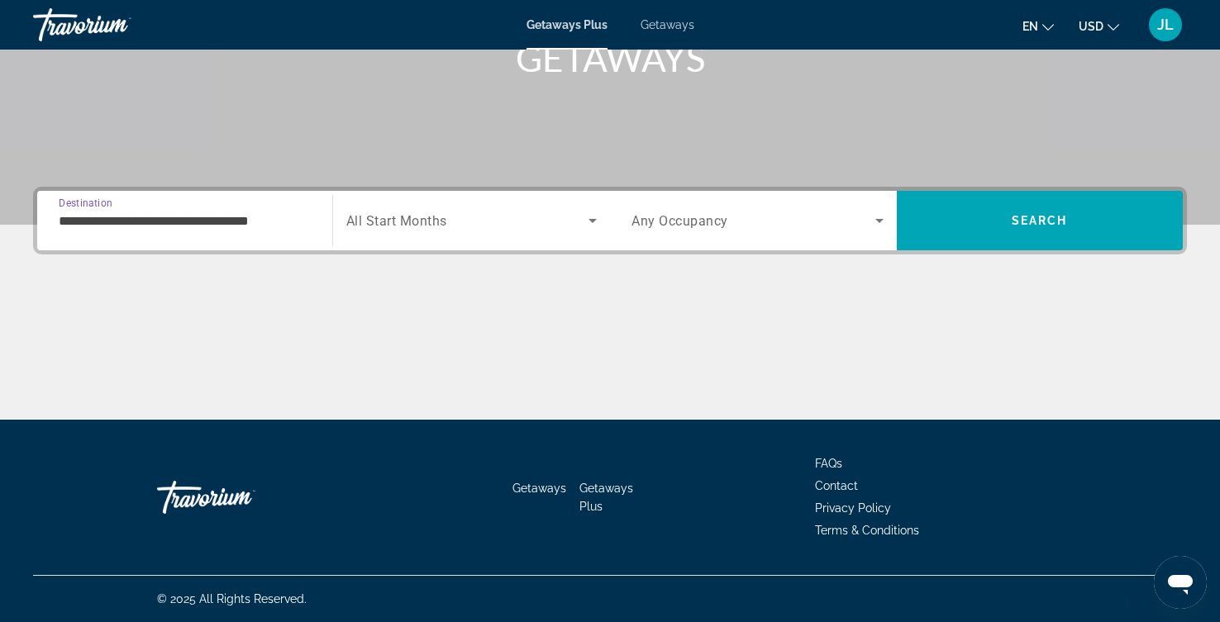
click at [875, 219] on icon "Search widget" at bounding box center [879, 221] width 8 height 4
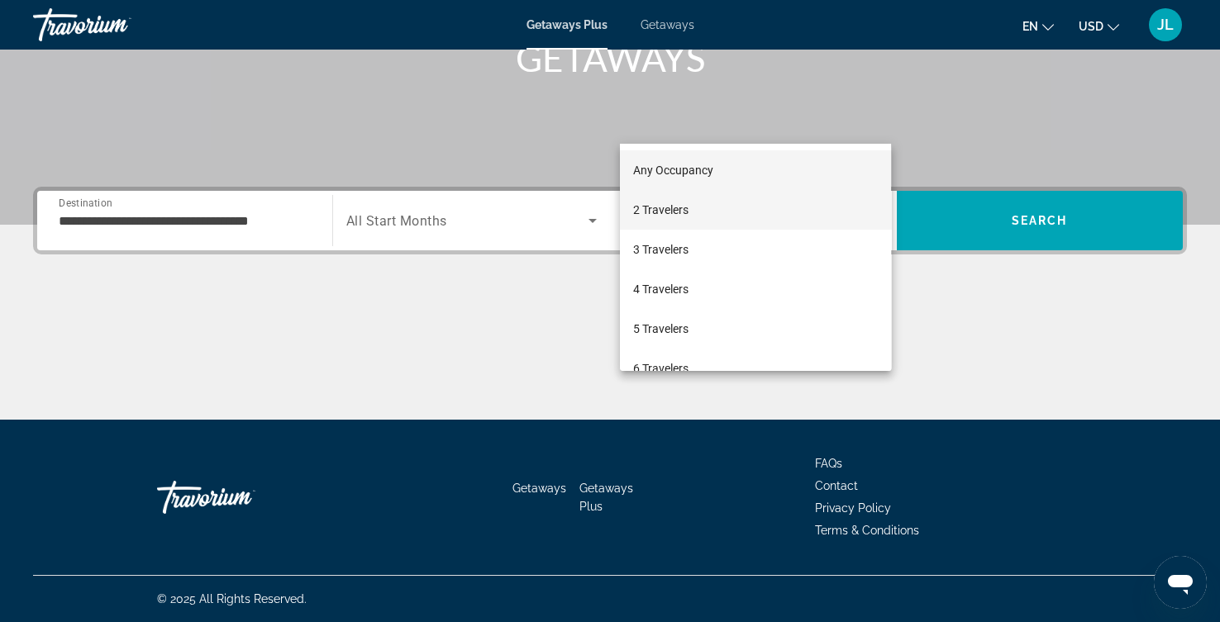
click at [688, 212] on span "2 Travelers" at bounding box center [660, 210] width 55 height 20
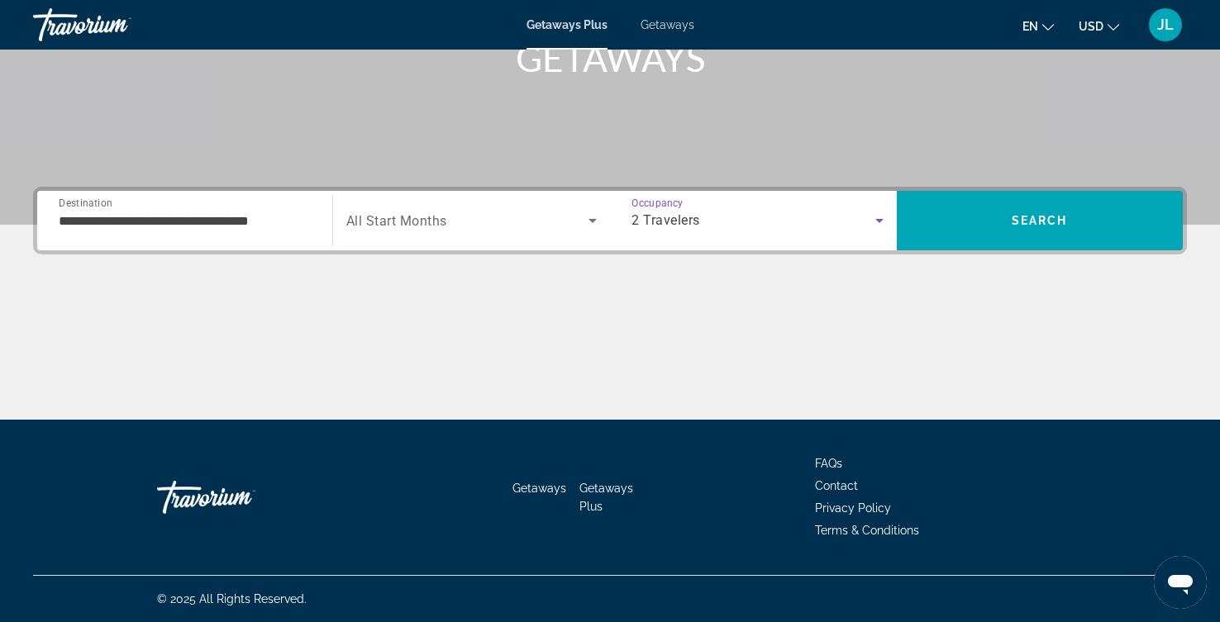
click at [591, 211] on icon "Search widget" at bounding box center [593, 221] width 20 height 20
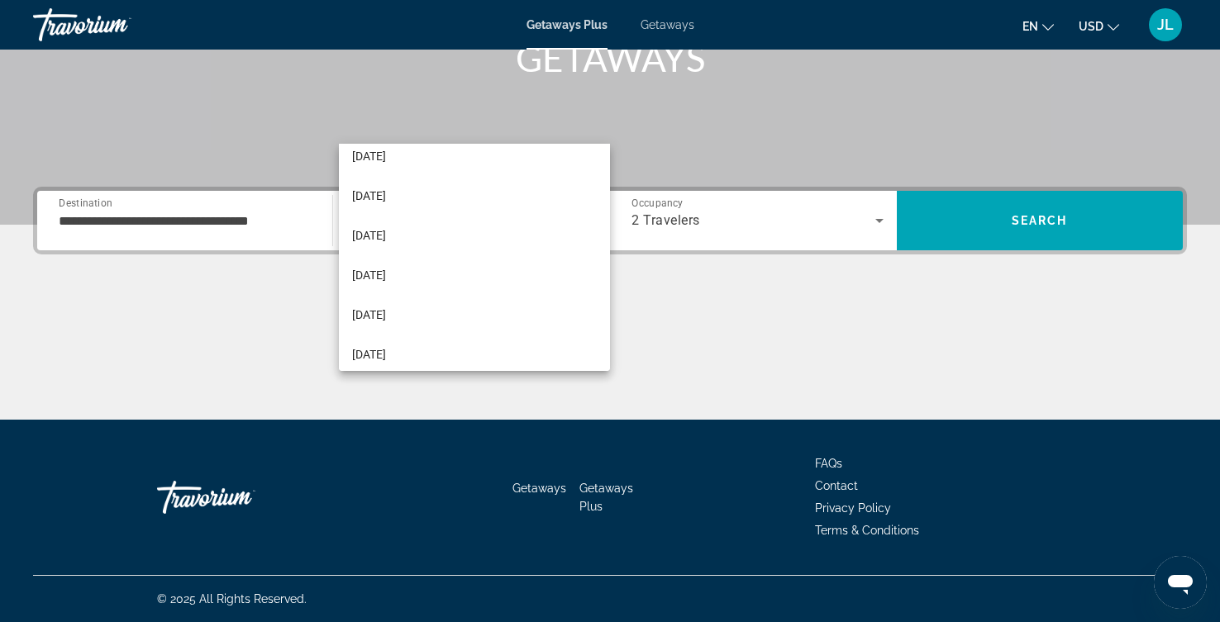
scroll to position [184, 0]
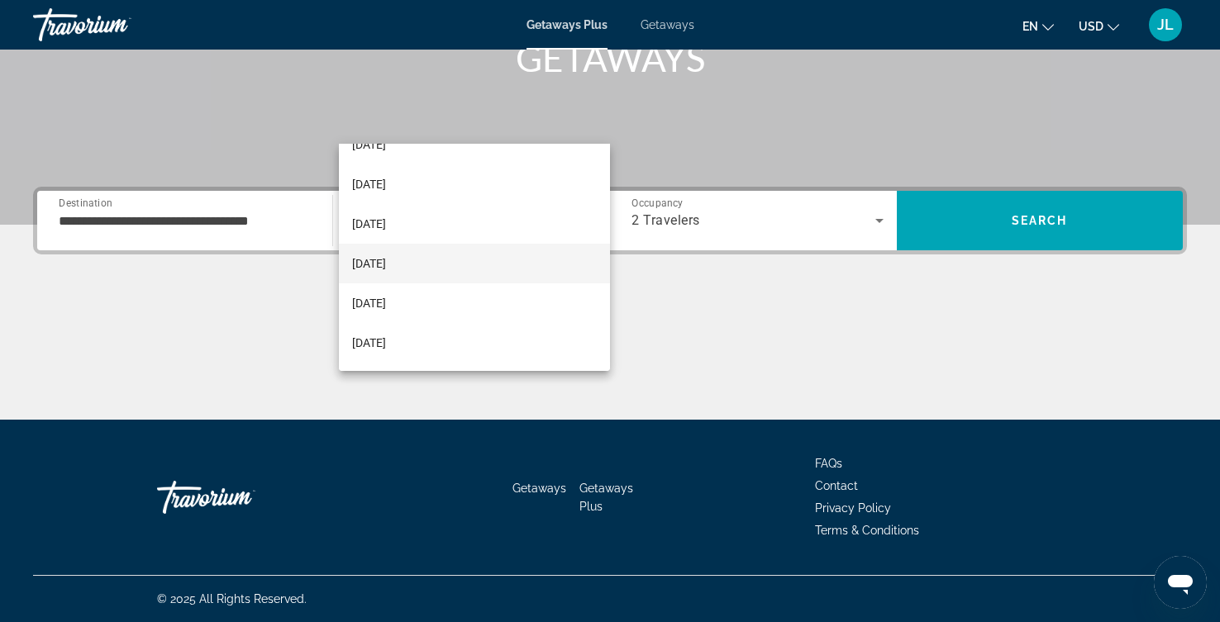
click at [386, 264] on span "[DATE]" at bounding box center [369, 264] width 34 height 20
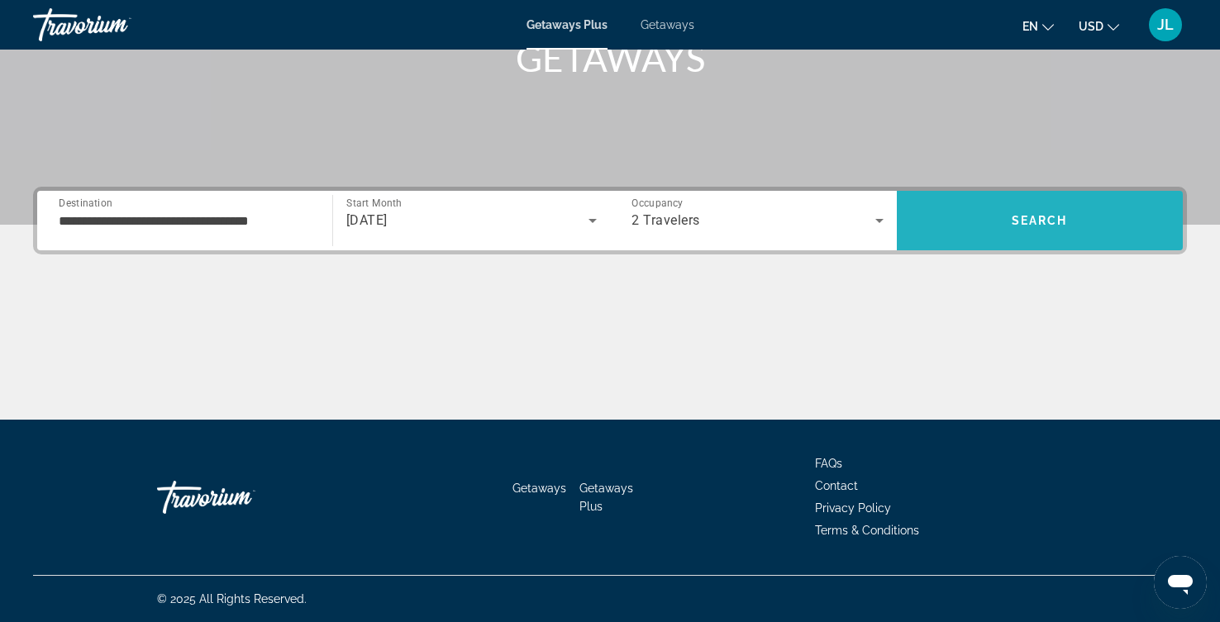
click at [1043, 201] on span "Search" at bounding box center [1040, 221] width 287 height 40
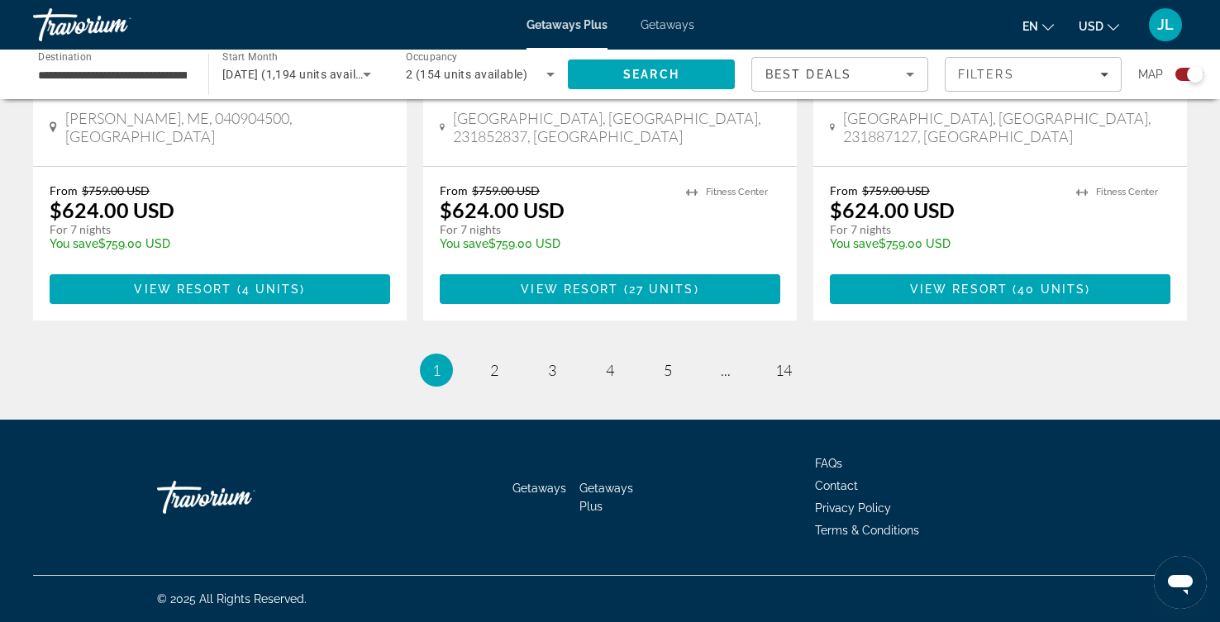
scroll to position [3238, 0]
click at [740, 385] on link "page ..." at bounding box center [725, 370] width 29 height 29
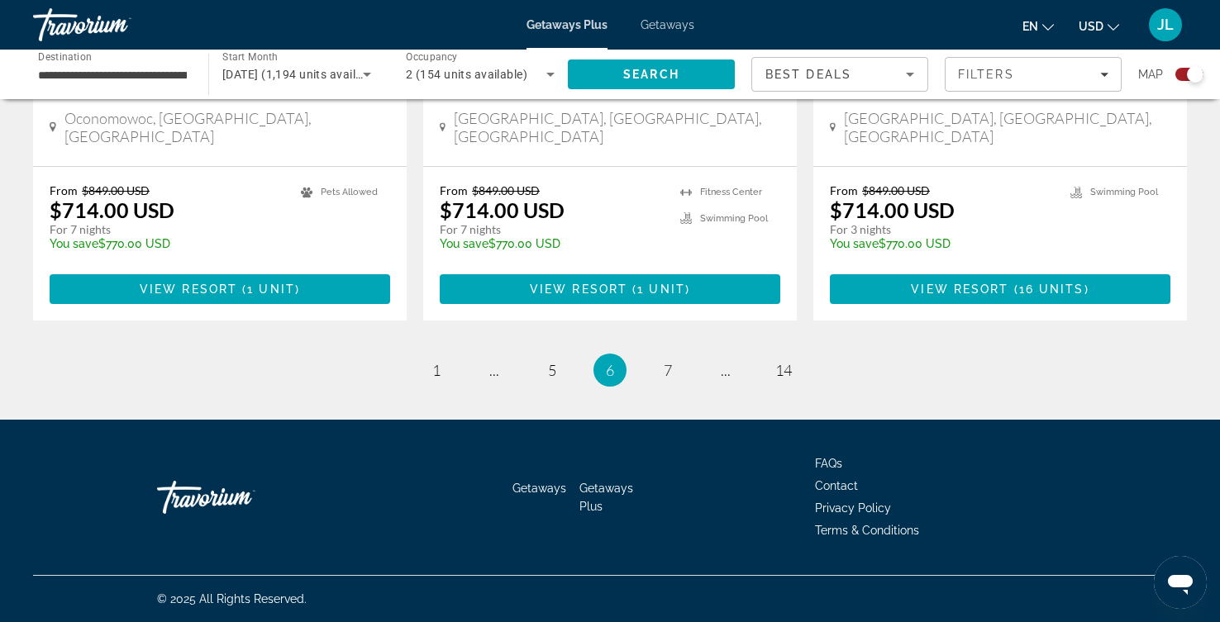
scroll to position [3296, 0]
click at [672, 361] on span "7" at bounding box center [668, 370] width 8 height 18
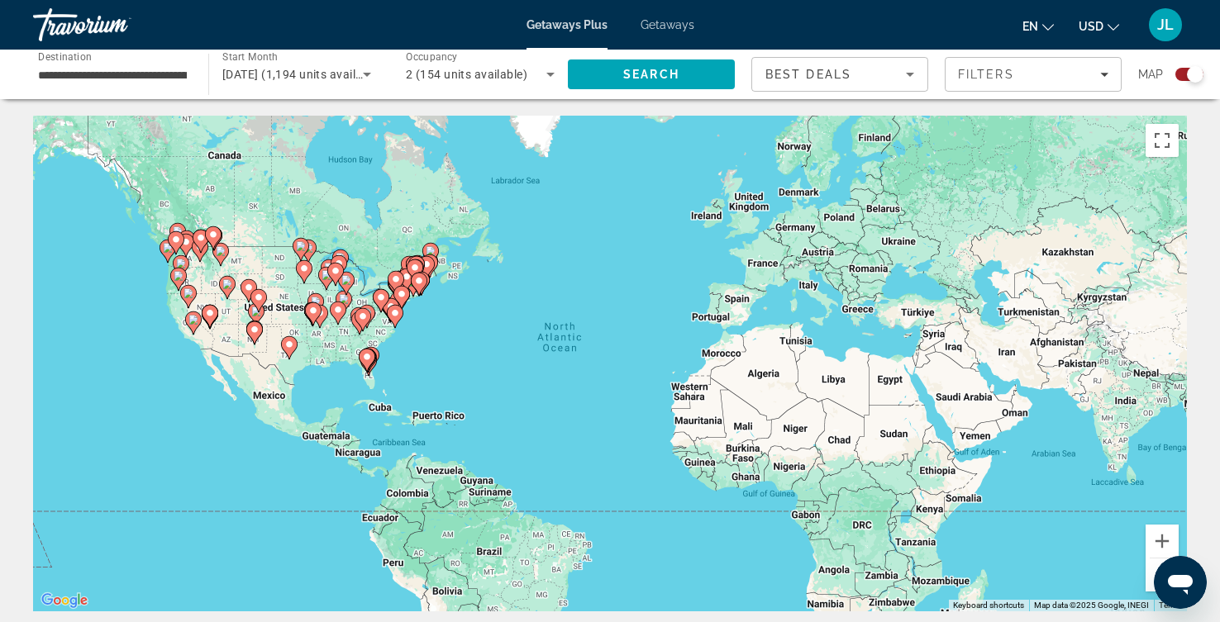
click at [313, 316] on icon "Main content" at bounding box center [315, 304] width 15 height 21
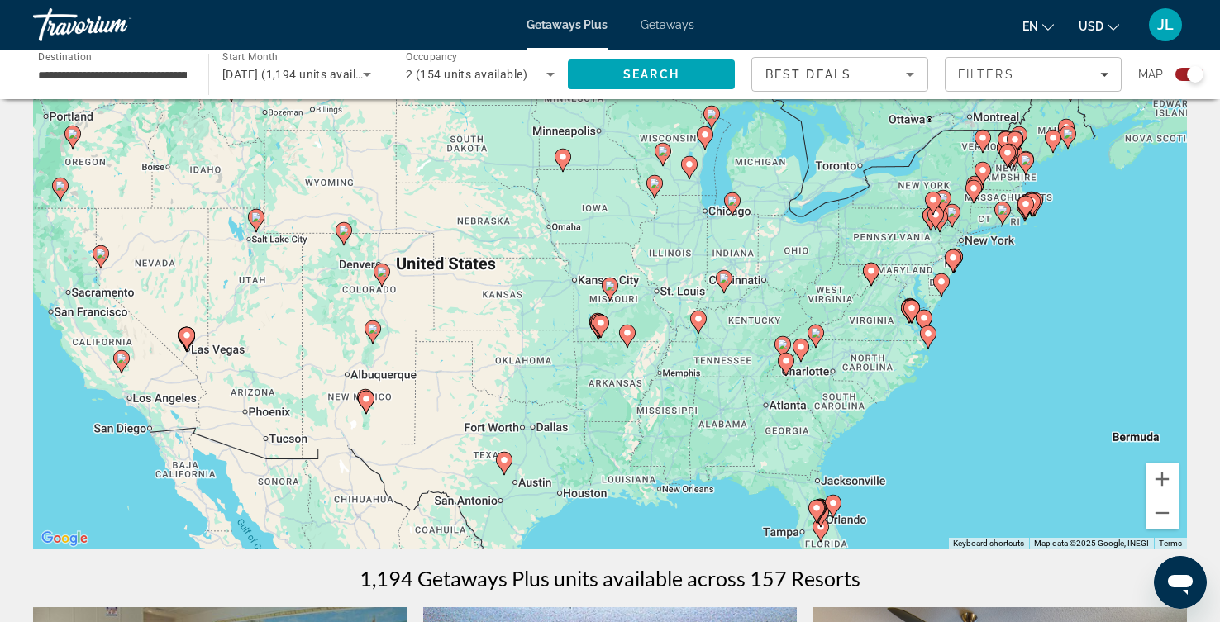
scroll to position [93, 0]
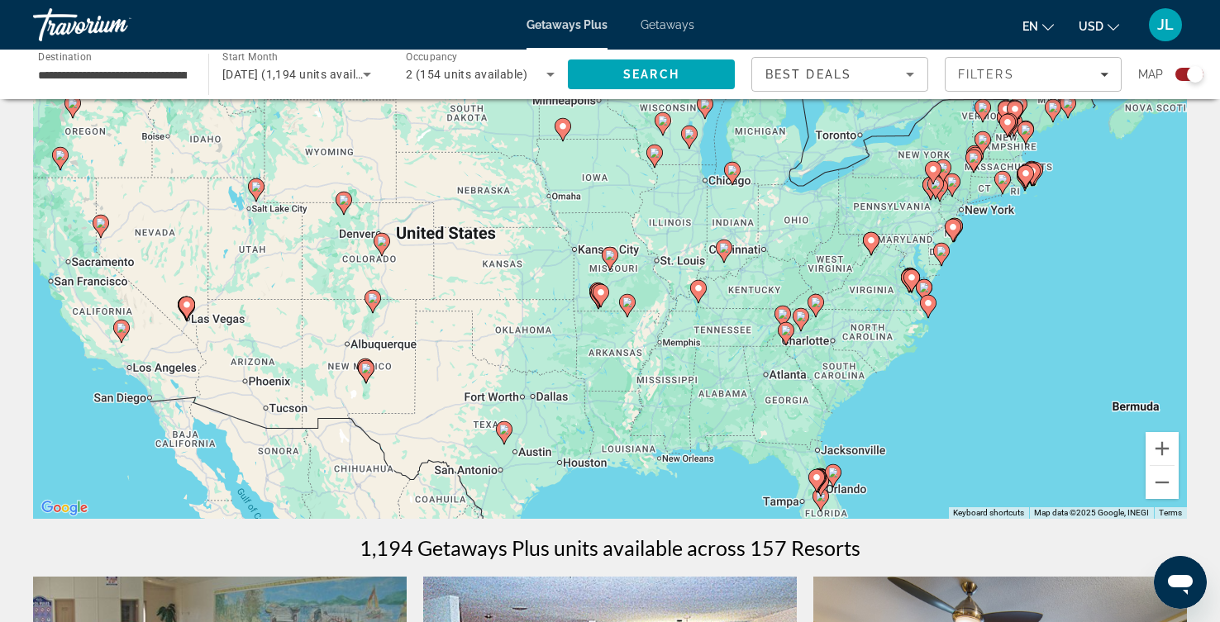
click at [506, 435] on image "Main content" at bounding box center [504, 430] width 10 height 10
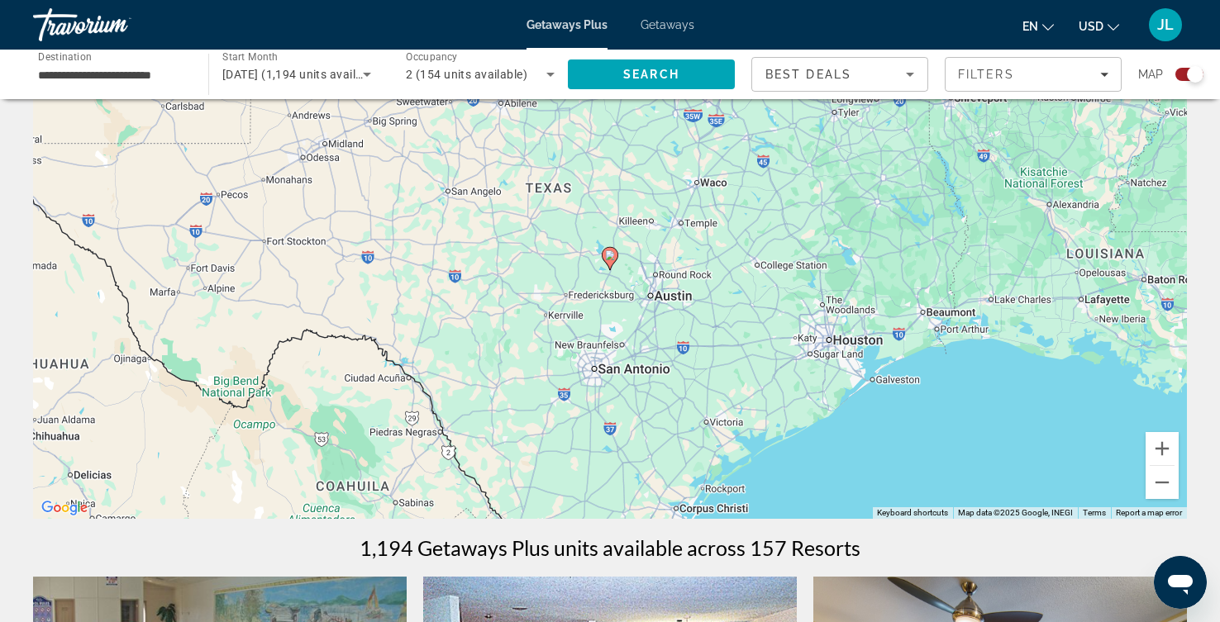
click at [612, 260] on image "Main content" at bounding box center [610, 255] width 10 height 10
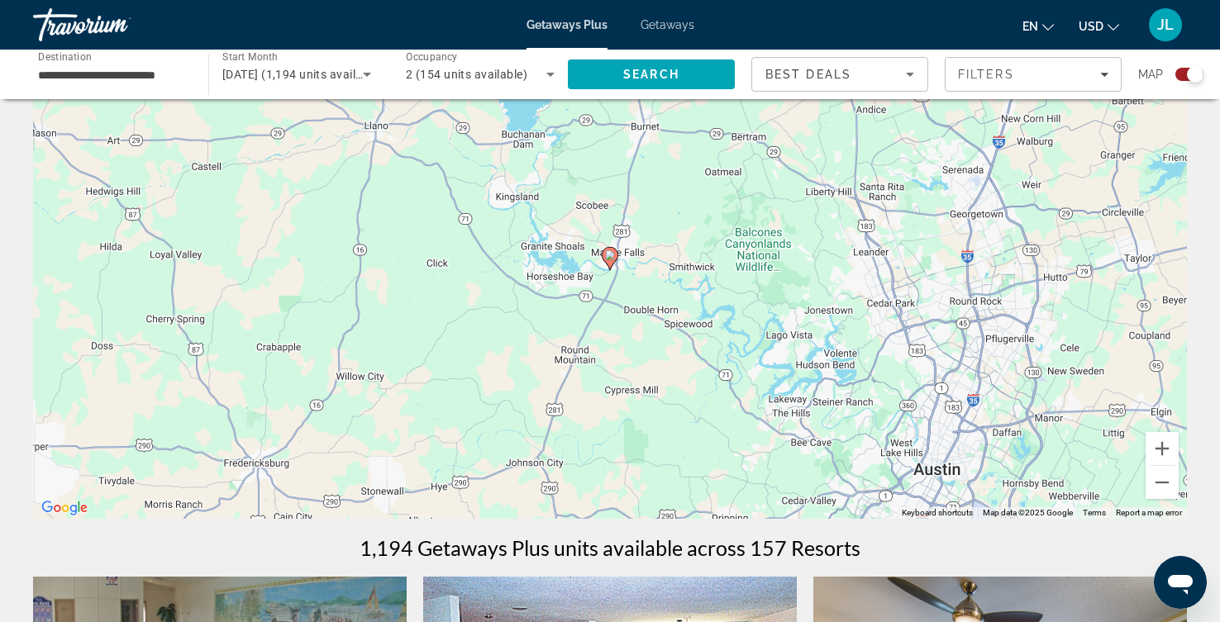
click at [603, 271] on gmp-advanced-marker "Main content" at bounding box center [610, 258] width 17 height 25
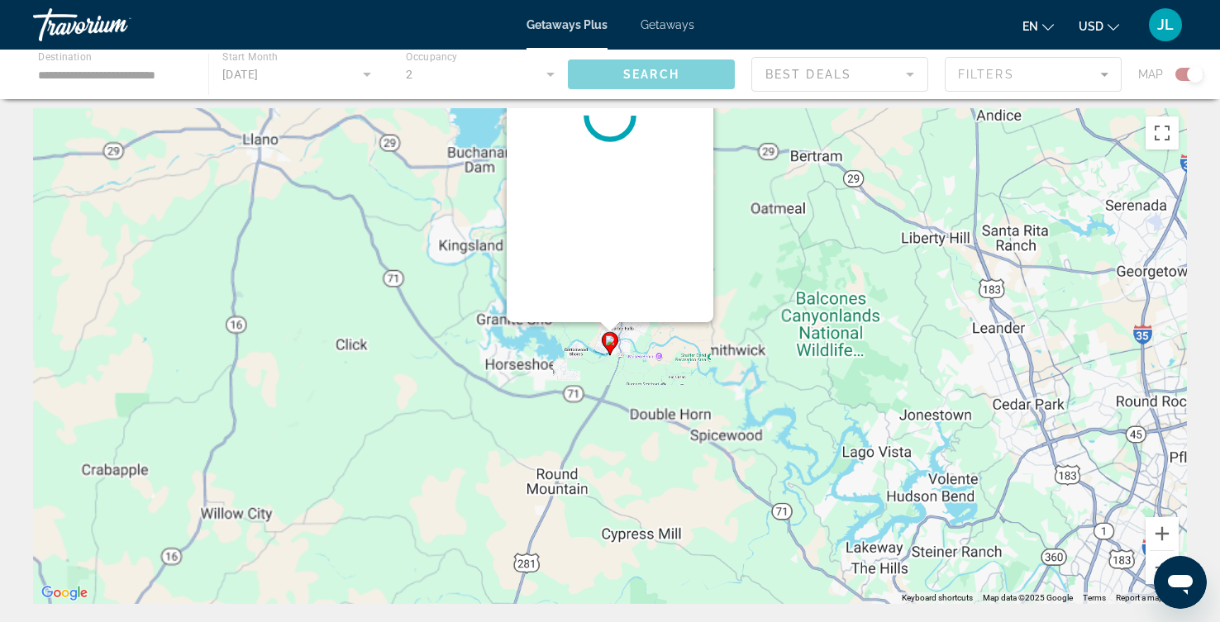
scroll to position [0, 0]
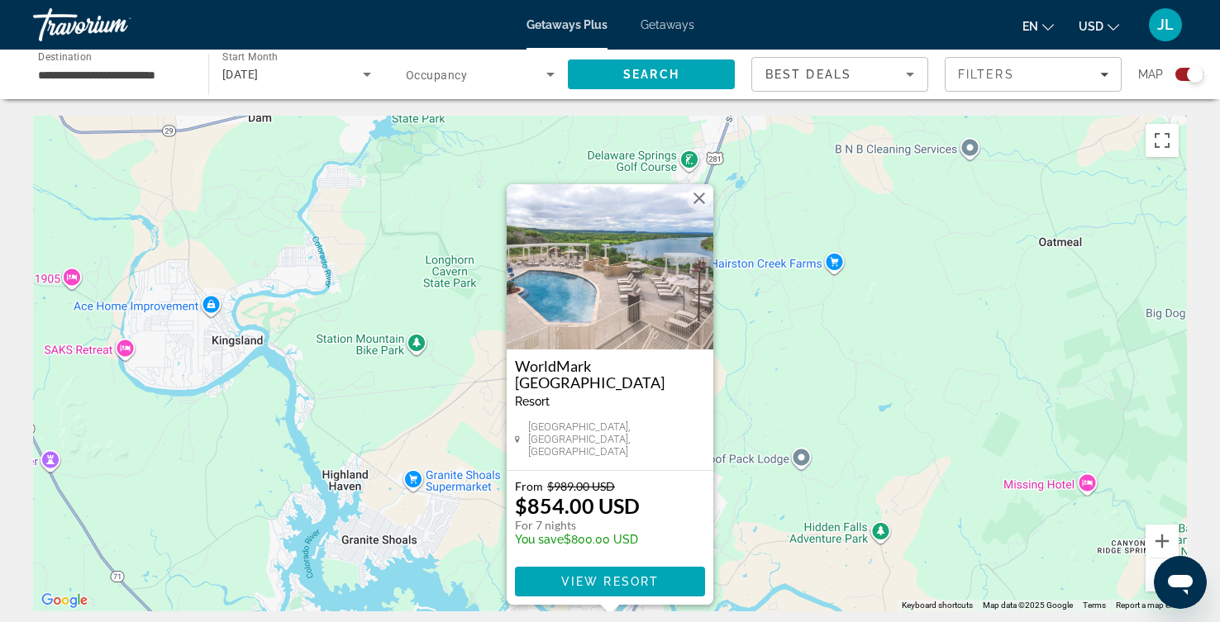
click at [412, 275] on div "To activate drag with keyboard, press Alt + Enter. Once in keyboard drag state,…" at bounding box center [610, 364] width 1154 height 496
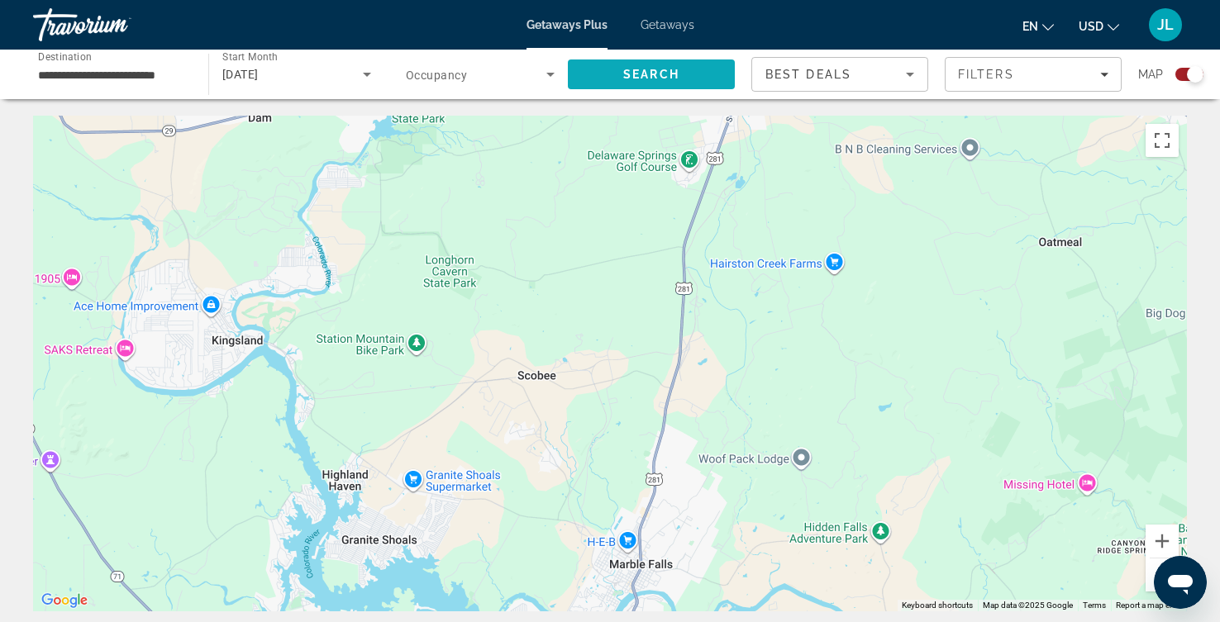
click at [660, 81] on span "Search" at bounding box center [651, 74] width 56 height 13
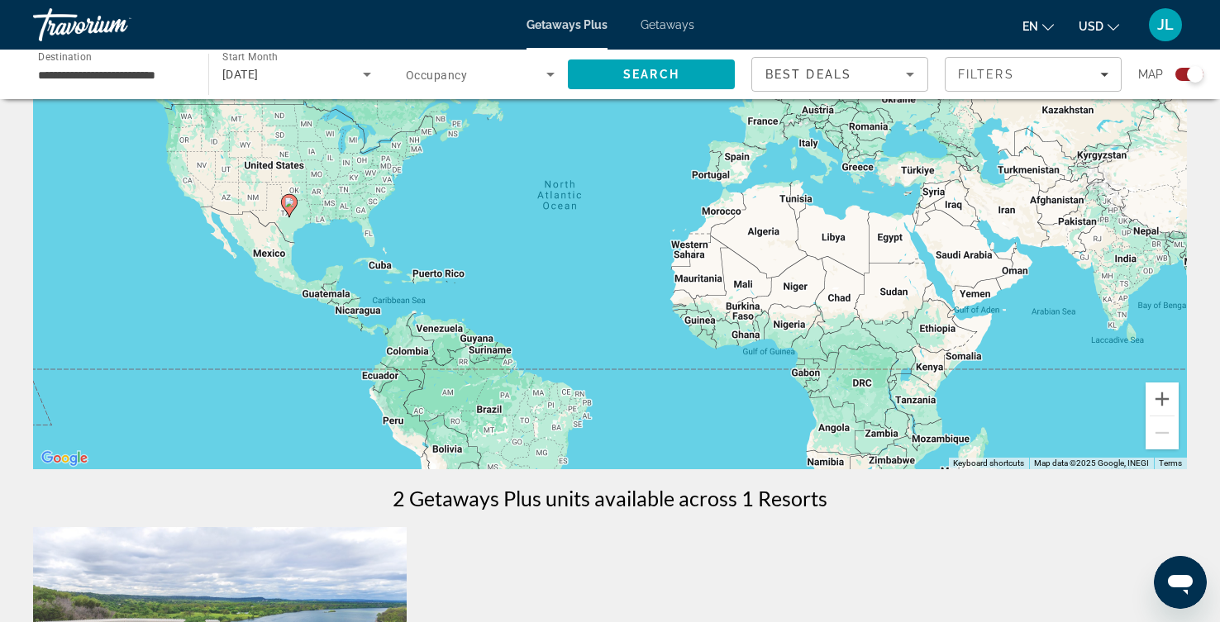
scroll to position [184, 0]
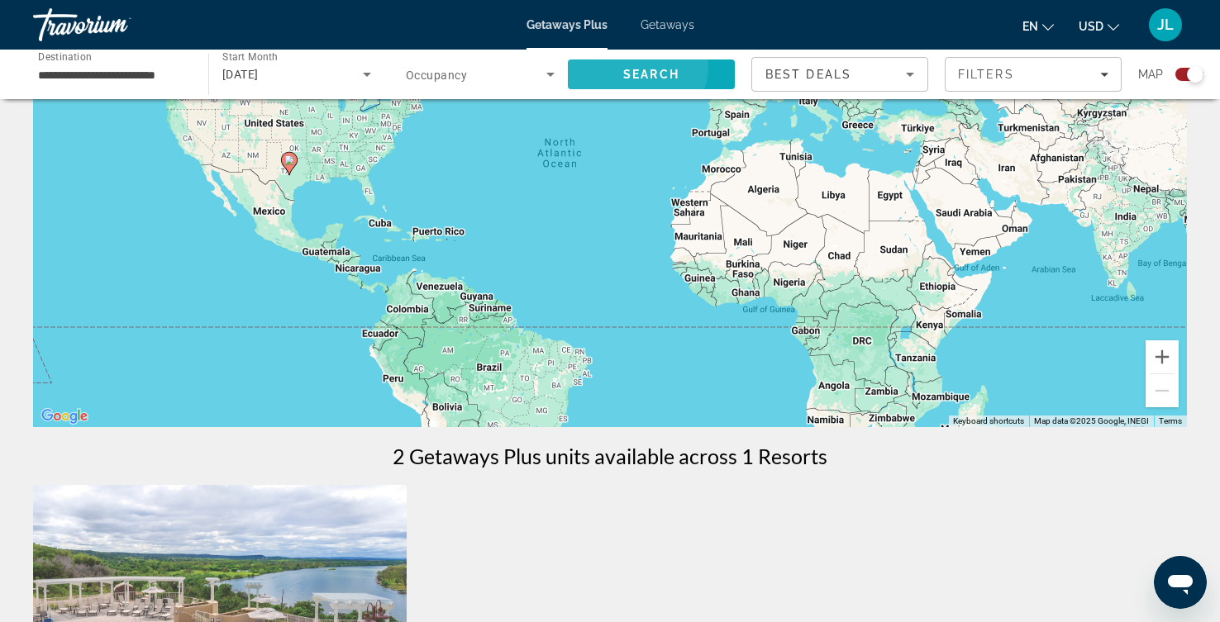
click at [644, 79] on span "Search" at bounding box center [651, 75] width 167 height 40
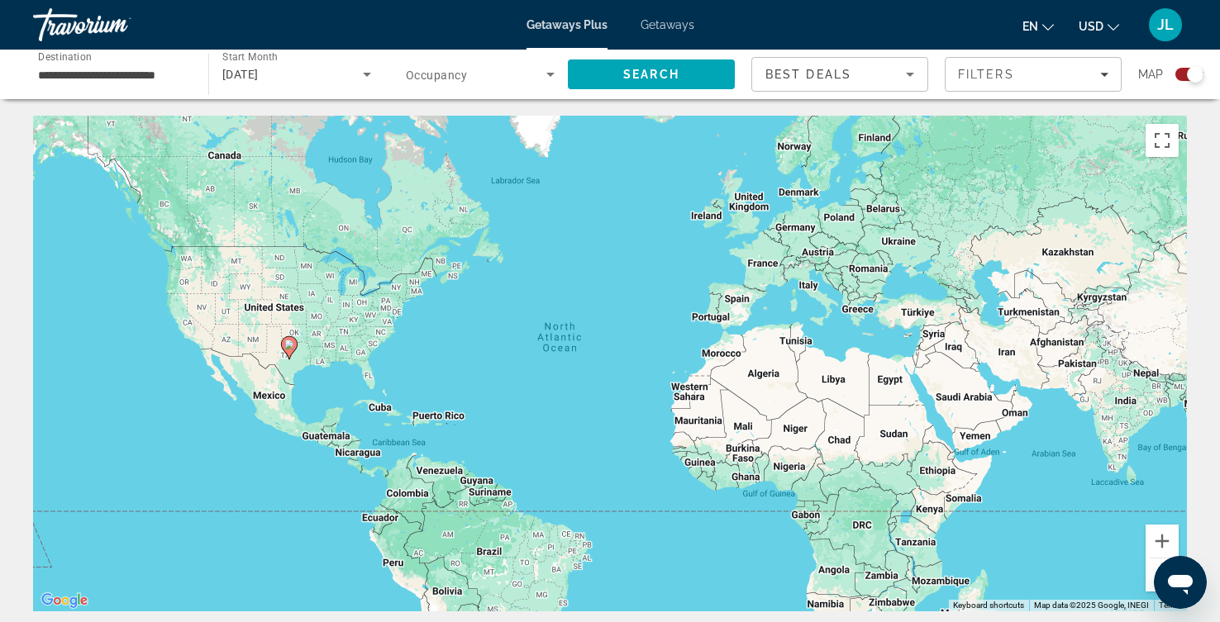
click at [200, 89] on div "**********" at bounding box center [112, 74] width 175 height 47
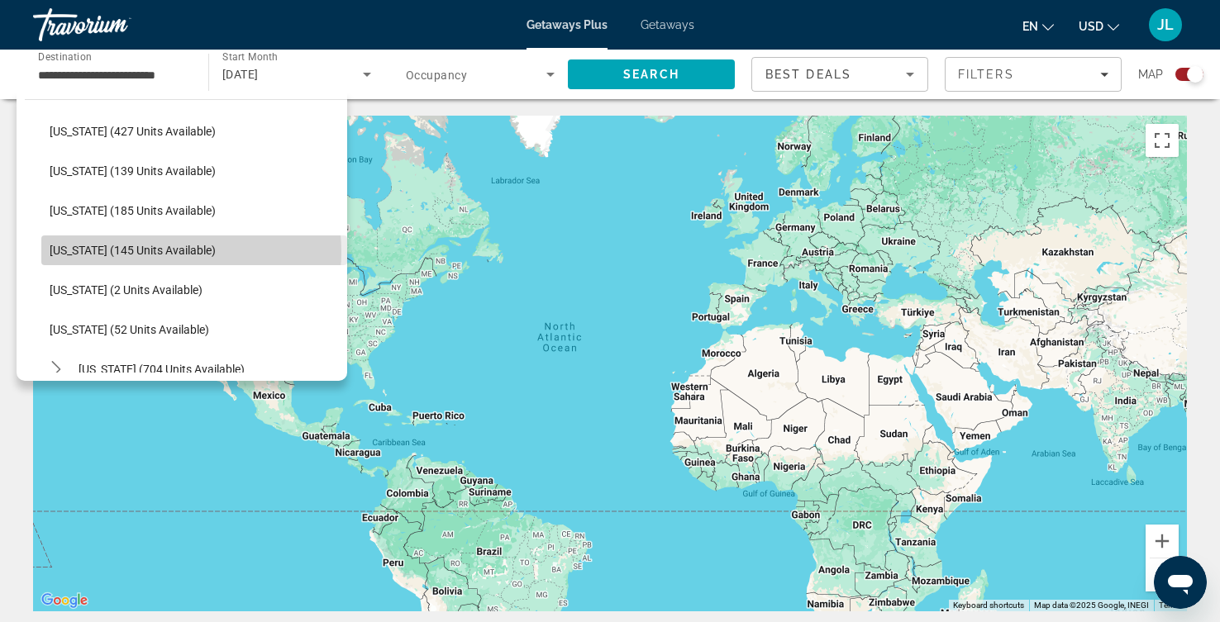
click at [173, 257] on span "[US_STATE] (145 units available)" at bounding box center [133, 250] width 166 height 13
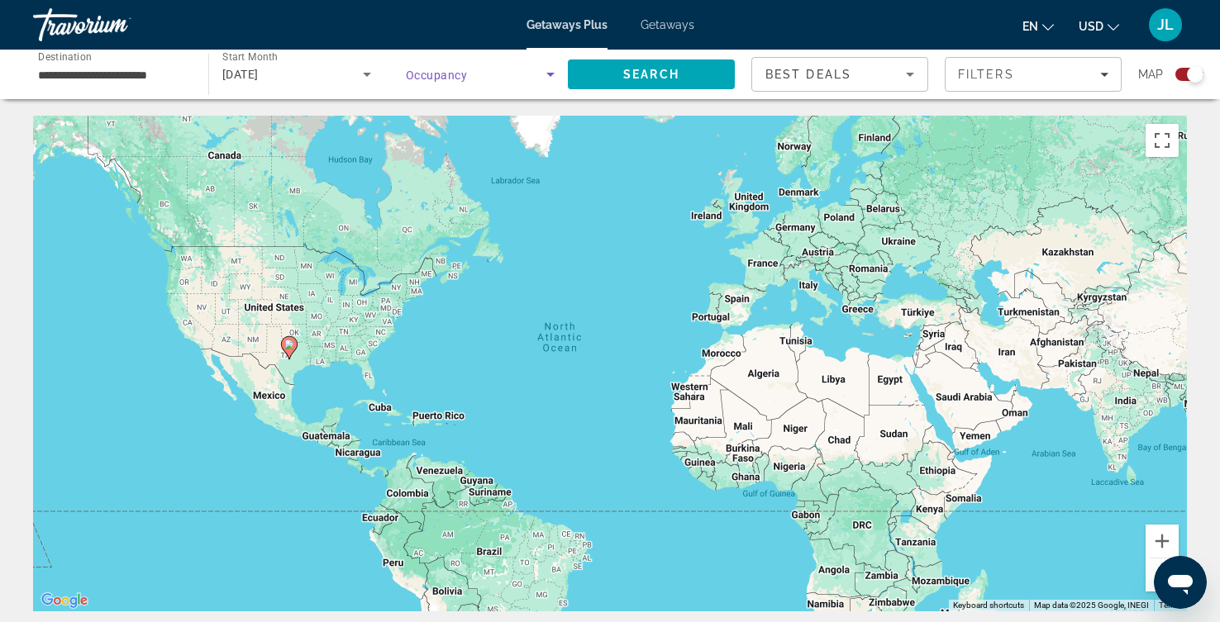
click at [556, 84] on icon "Search widget" at bounding box center [550, 74] width 20 height 20
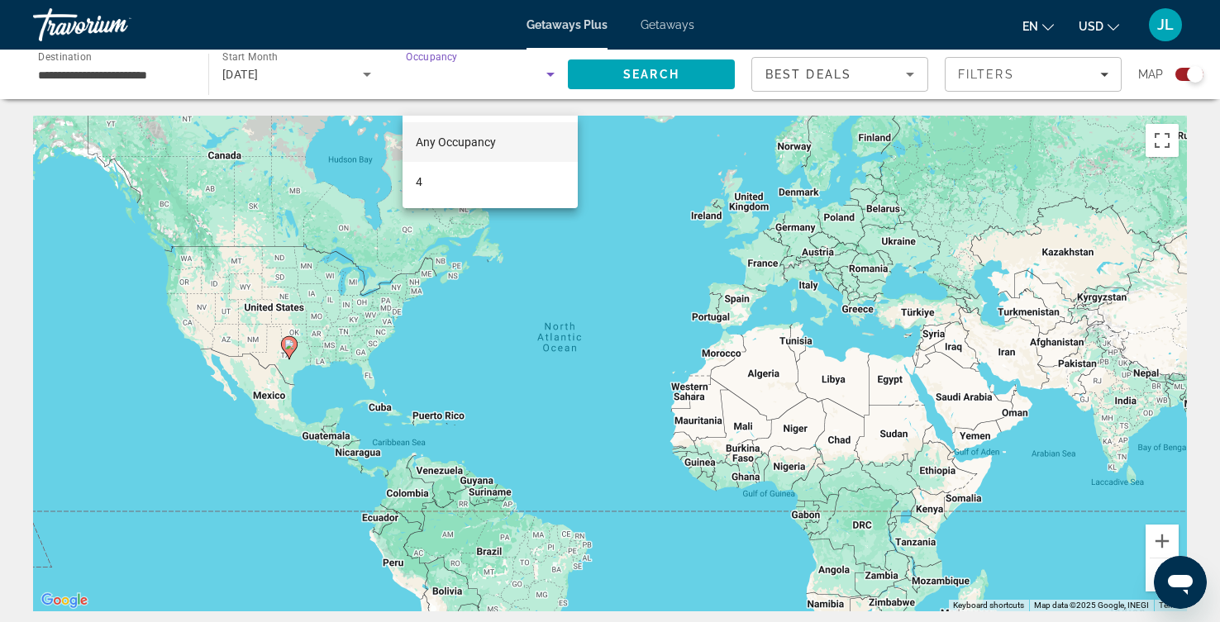
click at [509, 90] on div at bounding box center [610, 311] width 1220 height 622
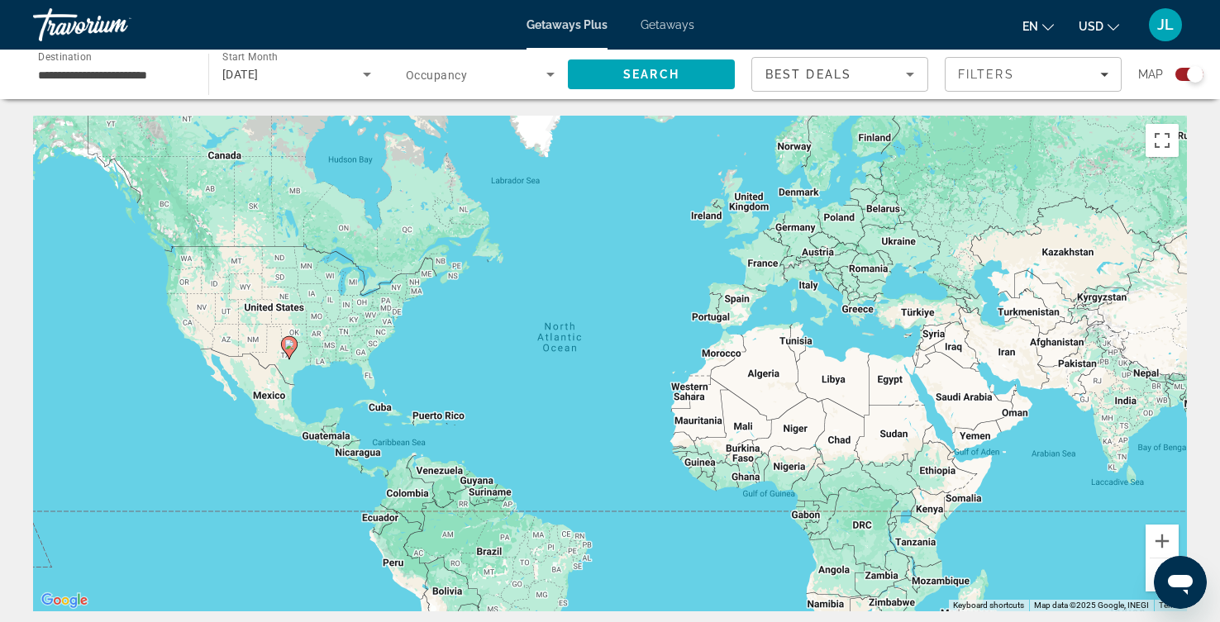
click at [557, 84] on icon "Search widget" at bounding box center [550, 74] width 20 height 20
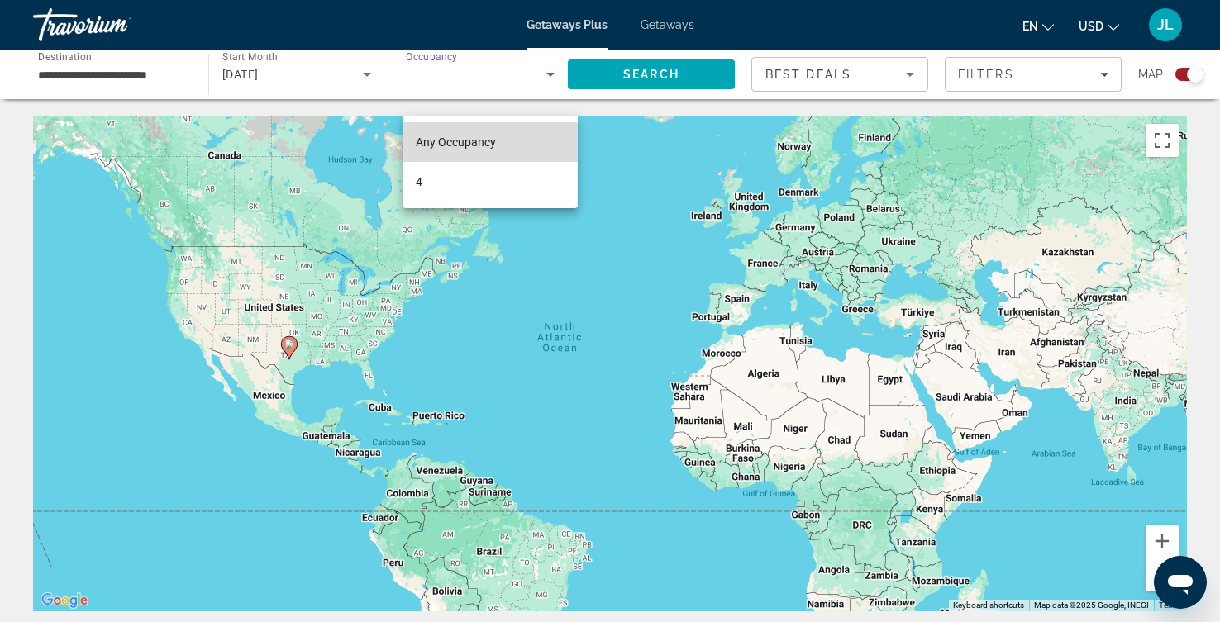
click at [466, 140] on span "Any Occupancy" at bounding box center [456, 142] width 80 height 13
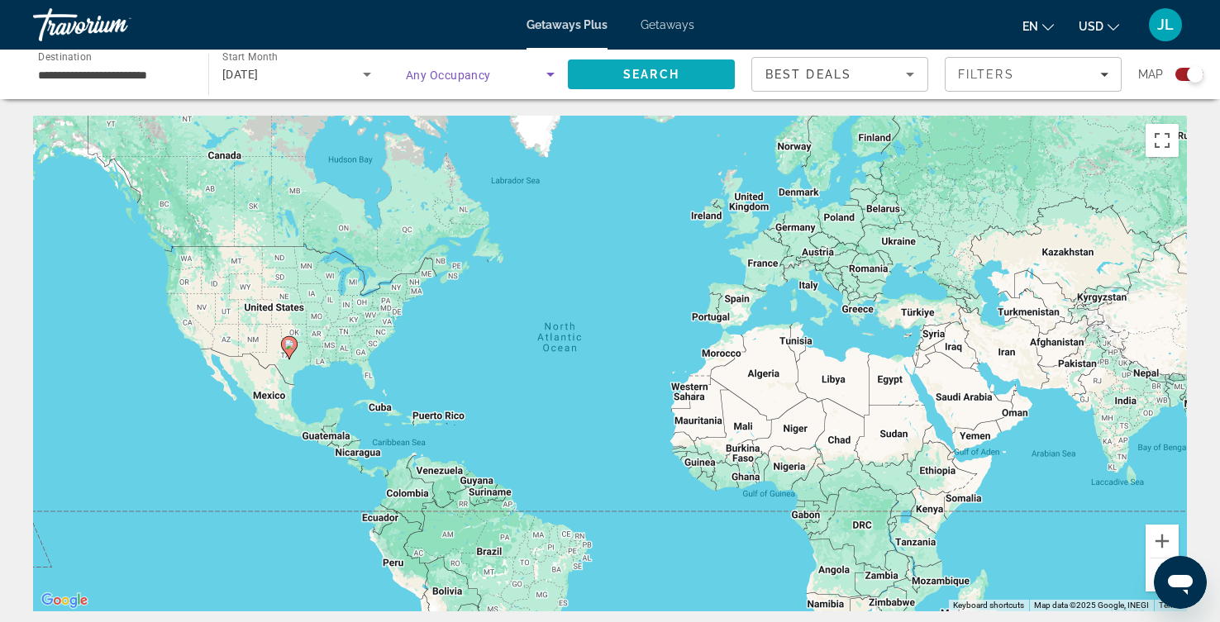
click at [637, 82] on span "Search" at bounding box center [651, 75] width 167 height 40
click at [163, 85] on input "**********" at bounding box center [112, 75] width 149 height 20
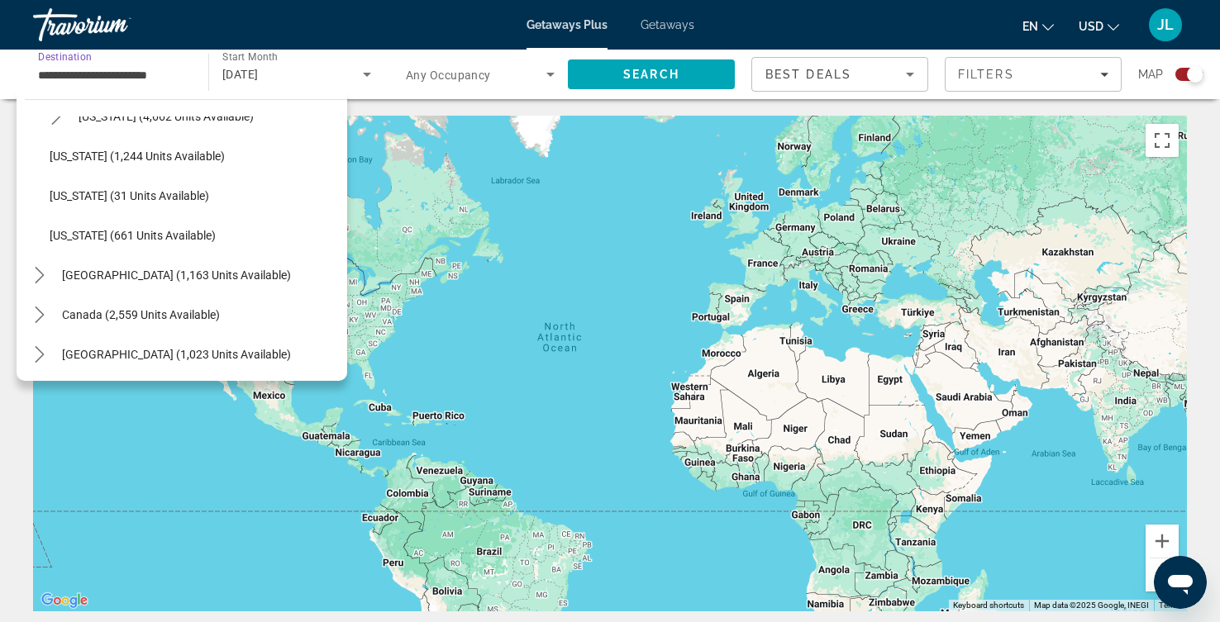
scroll to position [1549, 0]
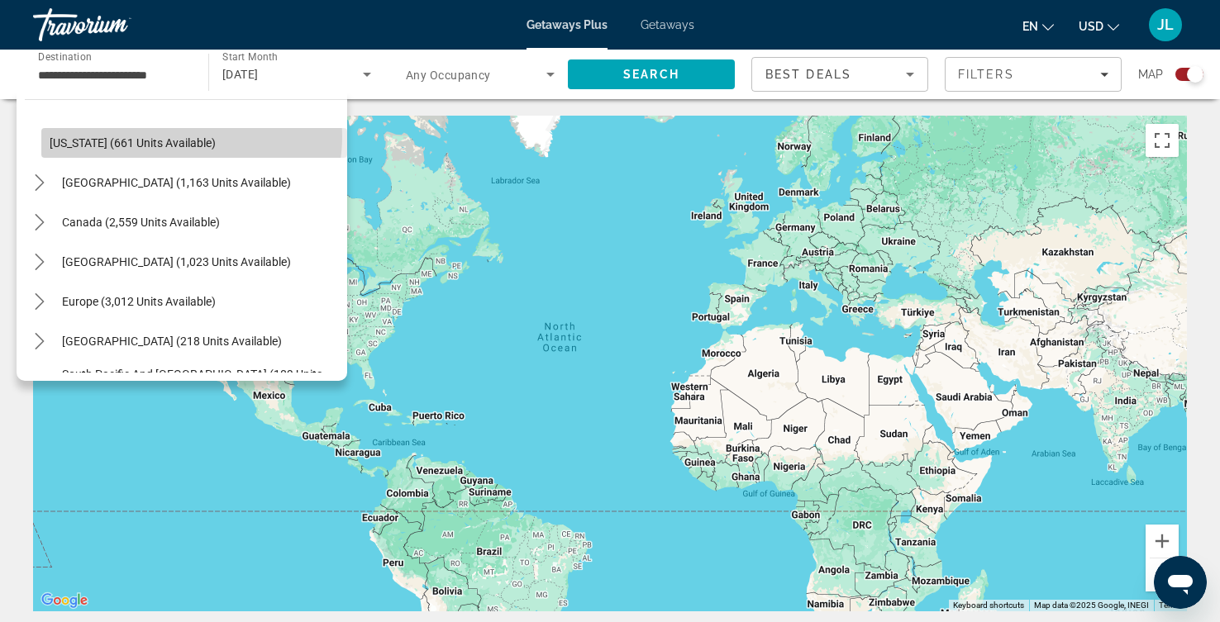
click at [195, 150] on span "[US_STATE] (661 units available)" at bounding box center [133, 142] width 166 height 13
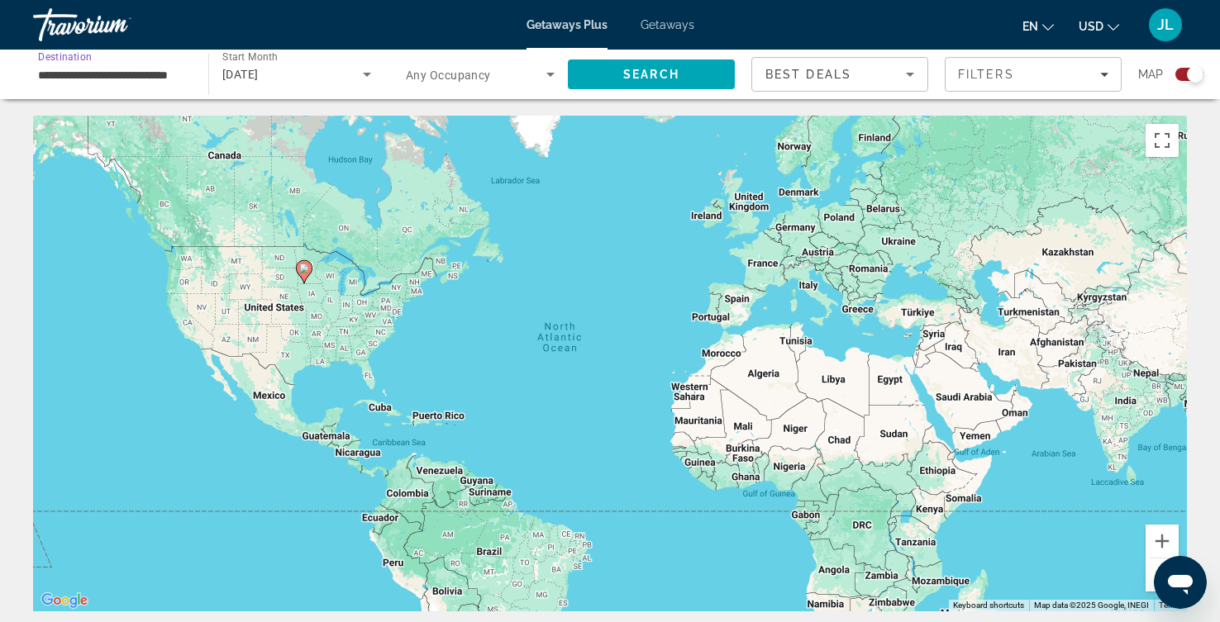
click at [560, 84] on icon "Search widget" at bounding box center [550, 74] width 20 height 20
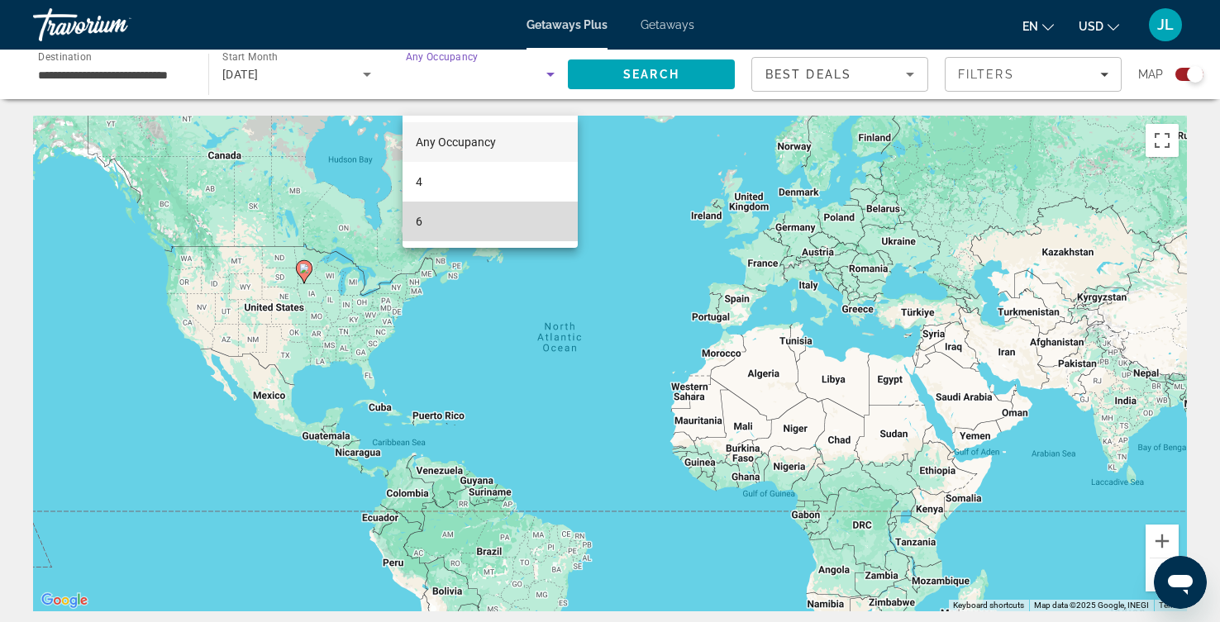
click at [433, 221] on mat-option "6" at bounding box center [489, 222] width 175 height 40
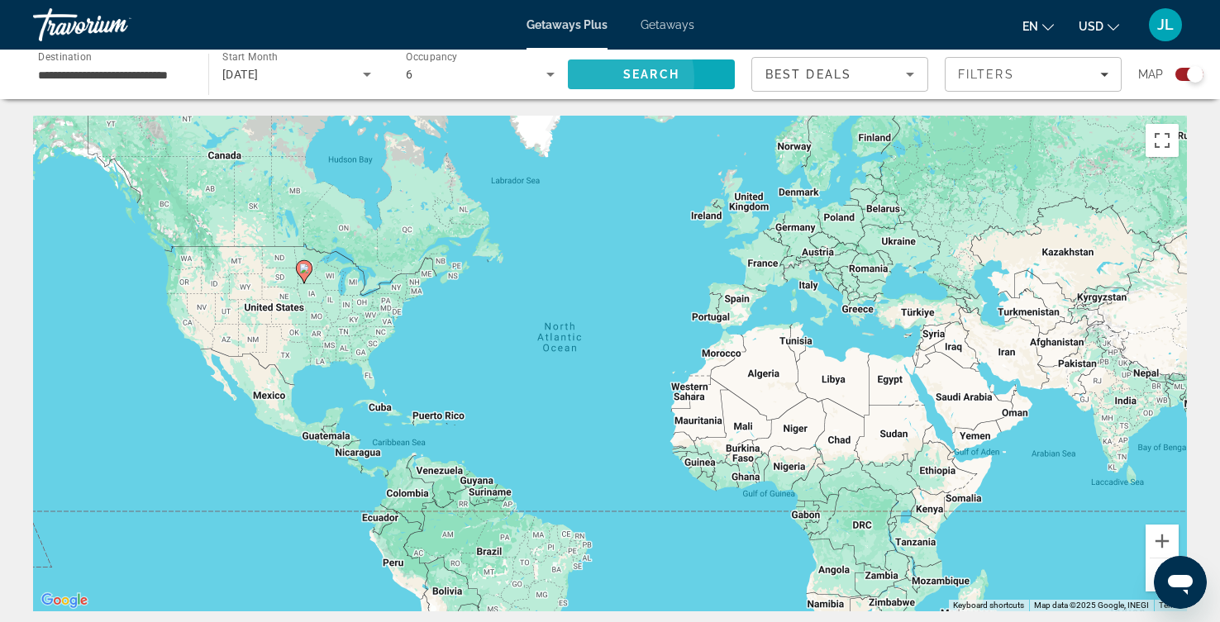
click at [623, 81] on span "Search" at bounding box center [651, 74] width 56 height 13
click at [159, 85] on input "**********" at bounding box center [112, 75] width 149 height 20
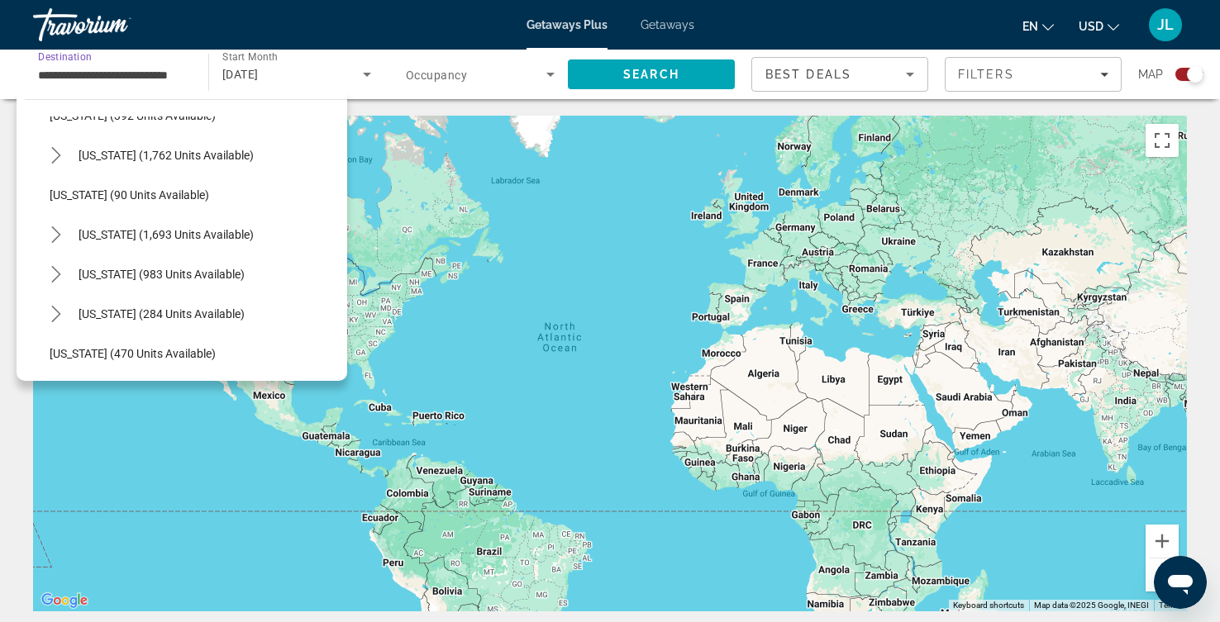
scroll to position [1046, 0]
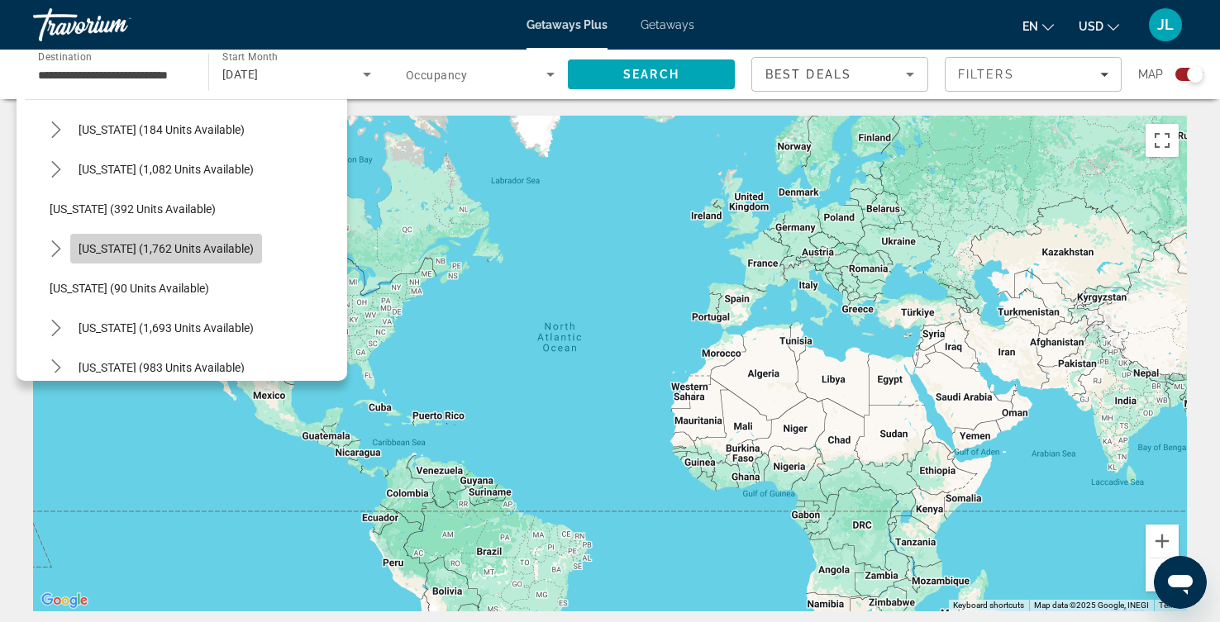
click at [229, 255] on span "[US_STATE] (1,762 units available)" at bounding box center [166, 248] width 175 height 13
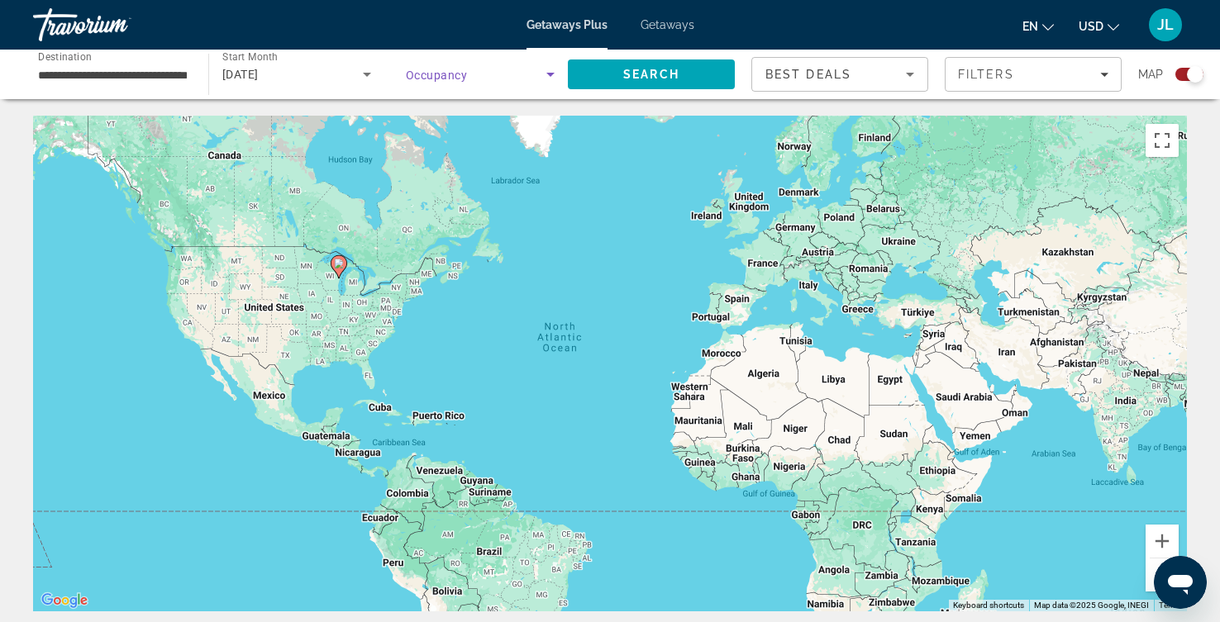
click at [556, 84] on icon "Search widget" at bounding box center [550, 74] width 20 height 20
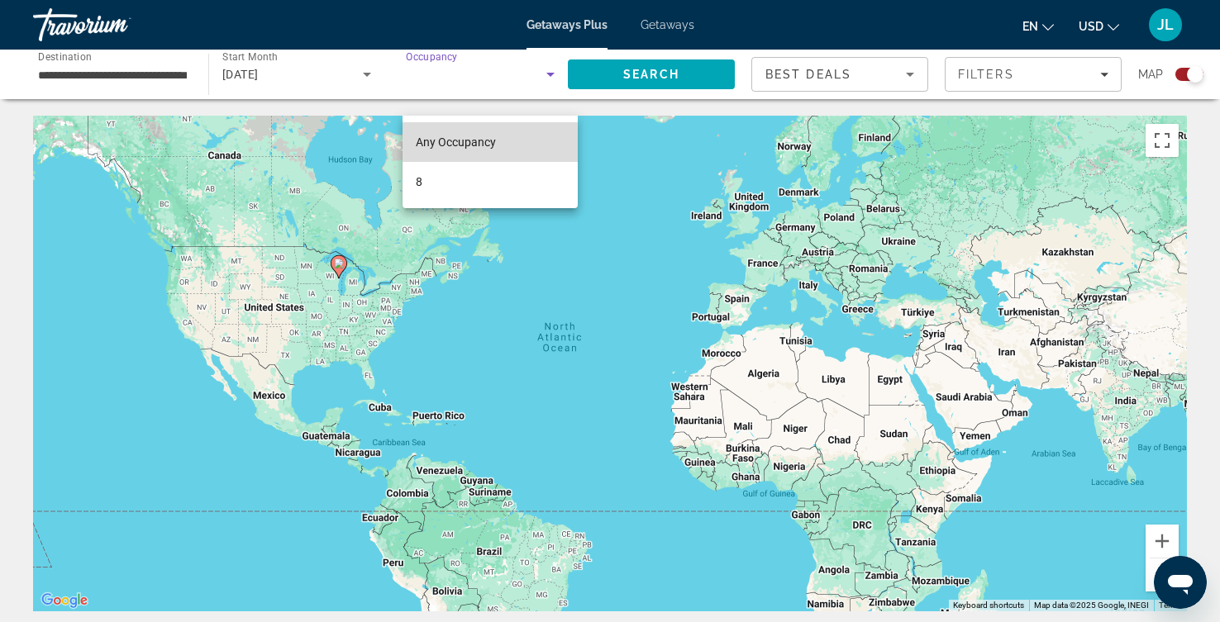
click at [484, 136] on span "Any Occupancy" at bounding box center [456, 142] width 80 height 13
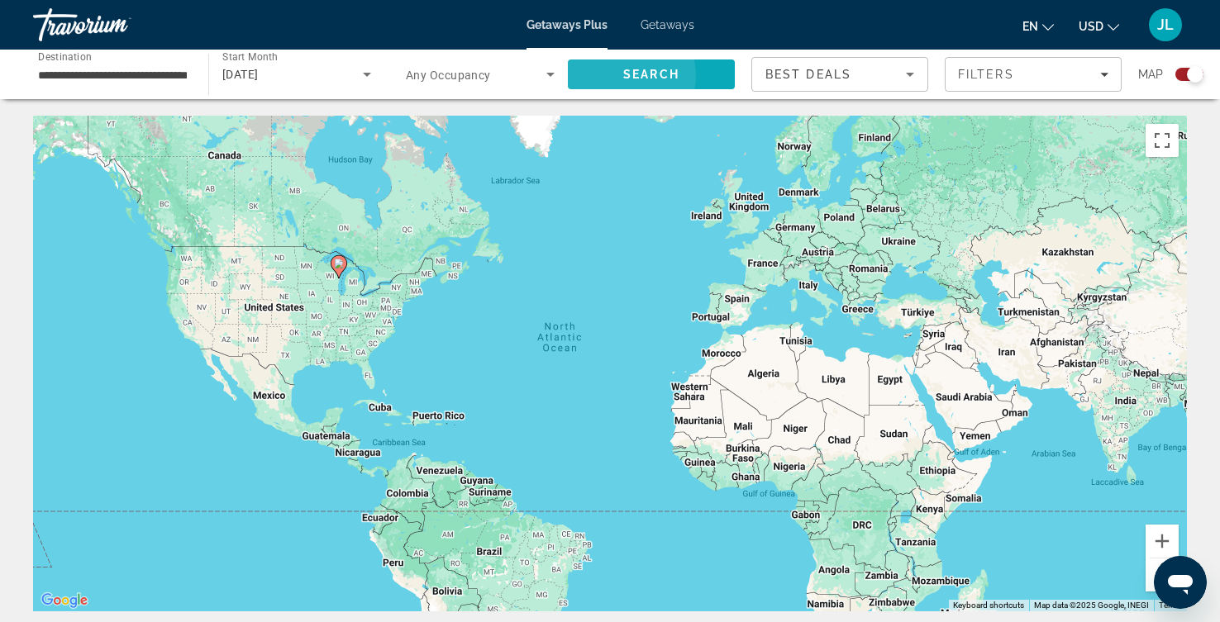
click at [639, 81] on span "Search" at bounding box center [651, 74] width 56 height 13
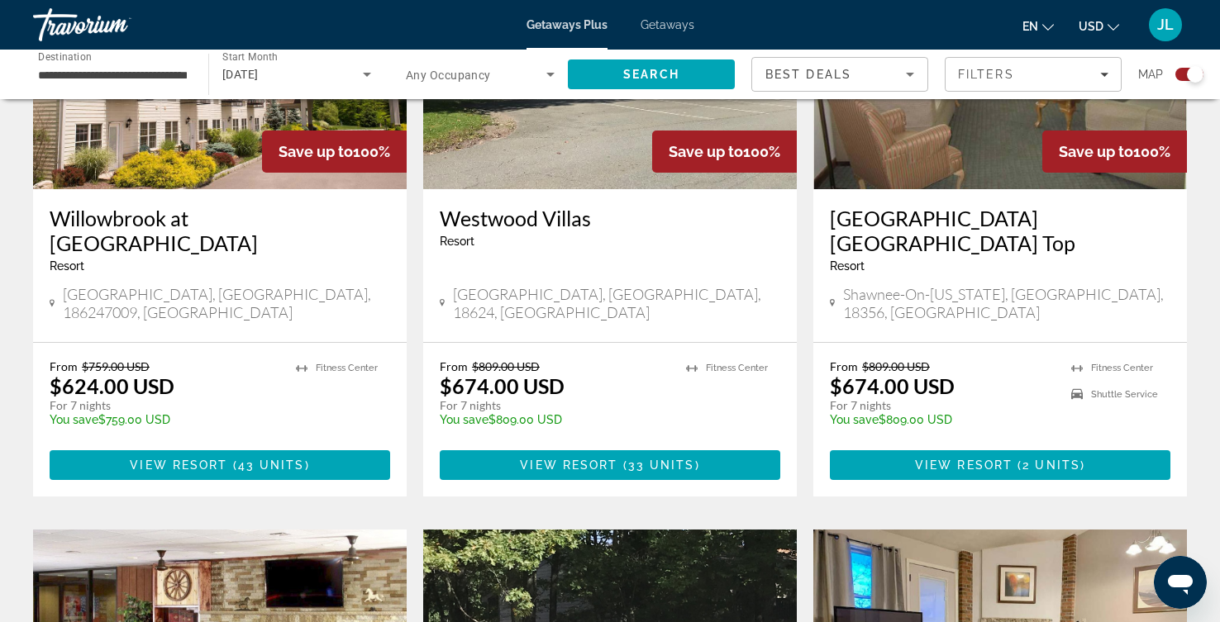
scroll to position [740, 0]
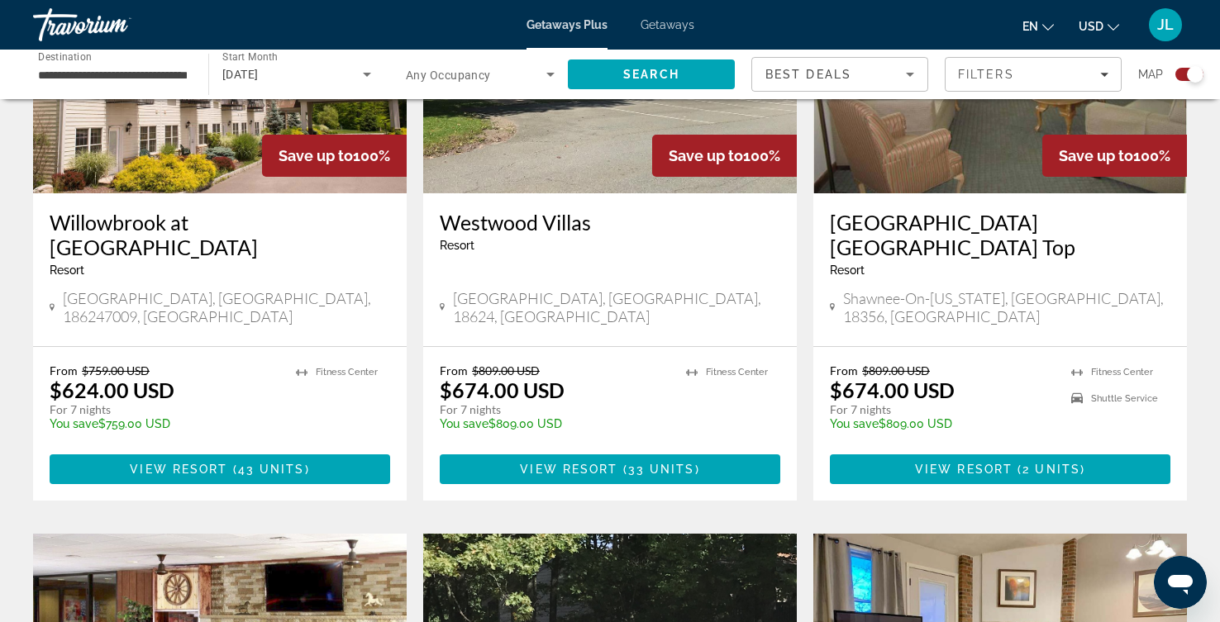
click at [198, 88] on div "**********" at bounding box center [112, 74] width 175 height 47
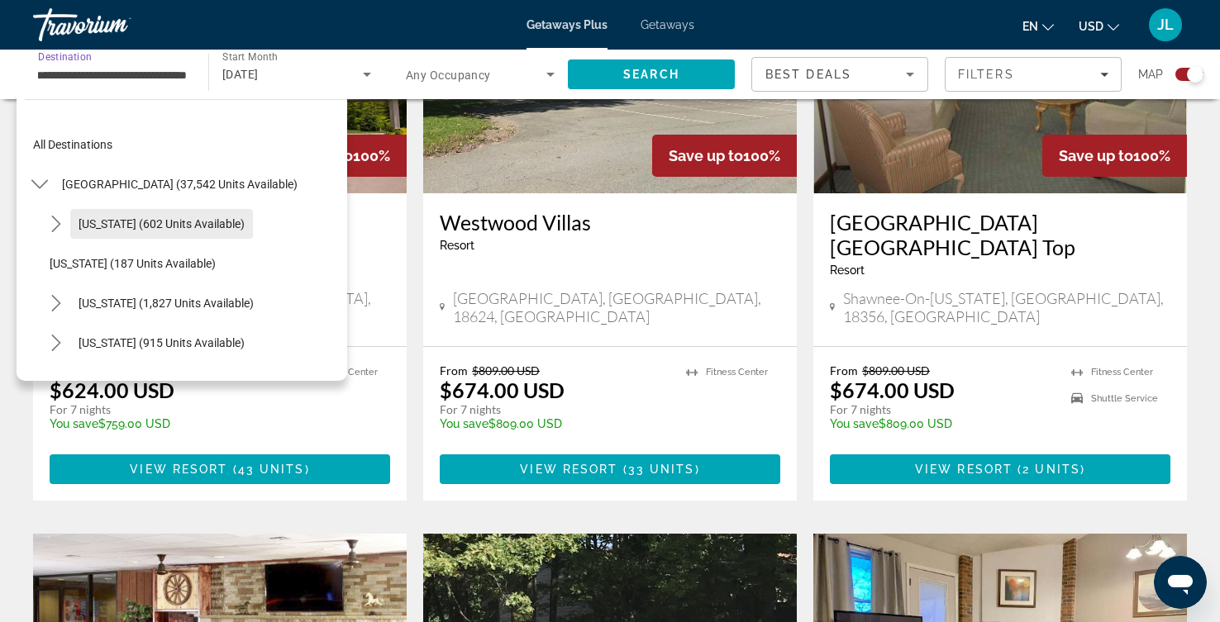
scroll to position [0, 0]
click at [231, 231] on span "[US_STATE] (602 units available)" at bounding box center [162, 223] width 166 height 13
type input "**********"
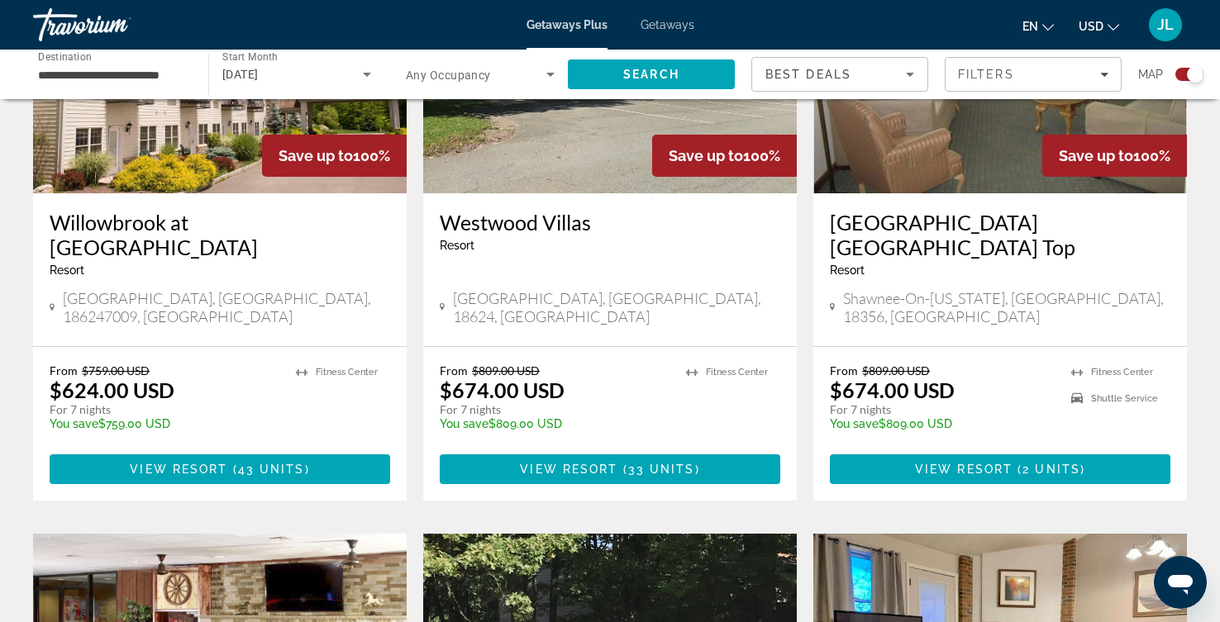
click at [193, 97] on div "**********" at bounding box center [112, 74] width 175 height 47
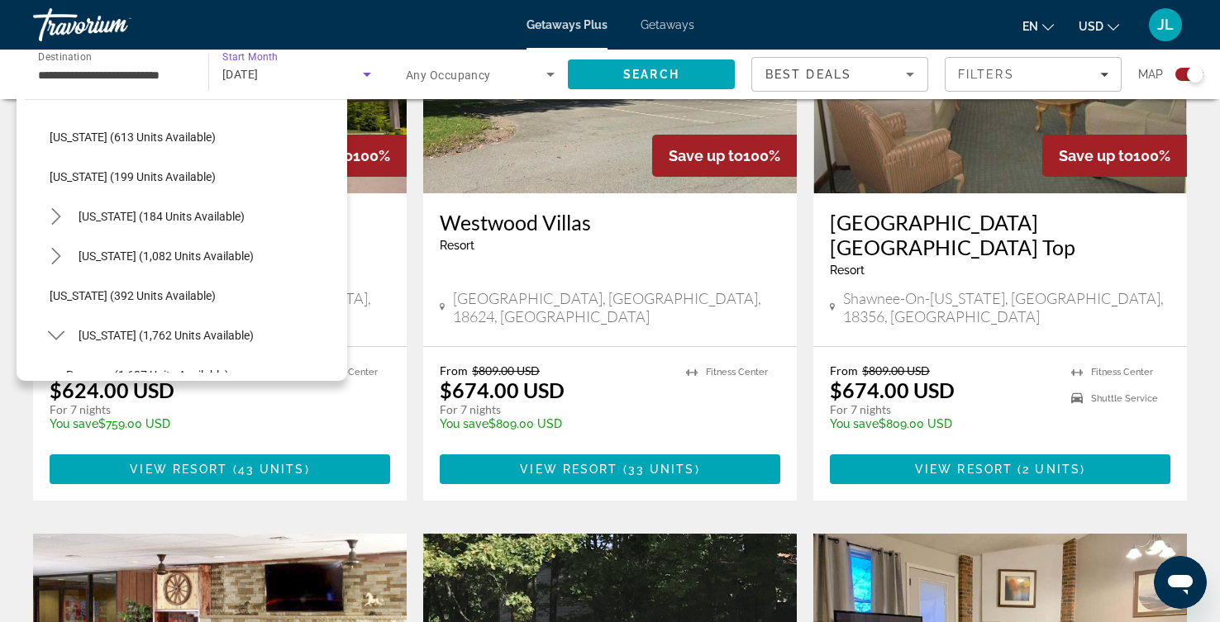
click at [371, 84] on icon "Search widget" at bounding box center [367, 74] width 20 height 20
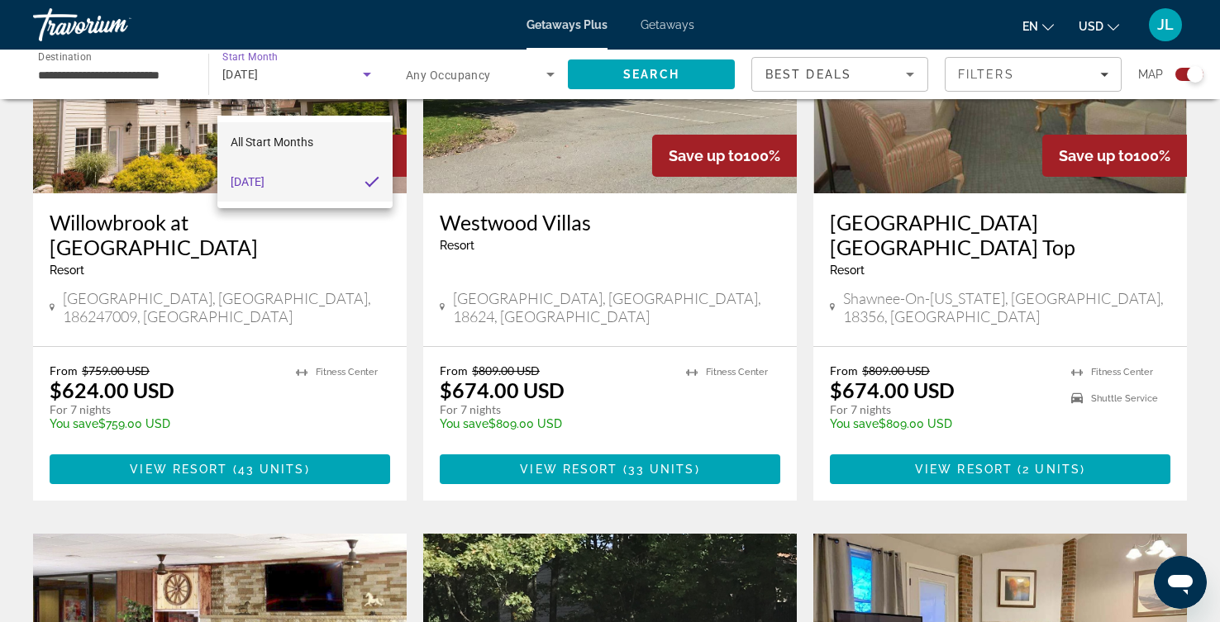
click at [308, 136] on span "All Start Months" at bounding box center [272, 142] width 83 height 13
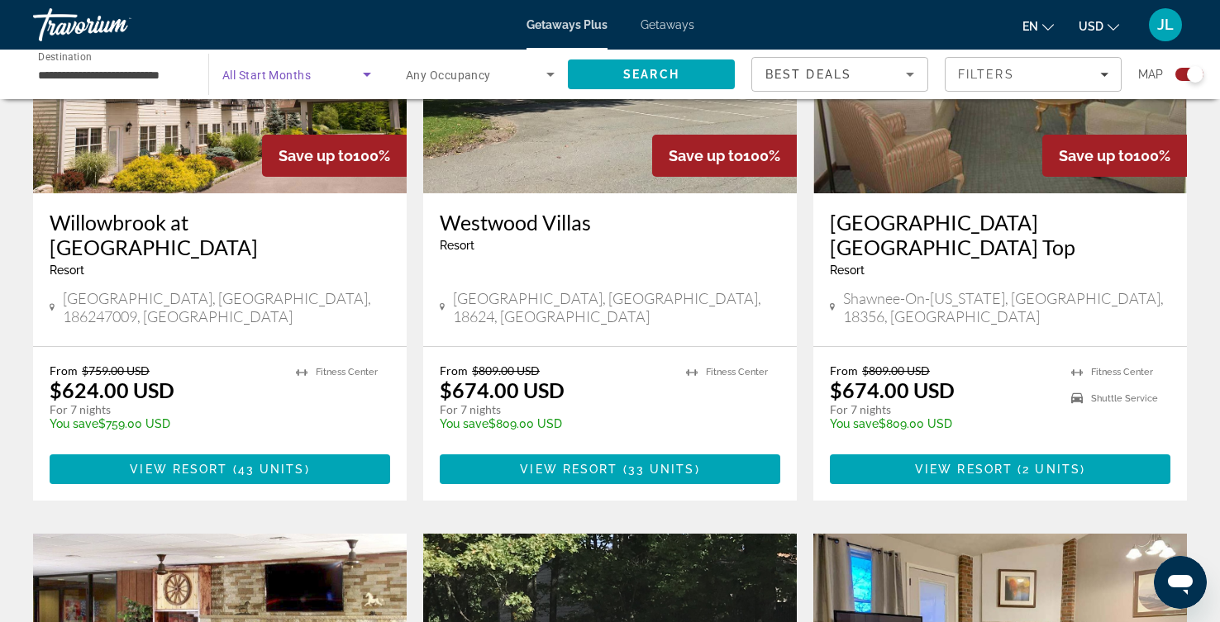
click at [366, 84] on icon "Search widget" at bounding box center [367, 74] width 20 height 20
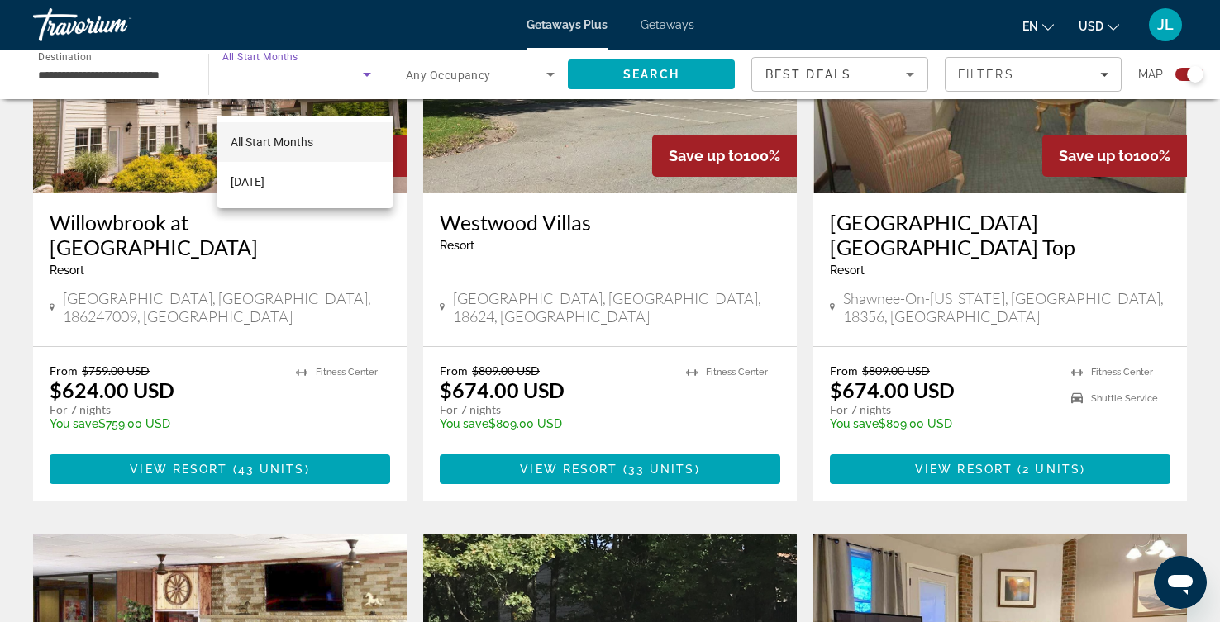
click at [170, 102] on div at bounding box center [610, 311] width 1220 height 622
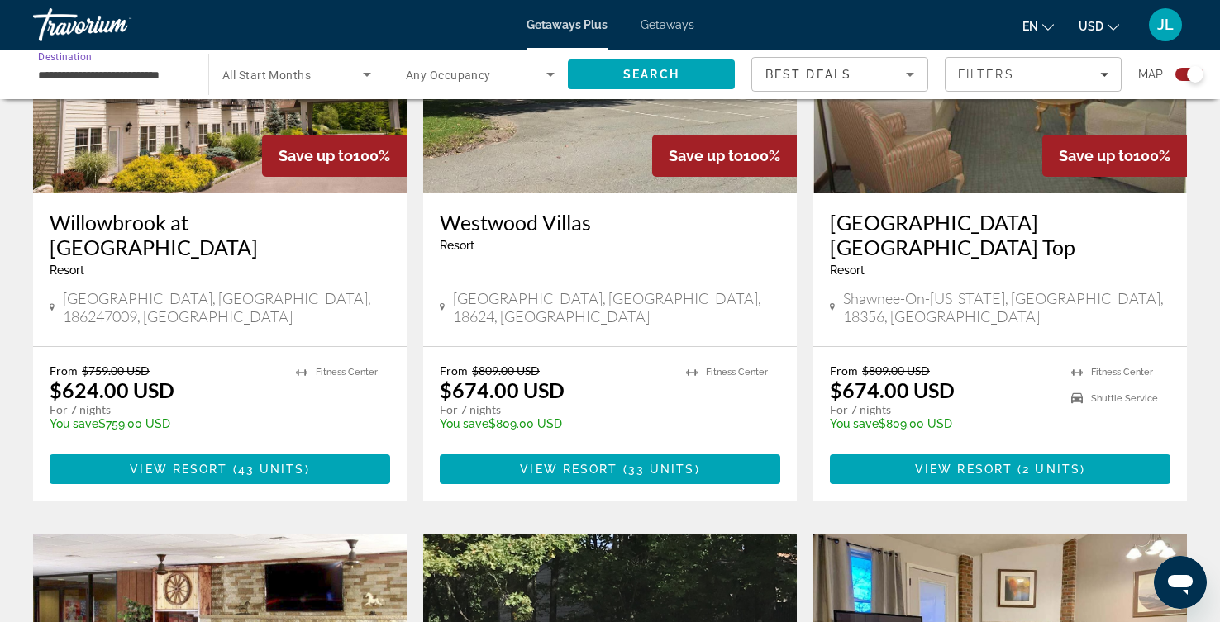
click at [182, 85] on input "**********" at bounding box center [112, 75] width 149 height 20
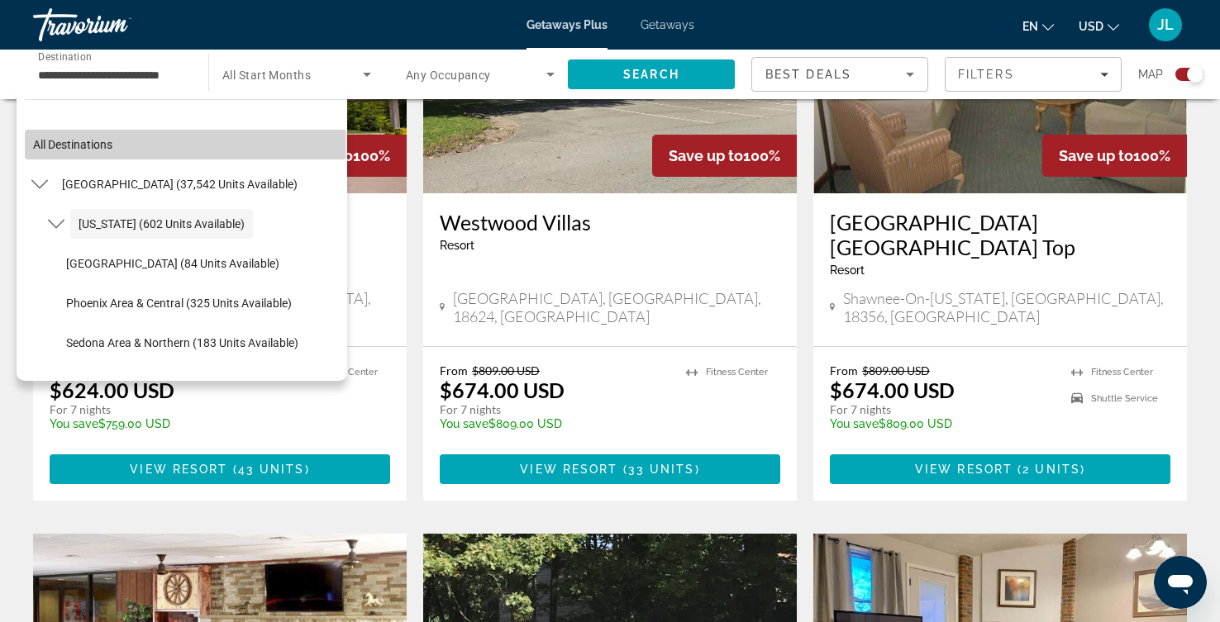
click at [83, 151] on span "All destinations" at bounding box center [72, 144] width 79 height 13
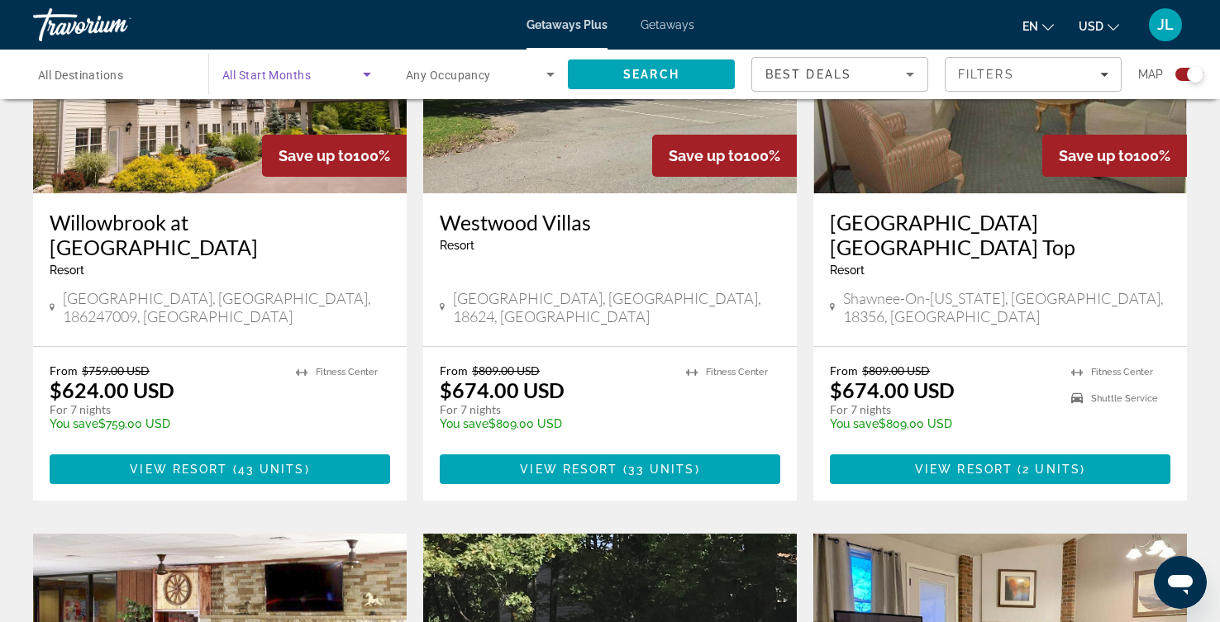
click at [377, 84] on icon "Search widget" at bounding box center [367, 74] width 20 height 20
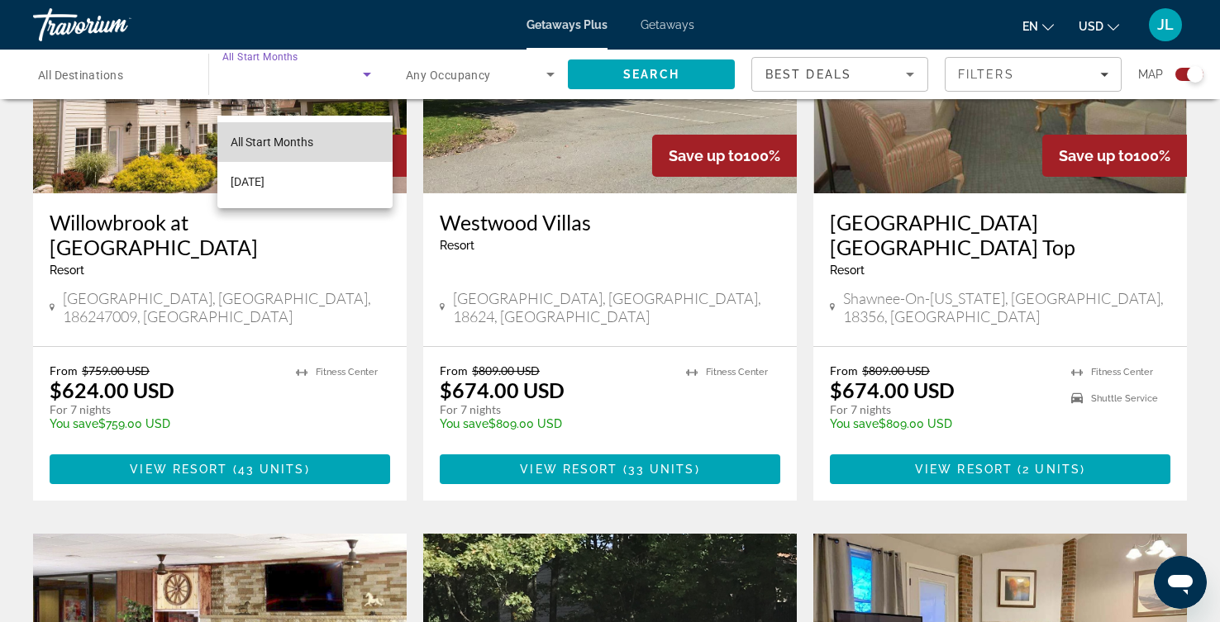
click at [275, 136] on span "All Start Months" at bounding box center [272, 142] width 83 height 13
